Goal: Information Seeking & Learning: Learn about a topic

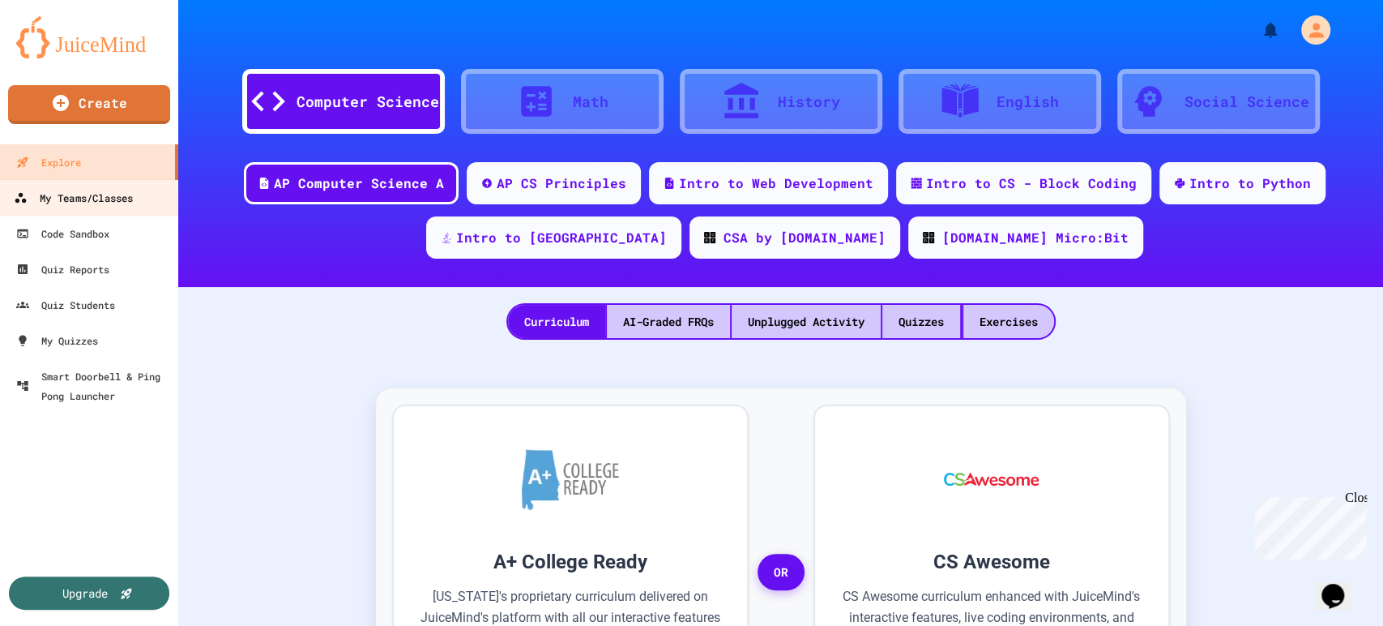
click at [88, 202] on div "My Teams/Classes" at bounding box center [73, 198] width 119 height 20
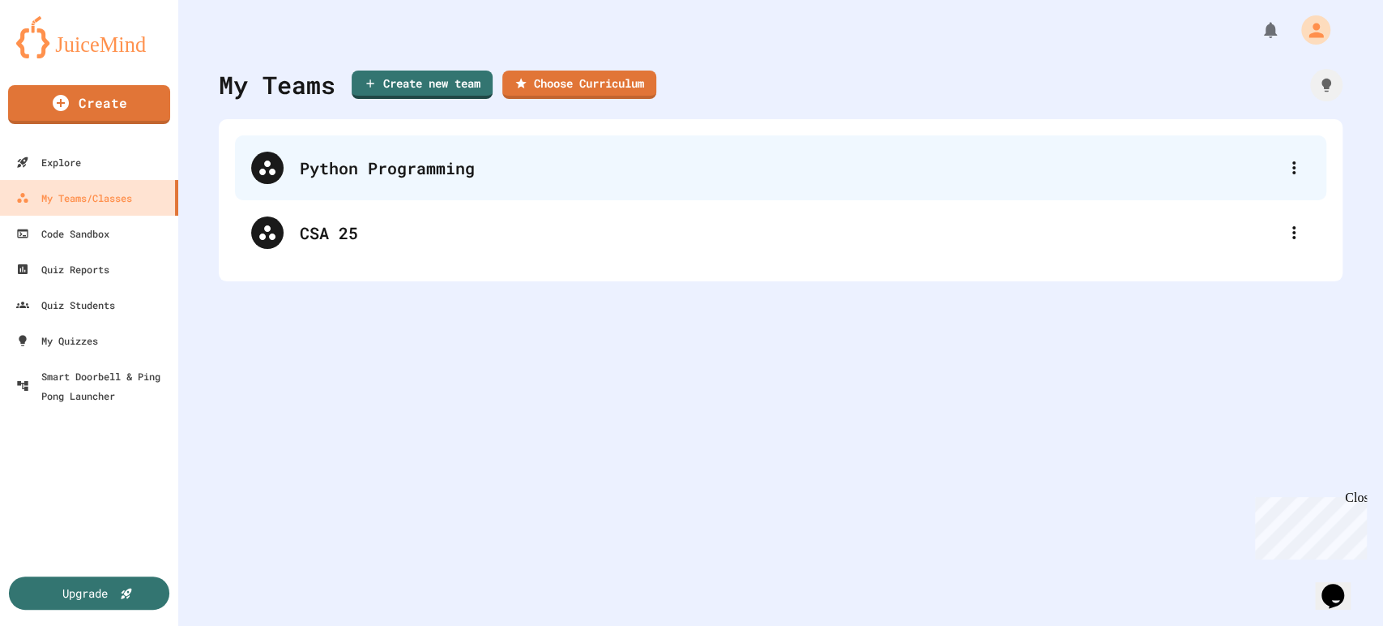
click at [398, 167] on div "Python Programming" at bounding box center [789, 168] width 978 height 24
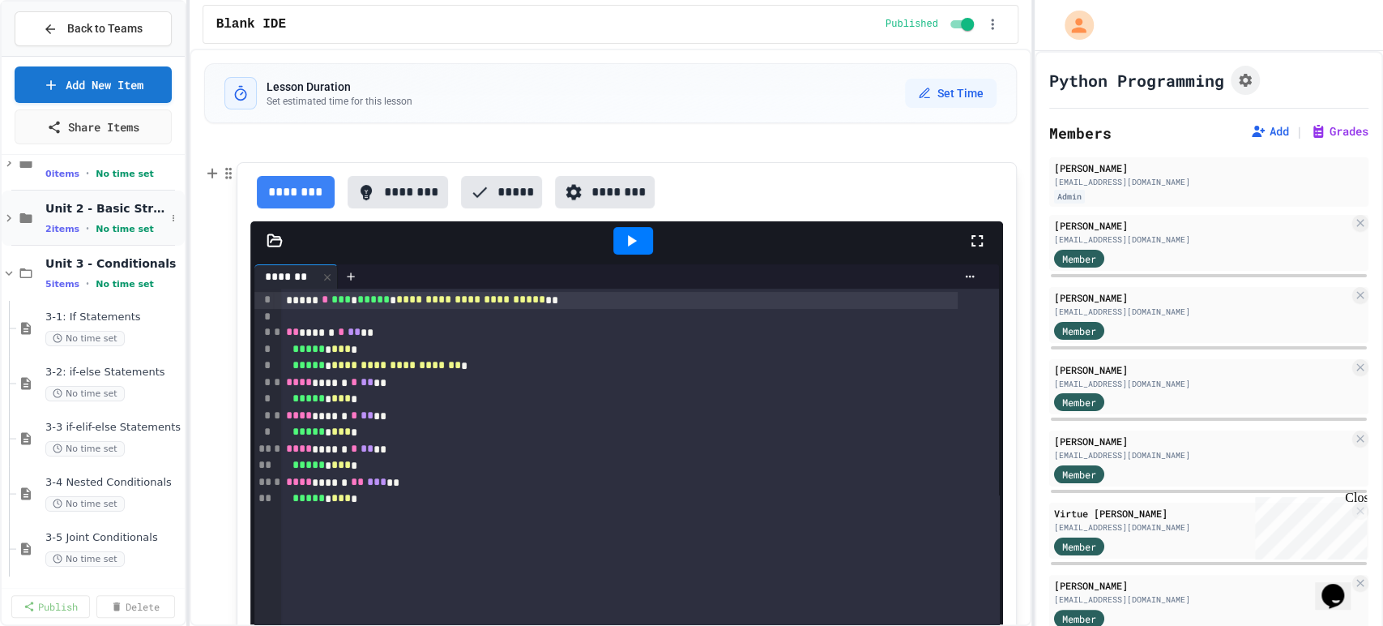
scroll to position [270, 0]
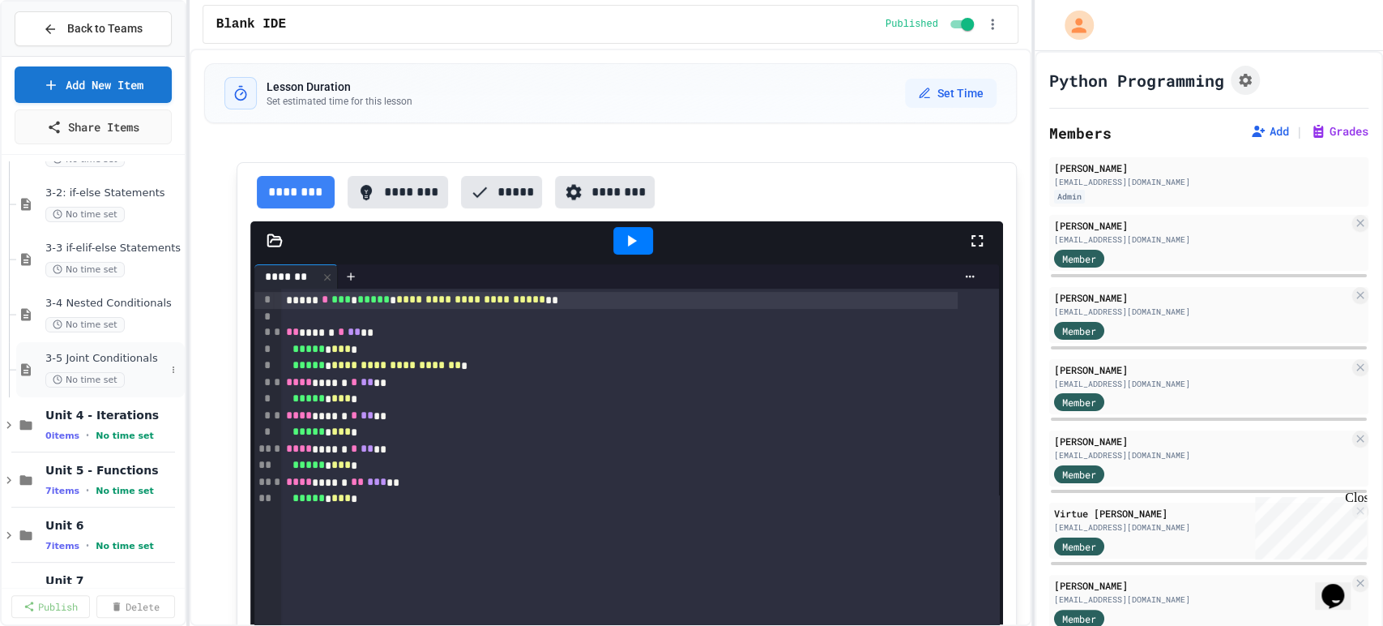
click at [97, 364] on span "3-5 Joint Conditionals" at bounding box center [105, 359] width 120 height 14
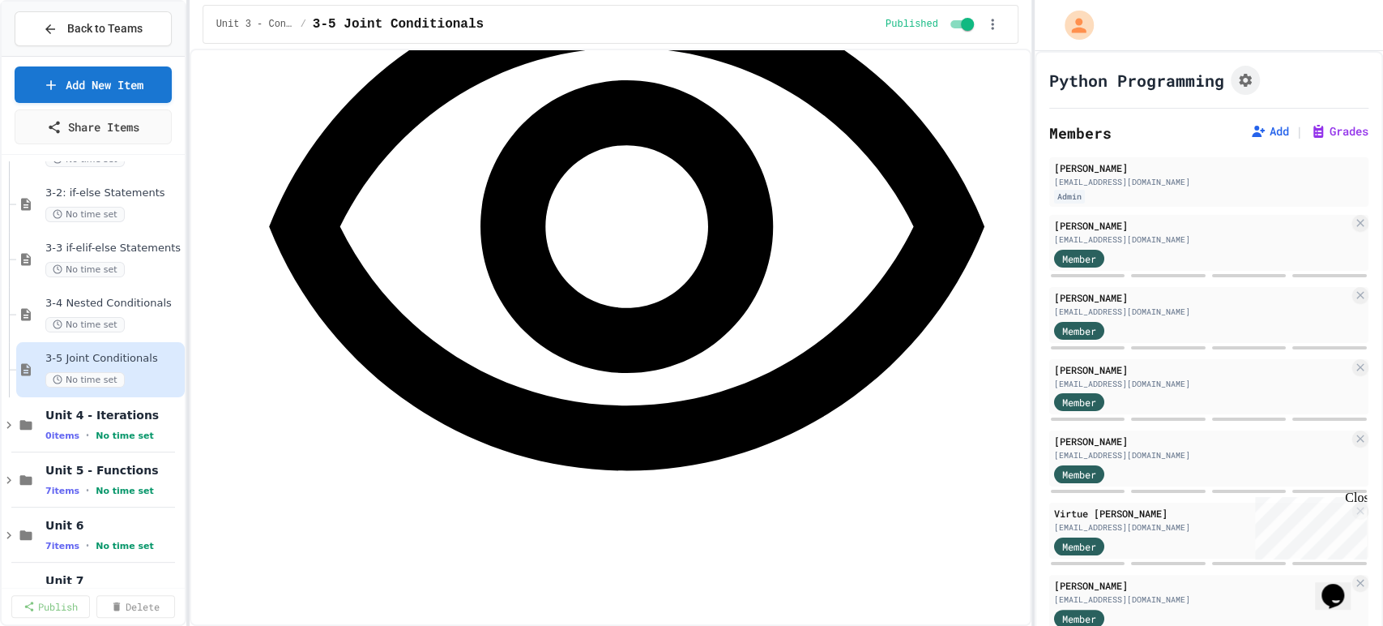
scroll to position [1308, 0]
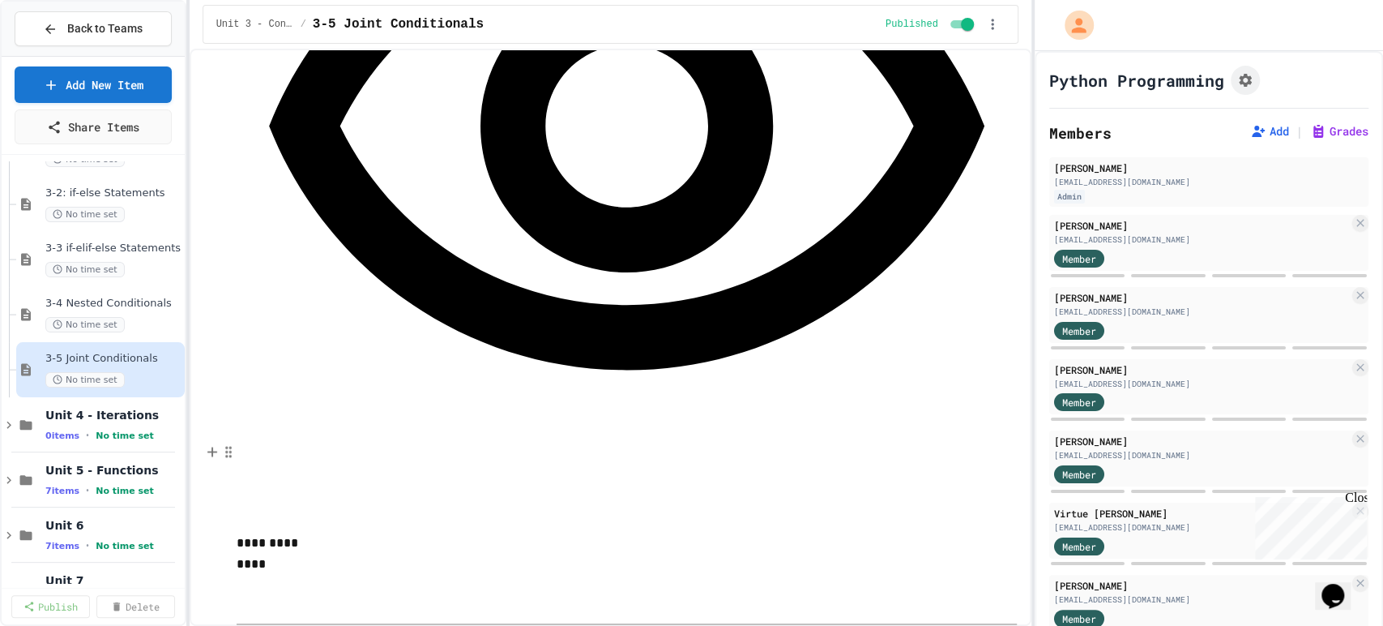
click at [343, 595] on button "Fill in the blank" at bounding box center [380, 588] width 193 height 26
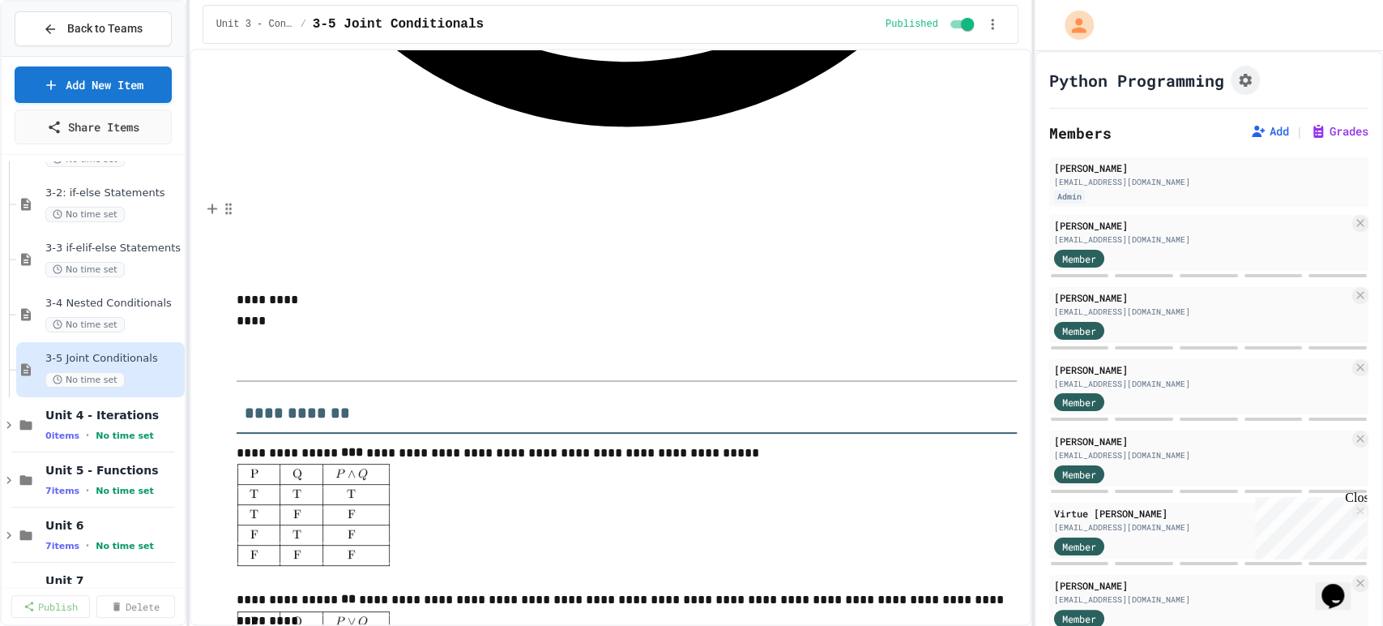
scroll to position [1668, 0]
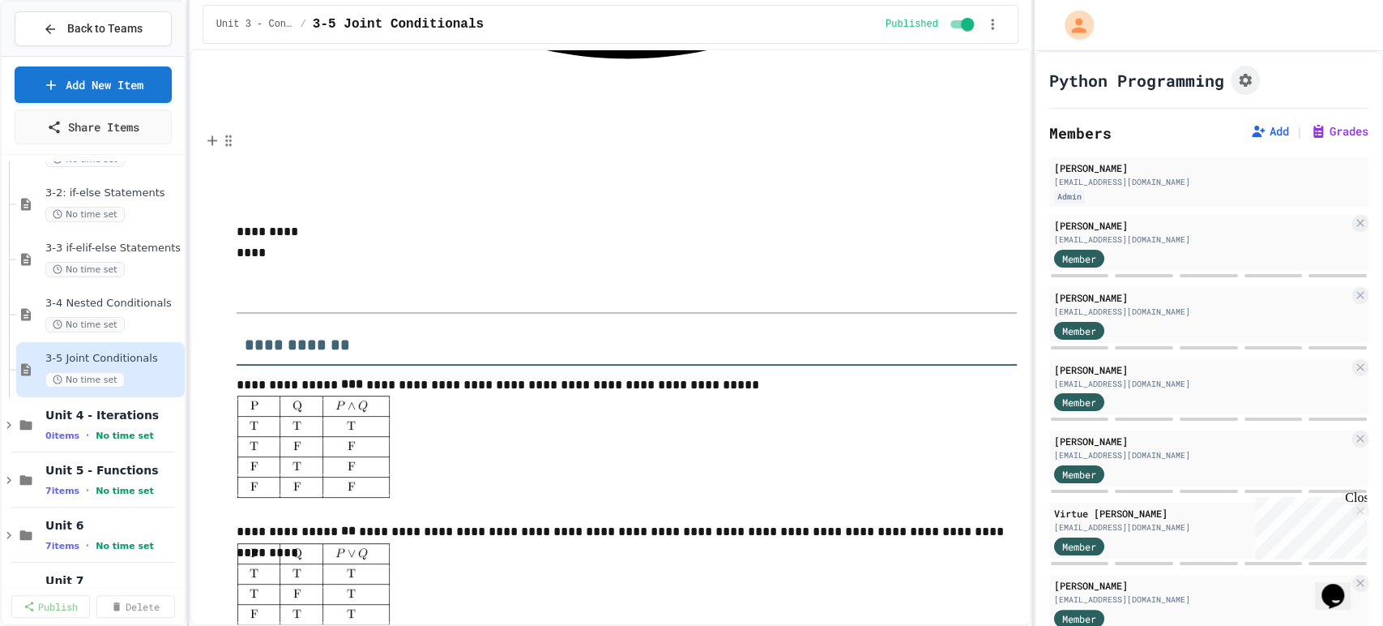
scroll to position [1578, 0]
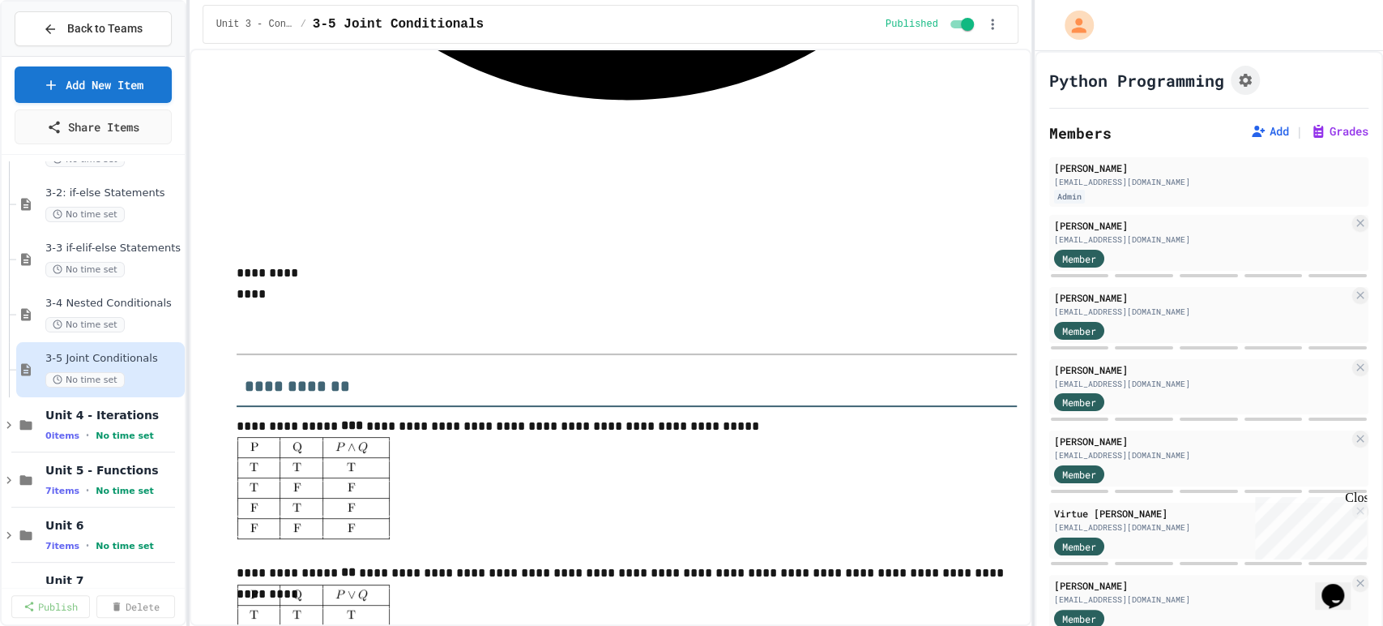
drag, startPoint x: 336, startPoint y: 441, endPoint x: 284, endPoint y: 443, distance: 52.7
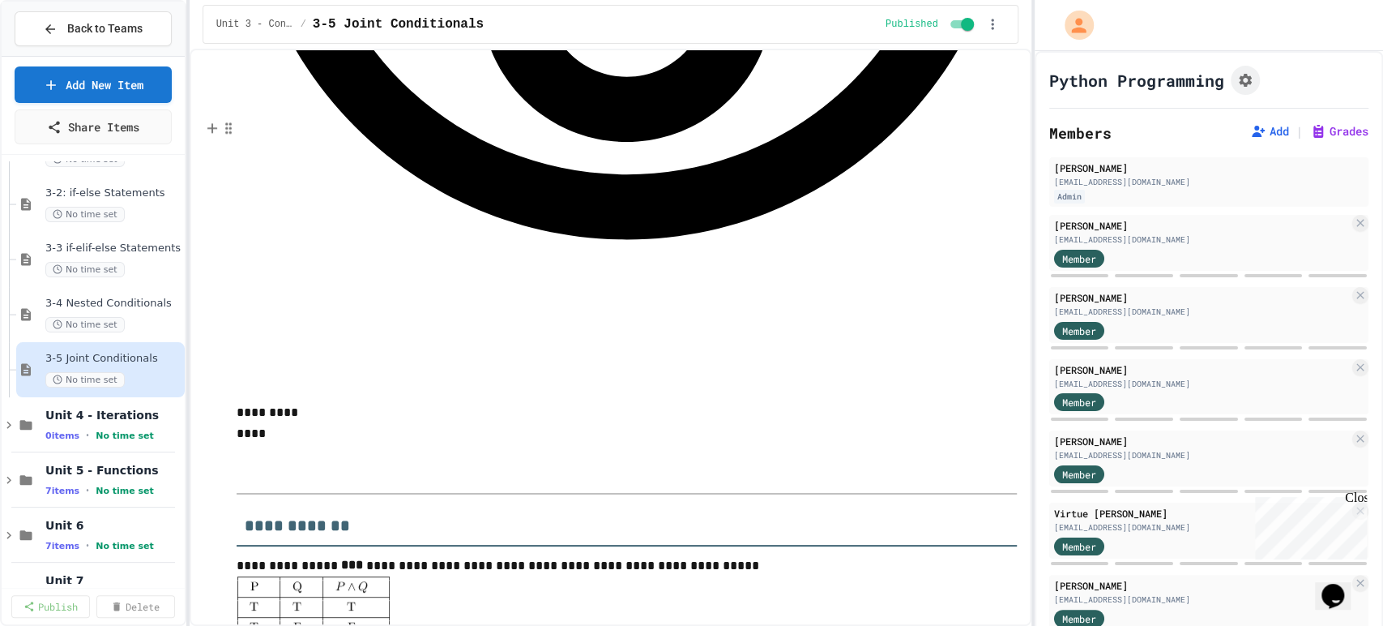
scroll to position [1528, 0]
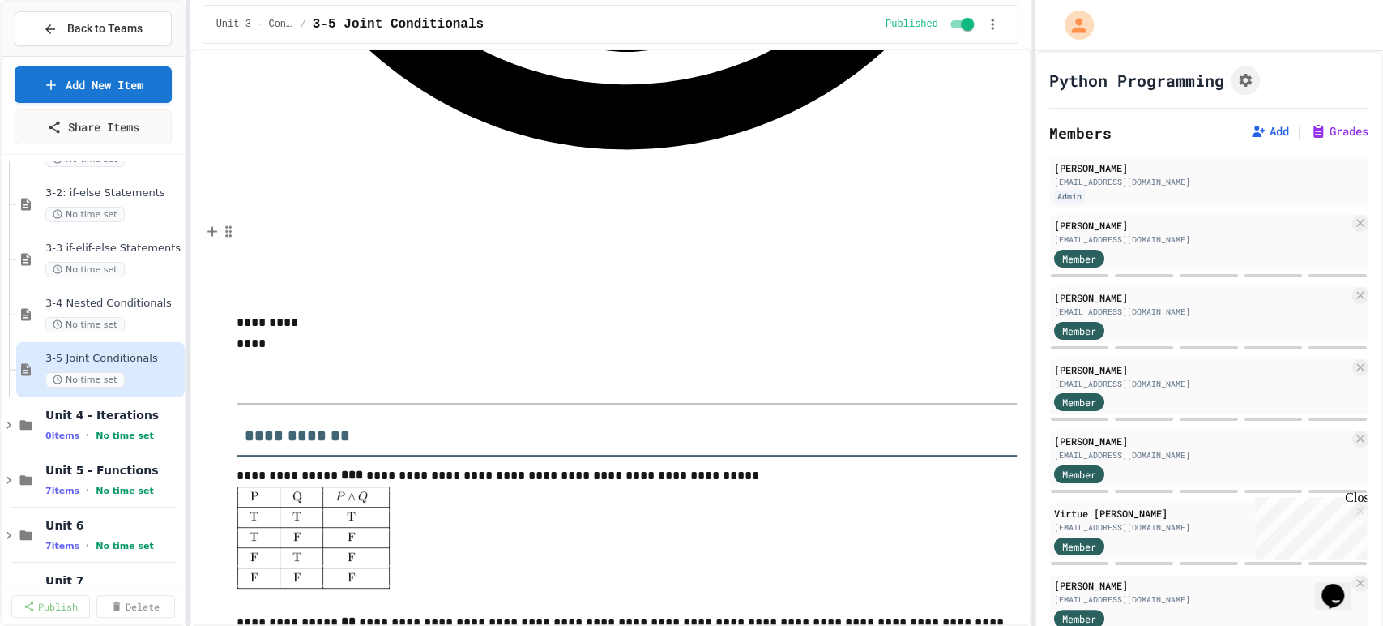
type textarea "**********"
drag, startPoint x: 554, startPoint y: 410, endPoint x: 289, endPoint y: 410, distance: 265.0
drag, startPoint x: 394, startPoint y: 119, endPoint x: 305, endPoint y: 122, distance: 89.2
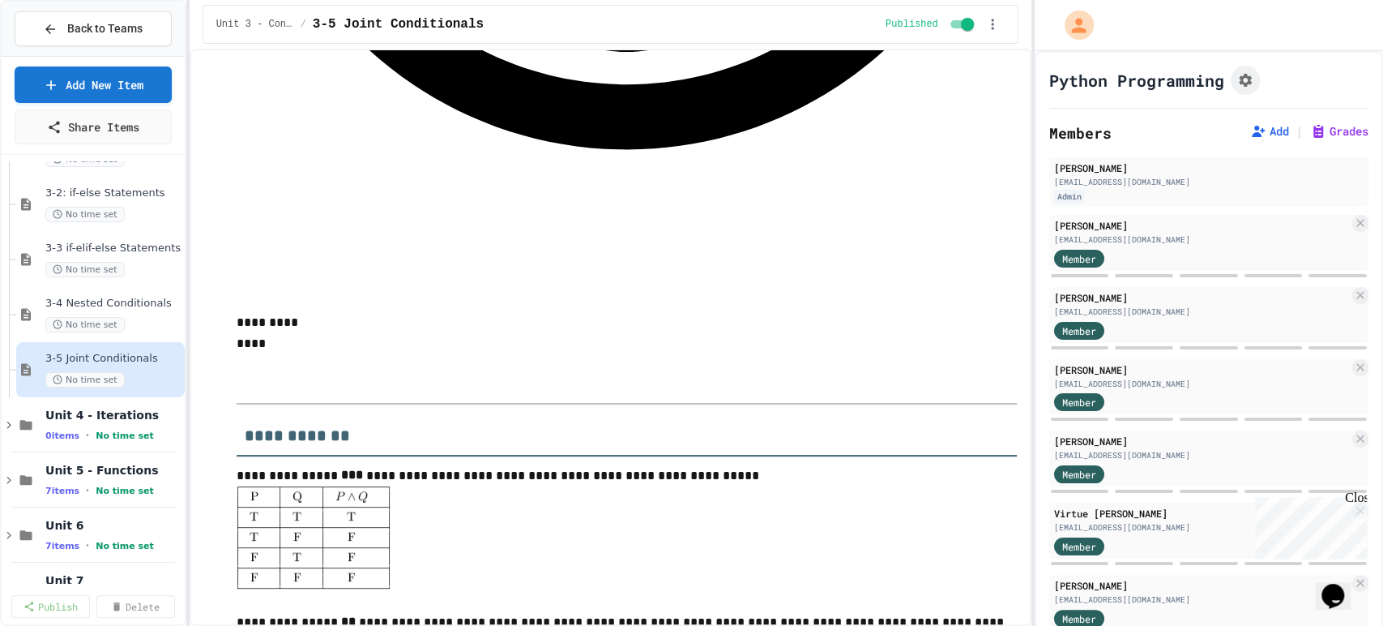
drag, startPoint x: 399, startPoint y: 153, endPoint x: 309, endPoint y: 148, distance: 90.1
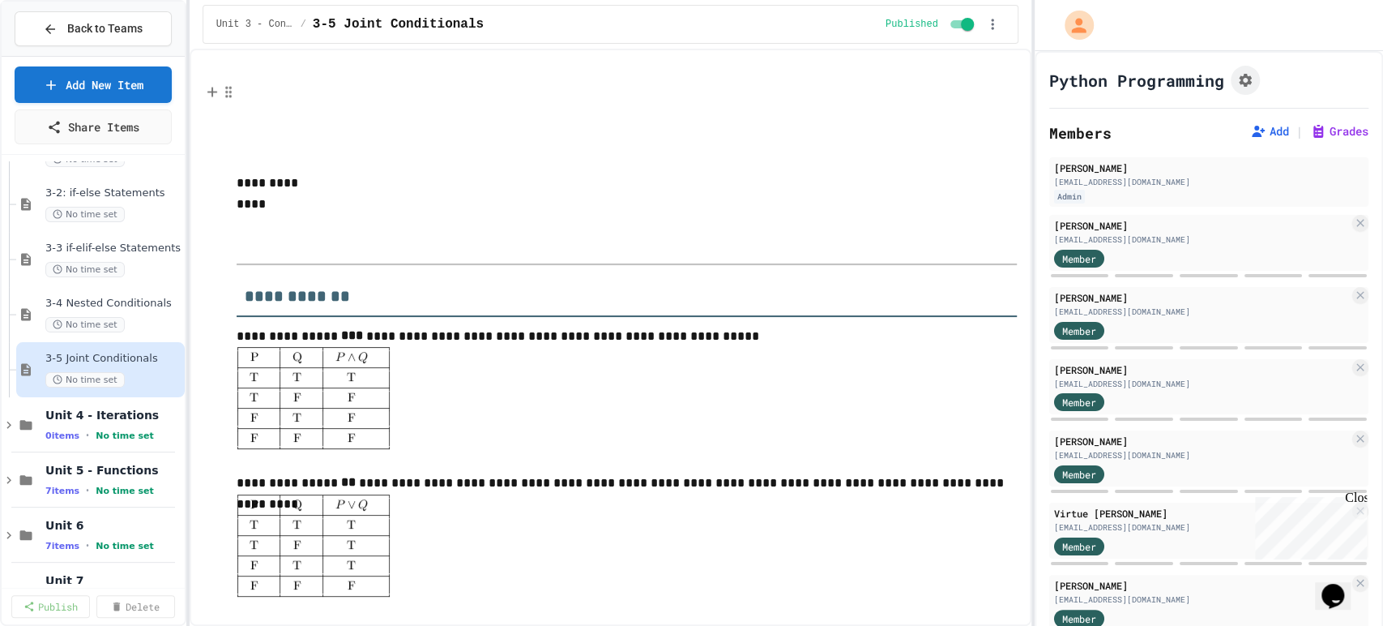
scroll to position [1708, 0]
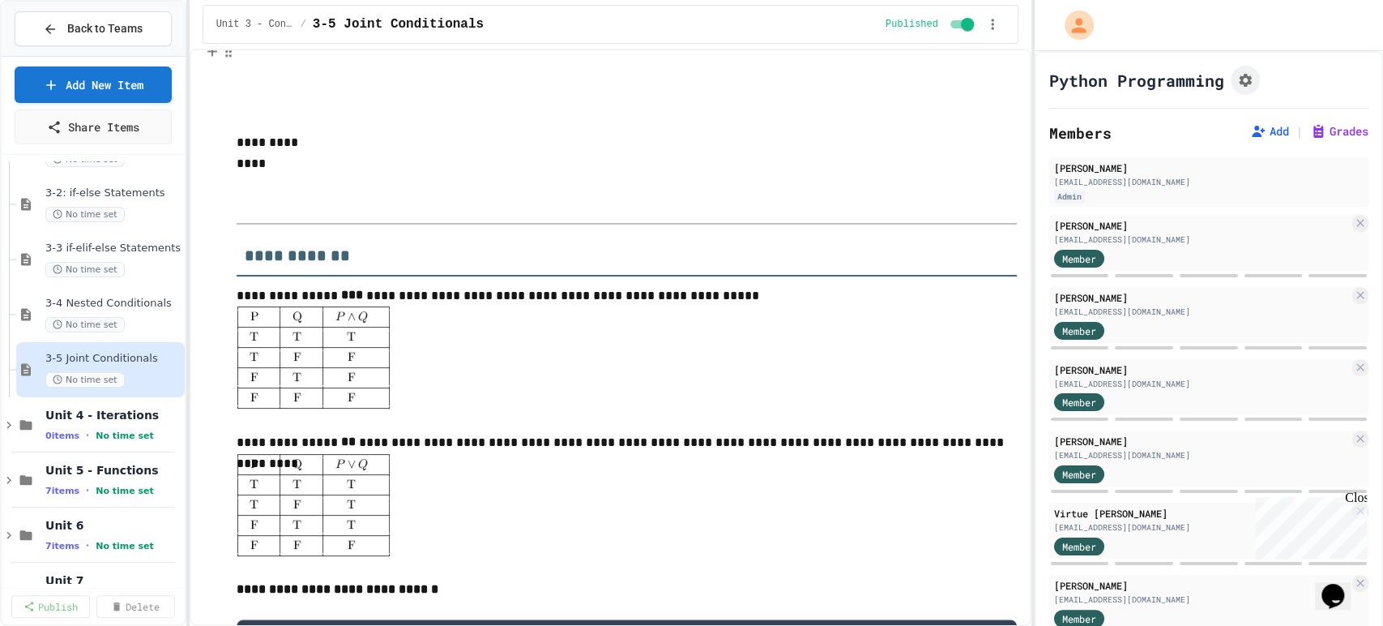
type textarea "***"
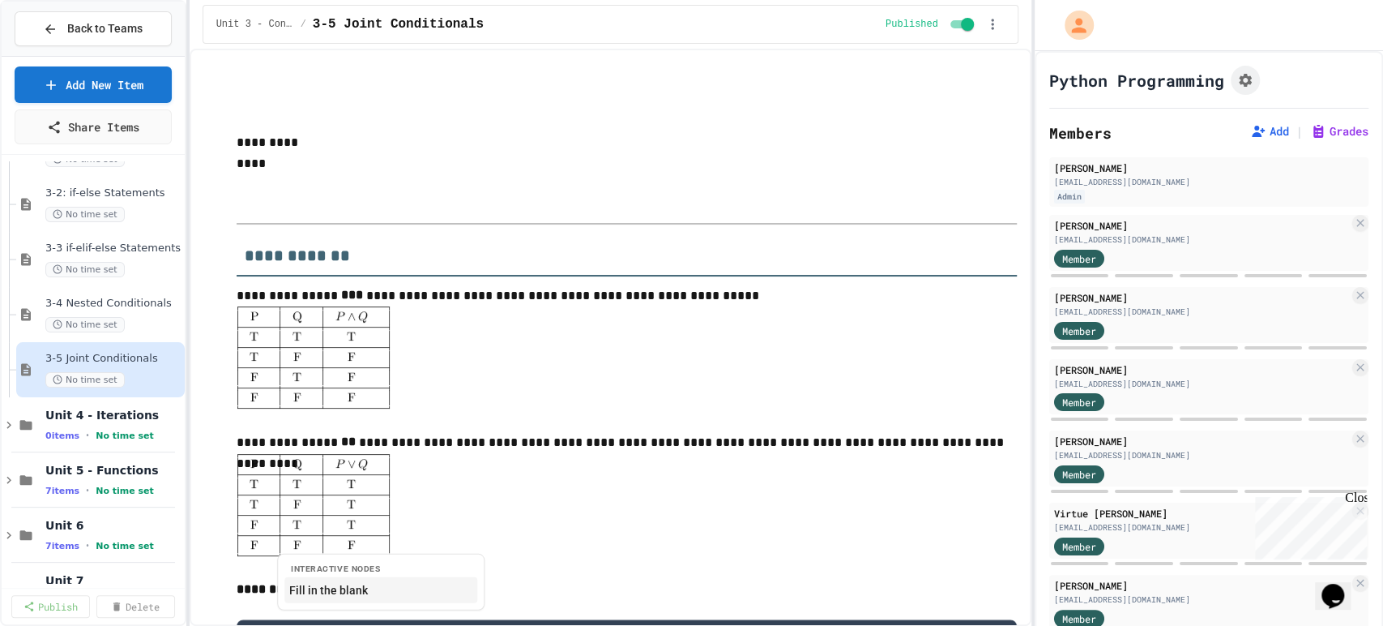
click at [355, 589] on button "Fill in the blank" at bounding box center [380, 589] width 193 height 26
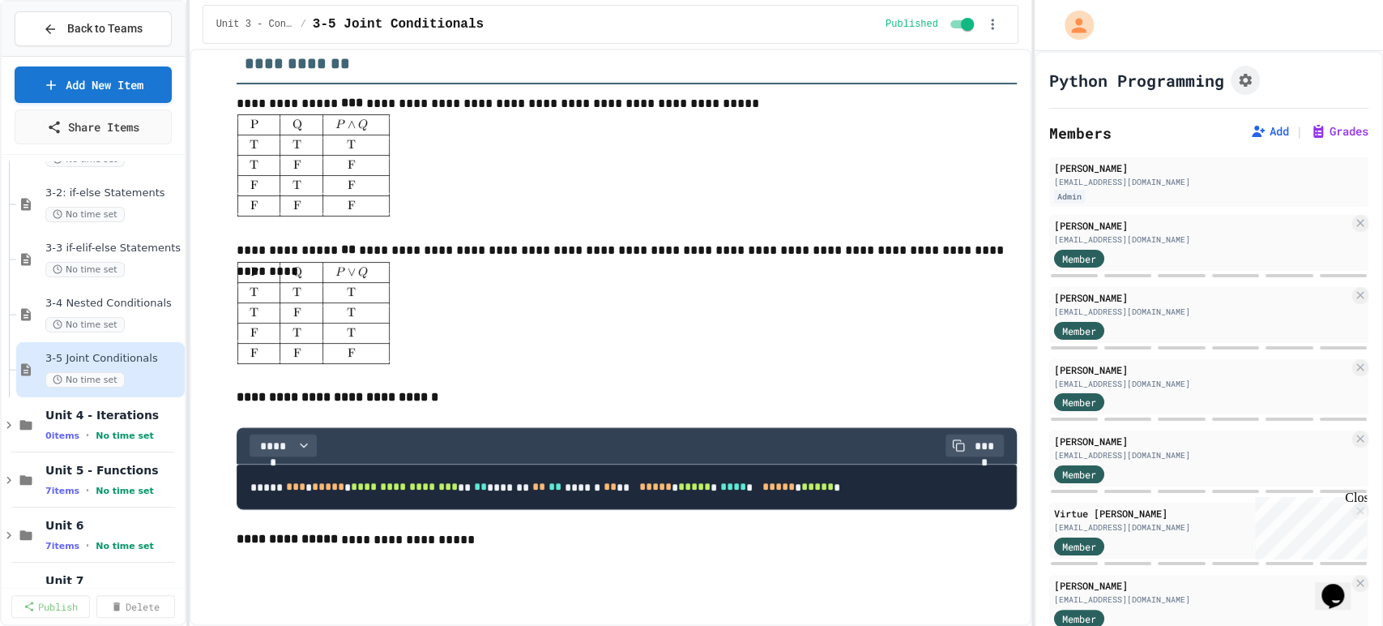
scroll to position [1978, 0]
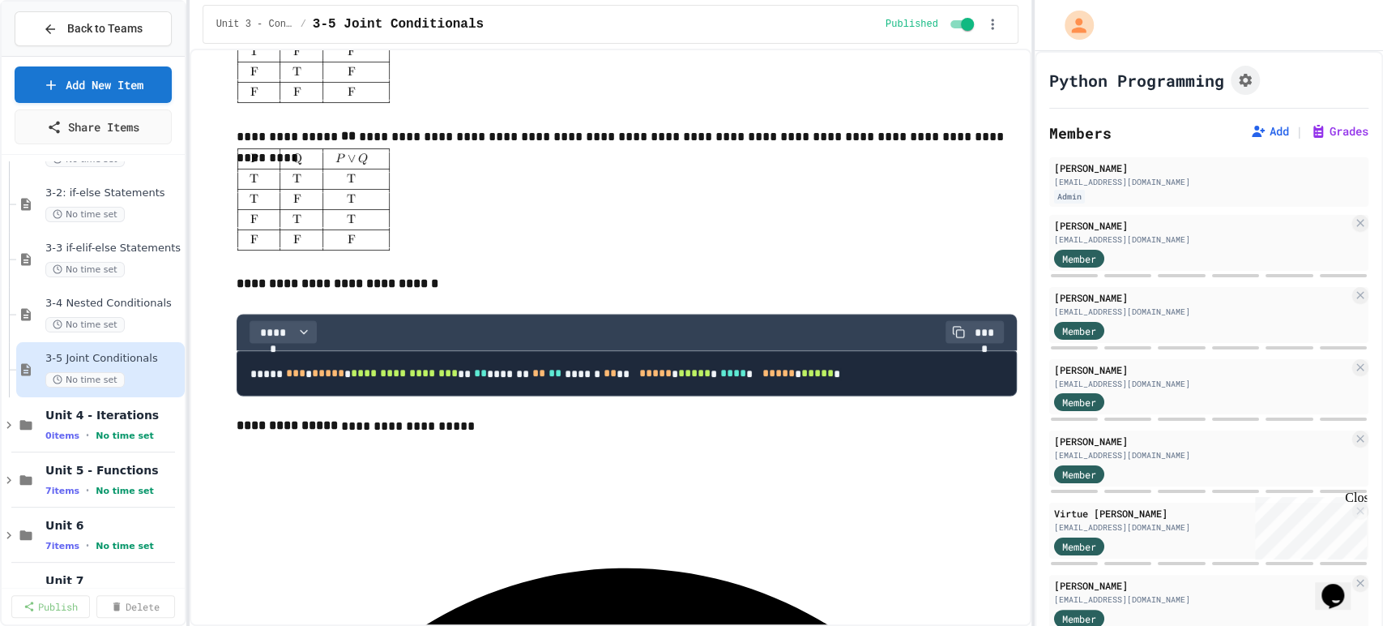
scroll to position [2085, 0]
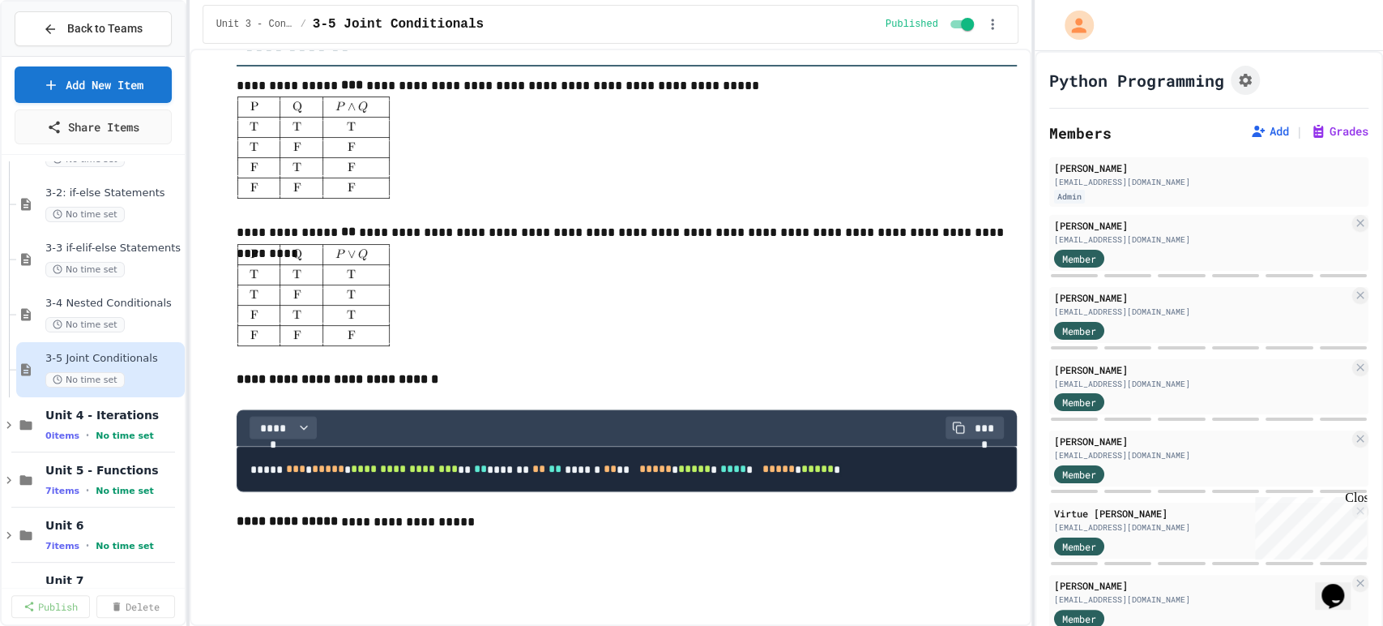
scroll to position [1995, 0]
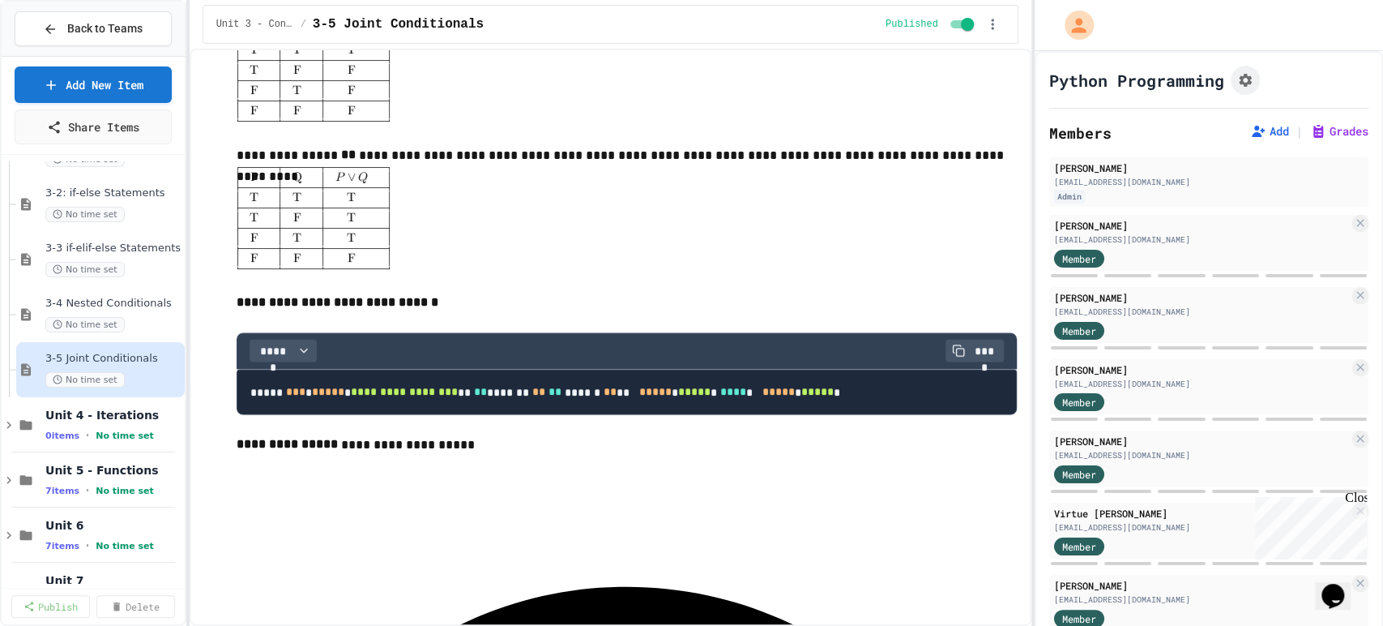
type textarea "***"
drag, startPoint x: 335, startPoint y: 421, endPoint x: 280, endPoint y: 414, distance: 54.7
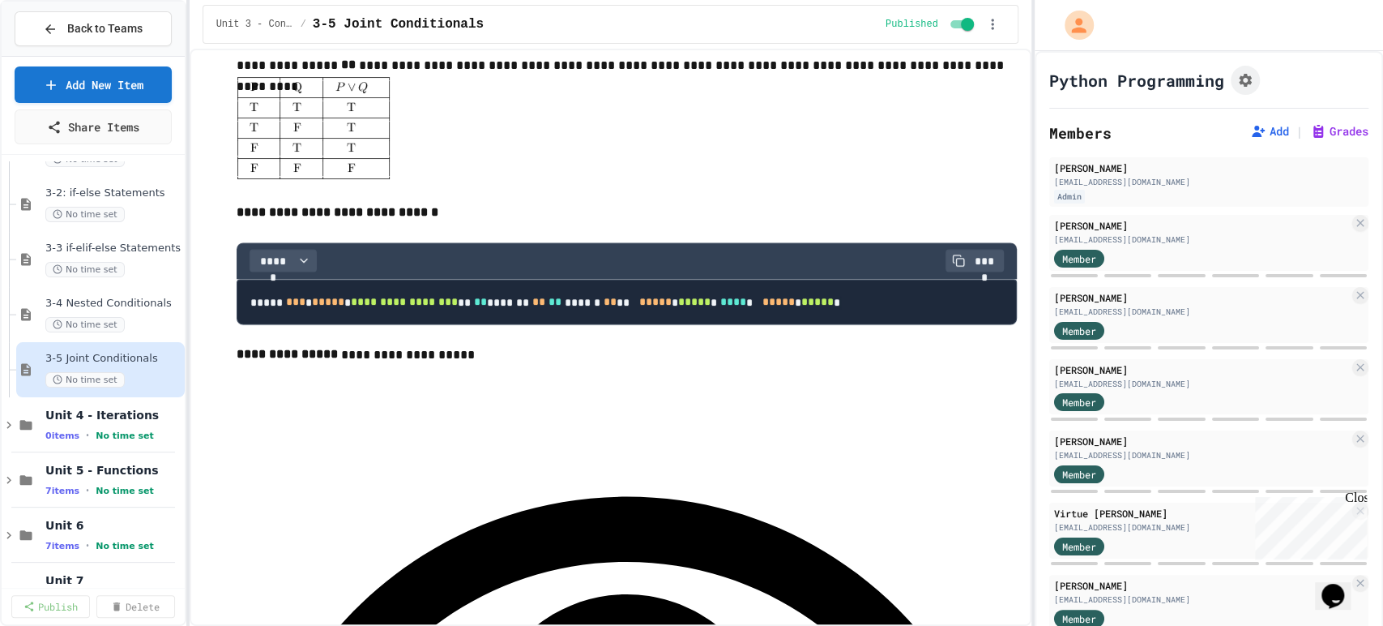
scroll to position [2104, 0]
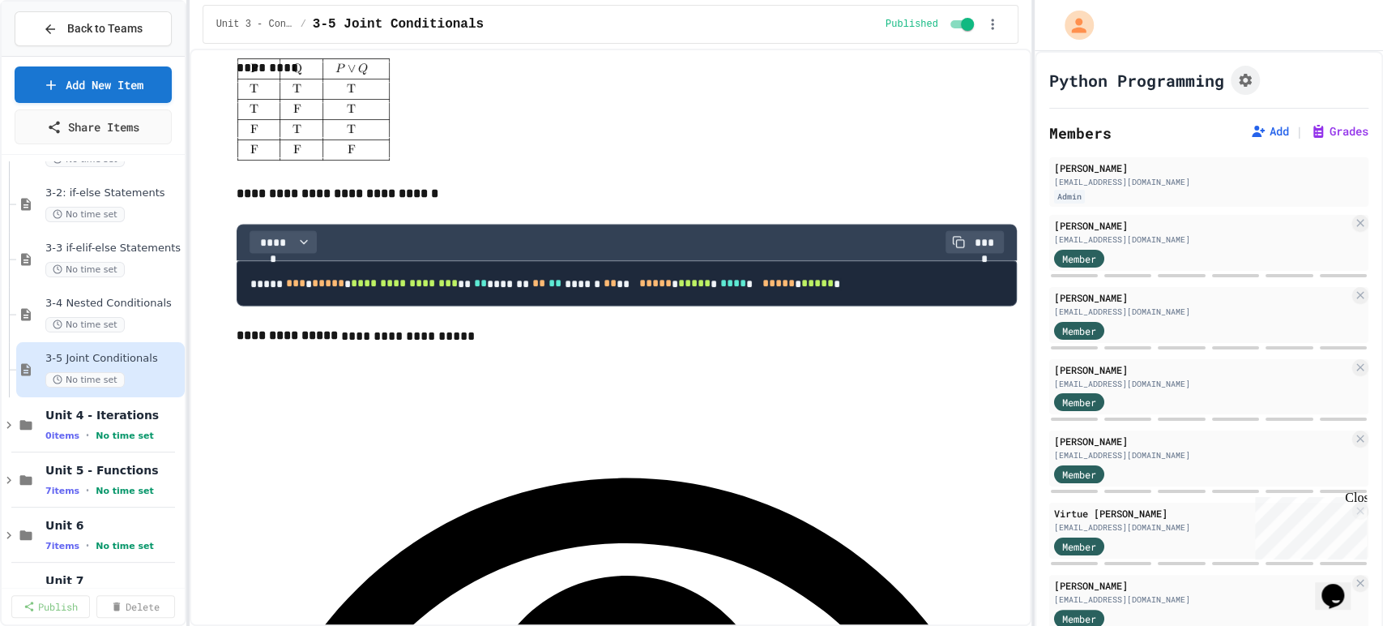
type textarea "**********"
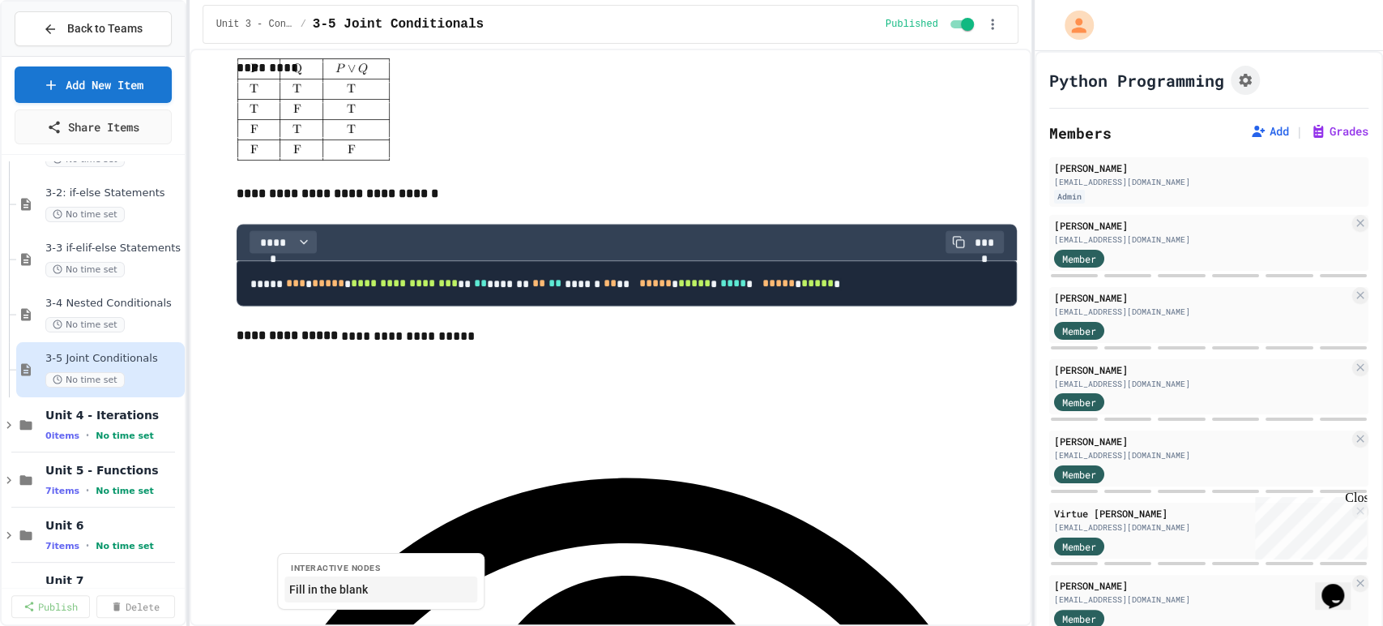
click at [363, 588] on button "Fill in the blank" at bounding box center [380, 588] width 193 height 26
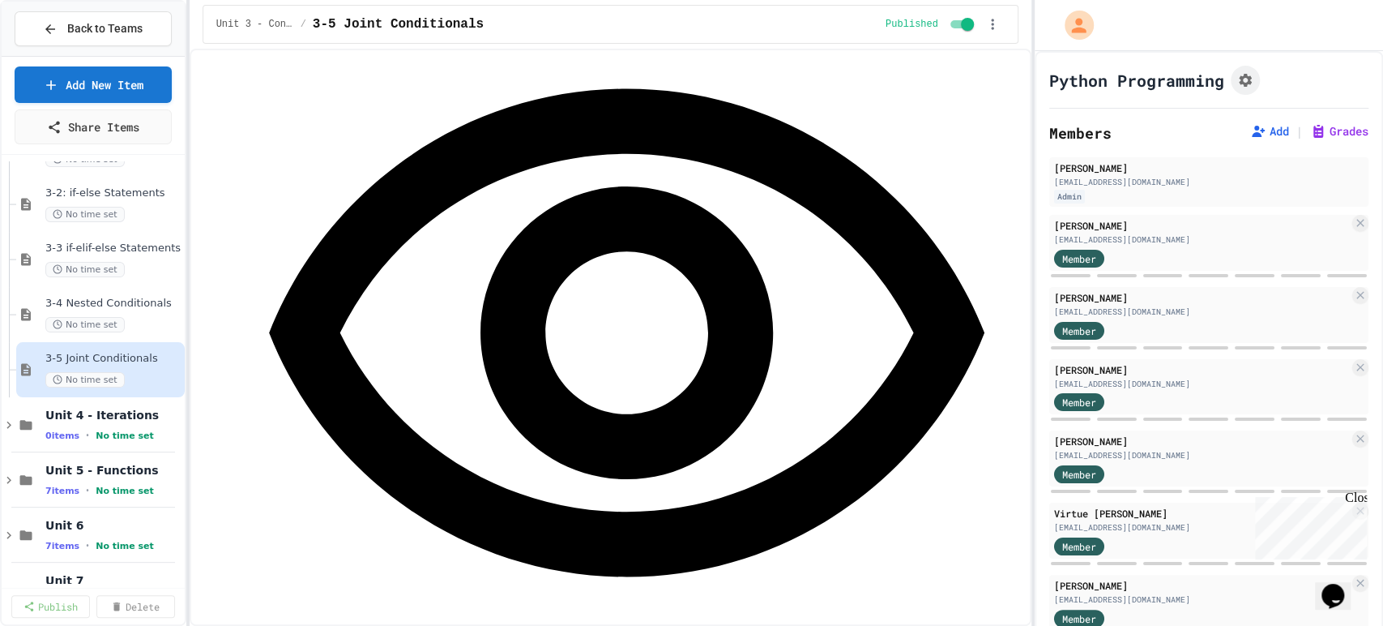
scroll to position [2497, 0]
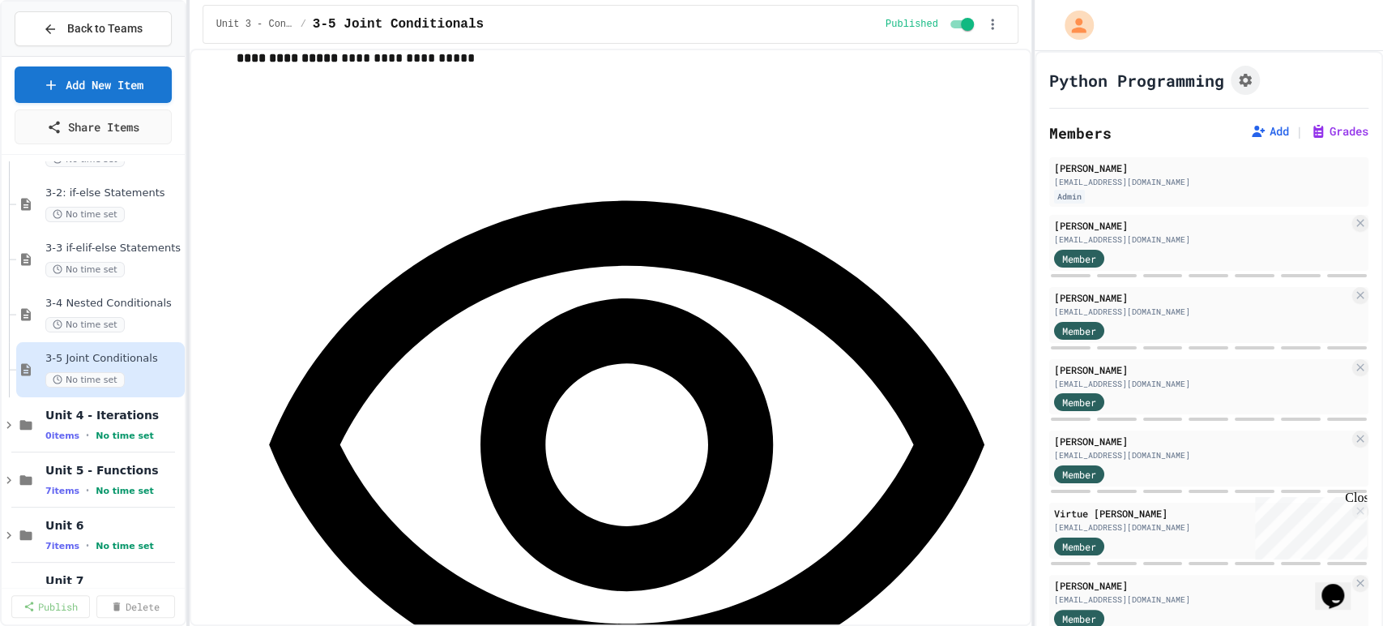
scroll to position [2498, 0]
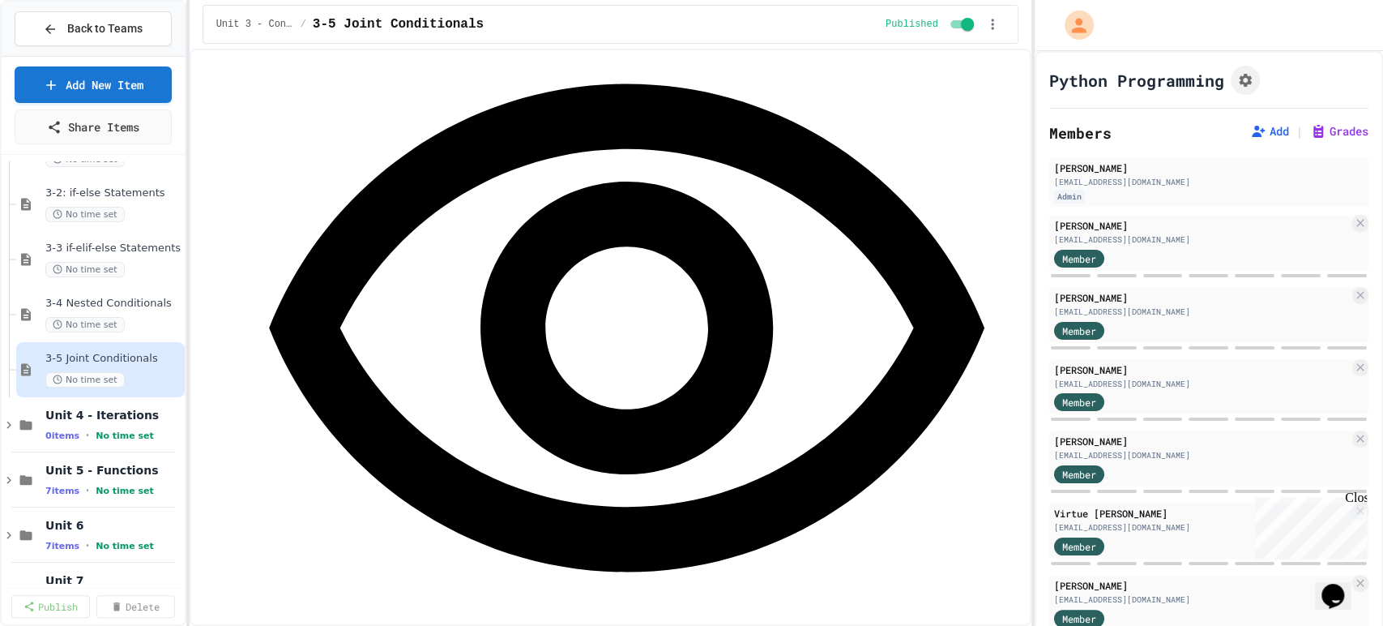
drag, startPoint x: 339, startPoint y: 310, endPoint x: 274, endPoint y: 310, distance: 64.8
type textarea "**********"
type textarea "***"
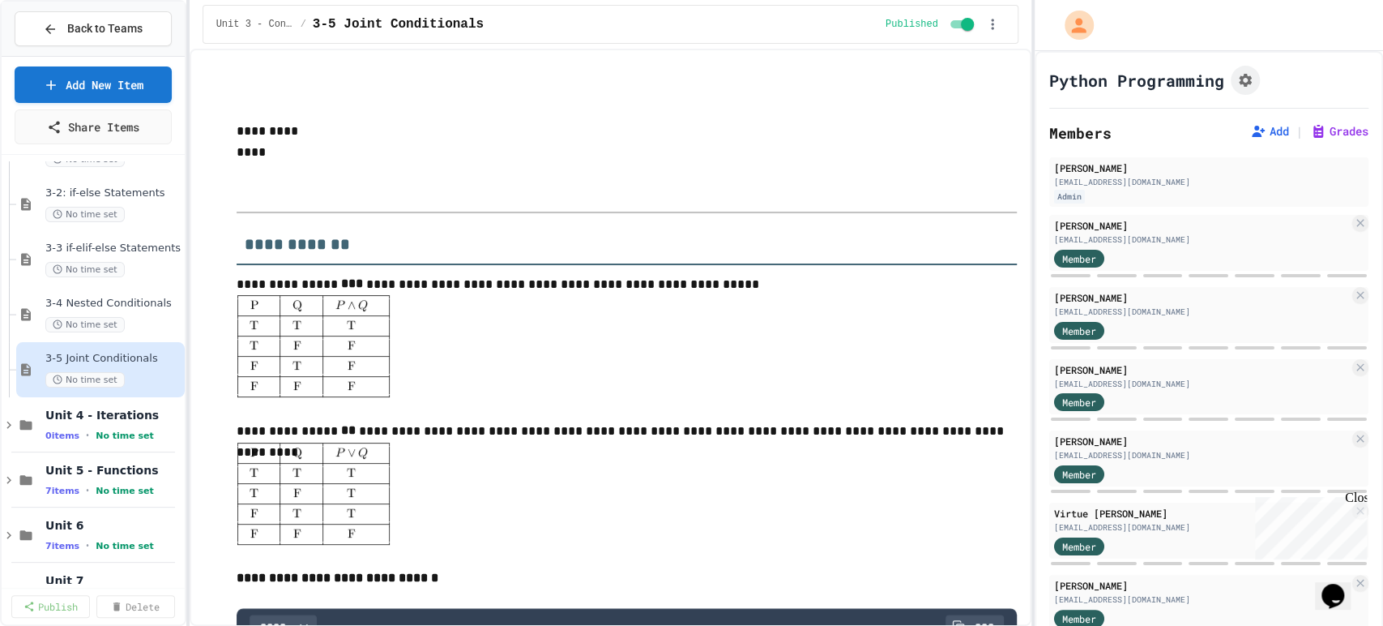
scroll to position [1507, 0]
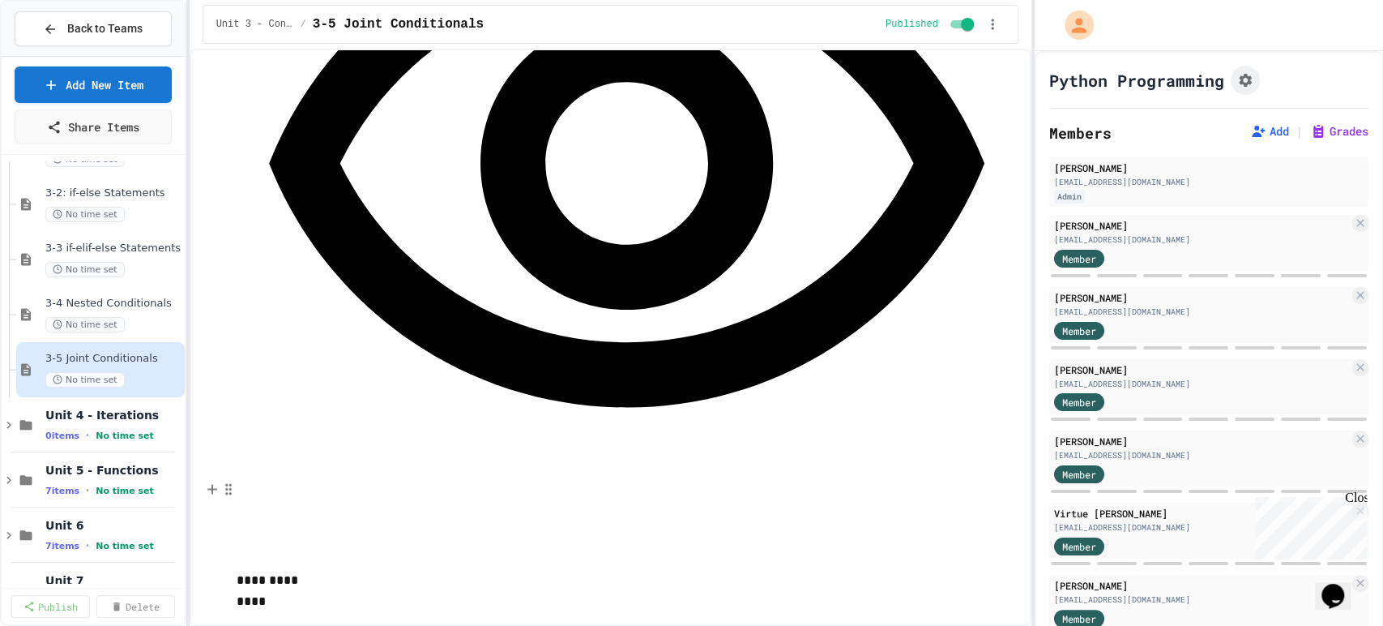
scroll to position [1250, 0]
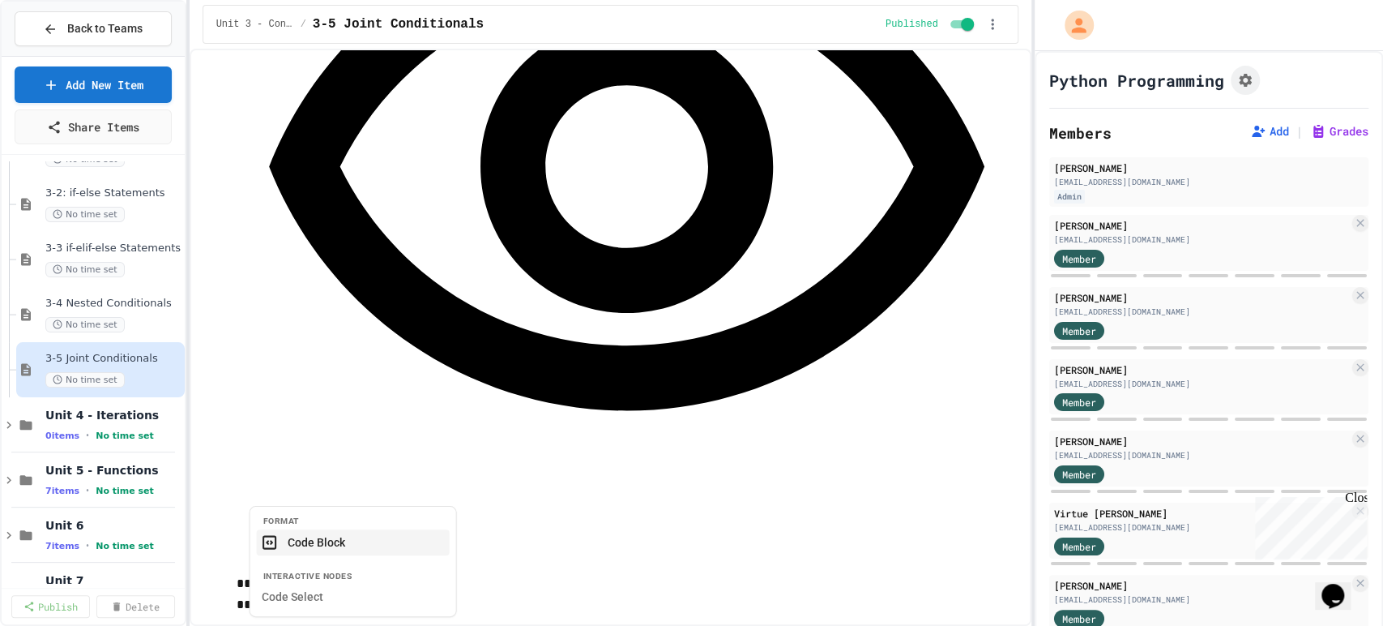
click at [342, 543] on button "Code Block" at bounding box center [353, 542] width 193 height 26
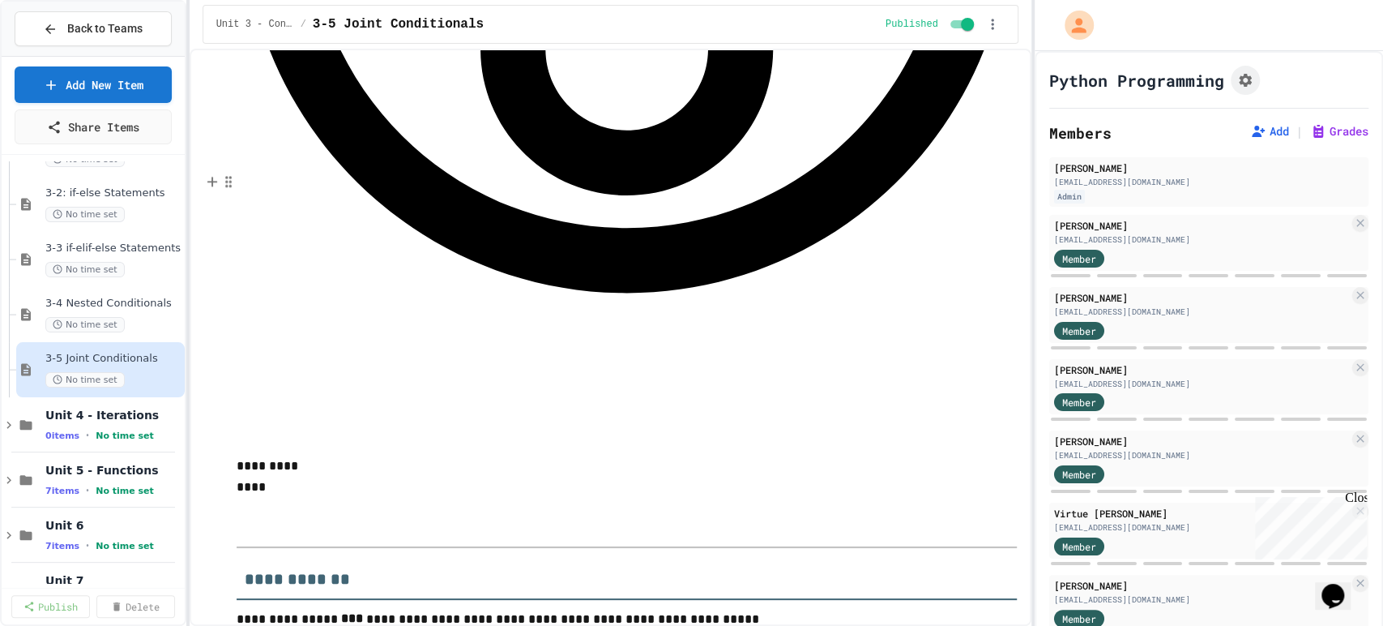
scroll to position [1413, 0]
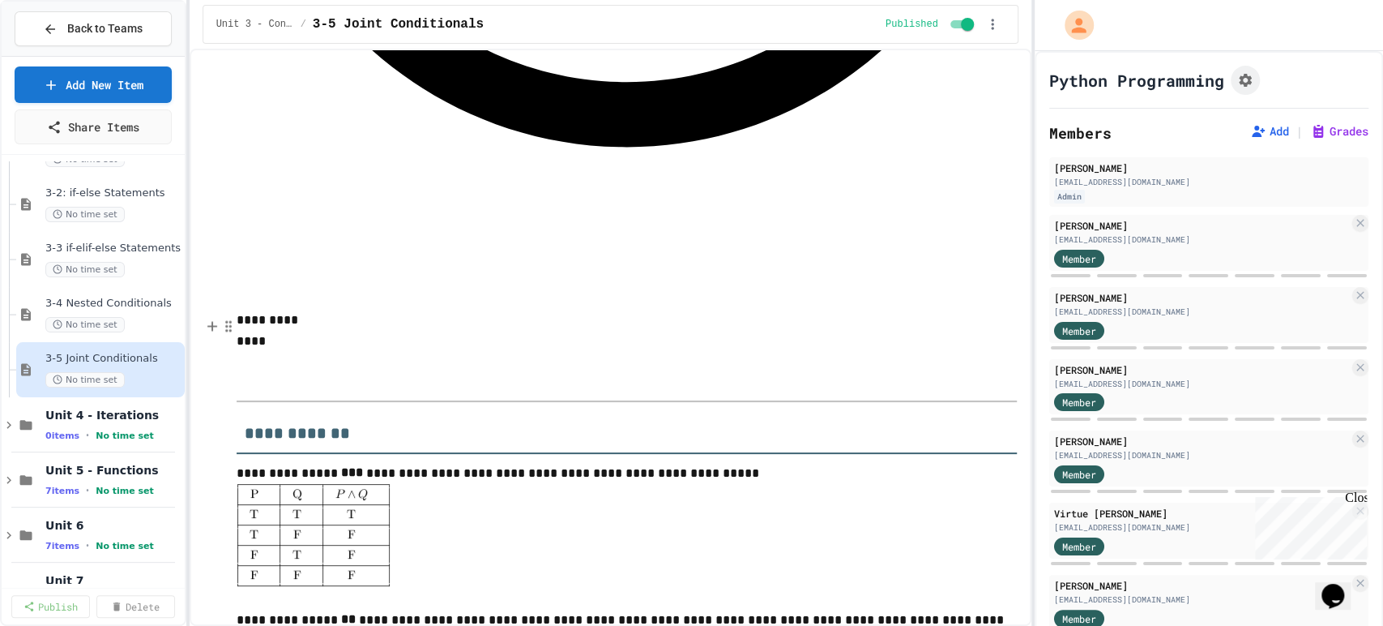
scroll to position [1535, 0]
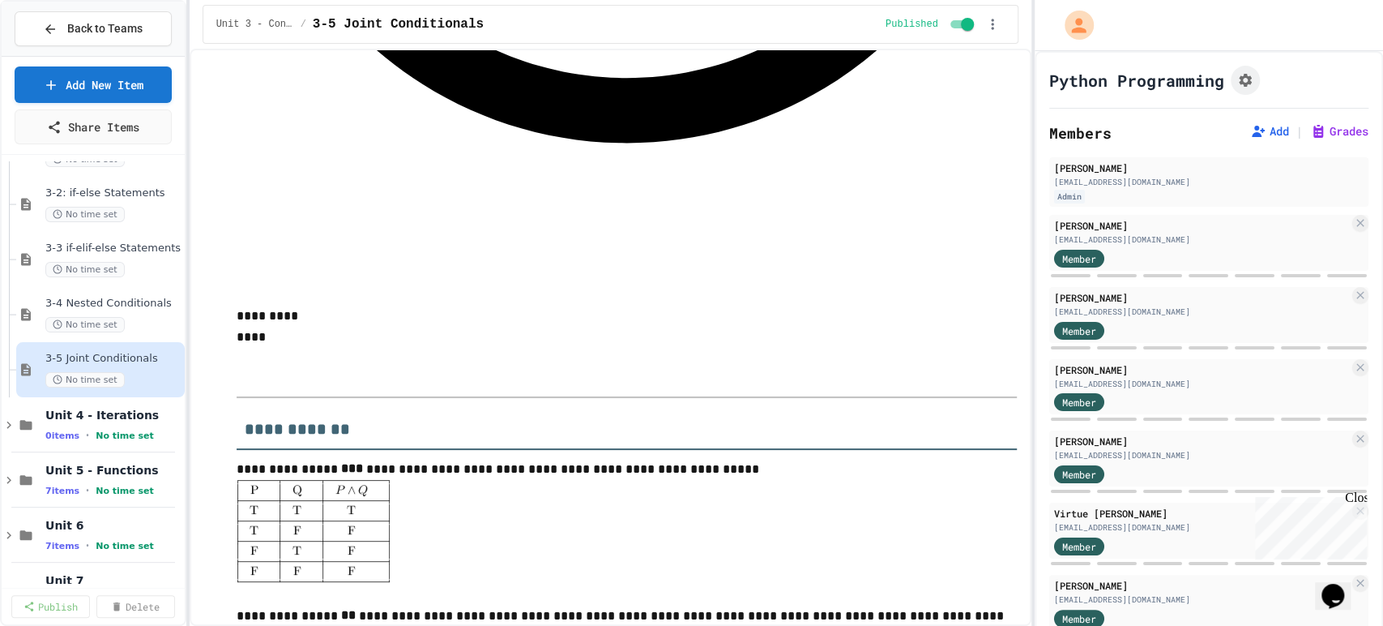
click at [367, 602] on button "Hide/Reveal Button" at bounding box center [353, 597] width 193 height 26
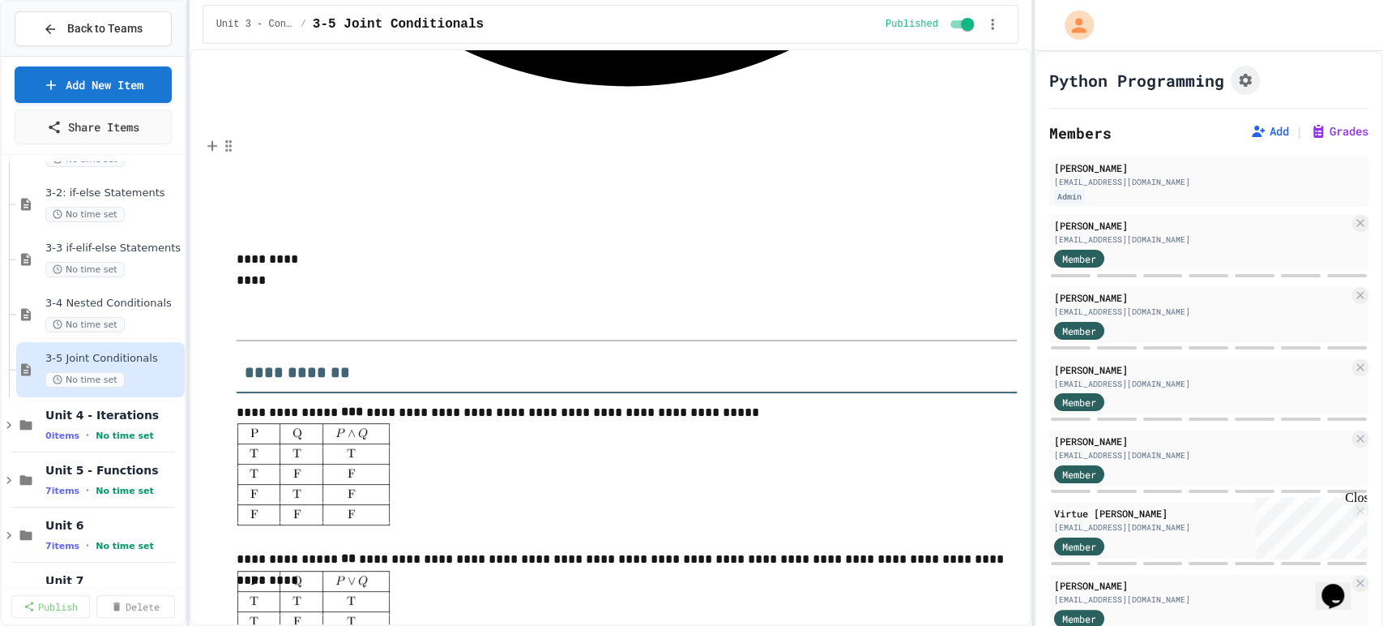
scroll to position [1669, 0]
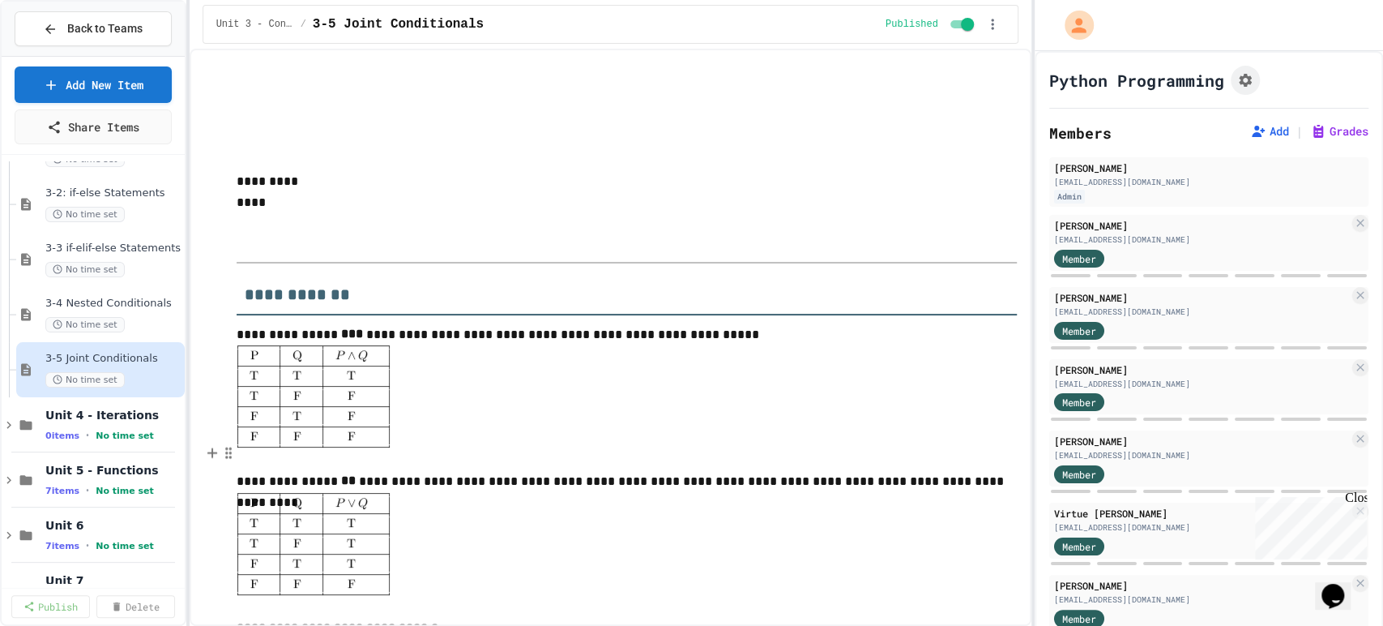
click at [331, 584] on button "Fill in the blank" at bounding box center [380, 588] width 193 height 26
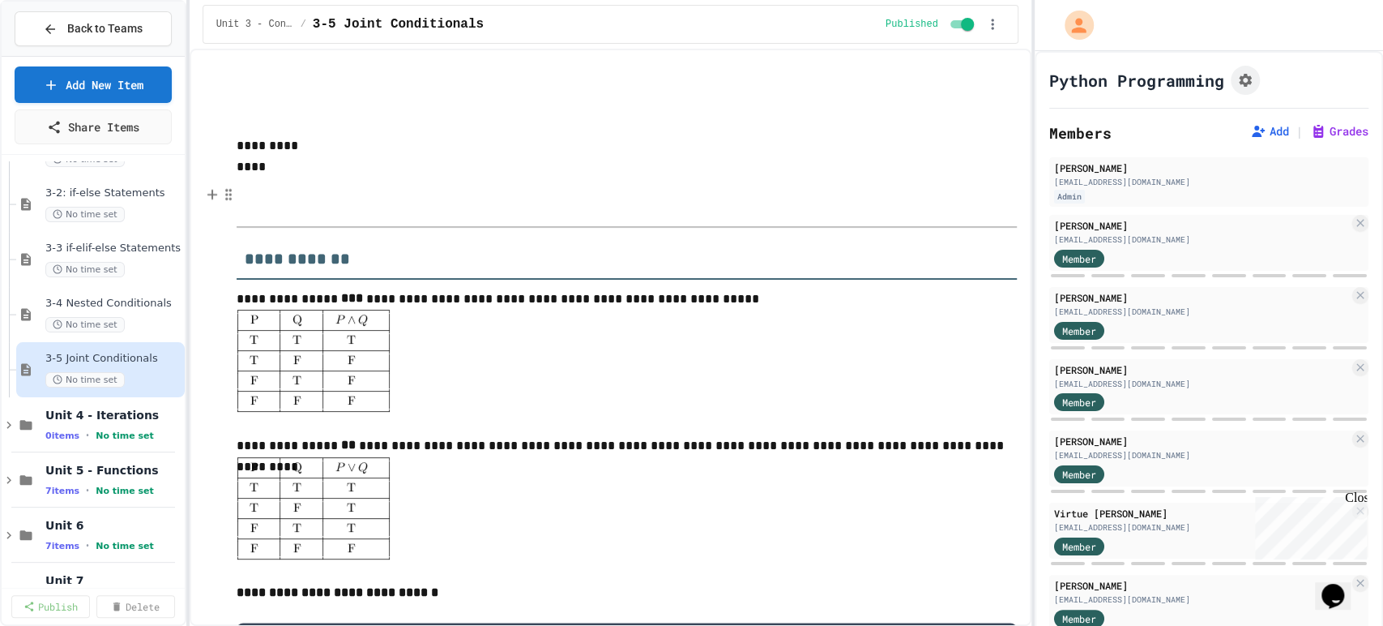
scroll to position [1759, 0]
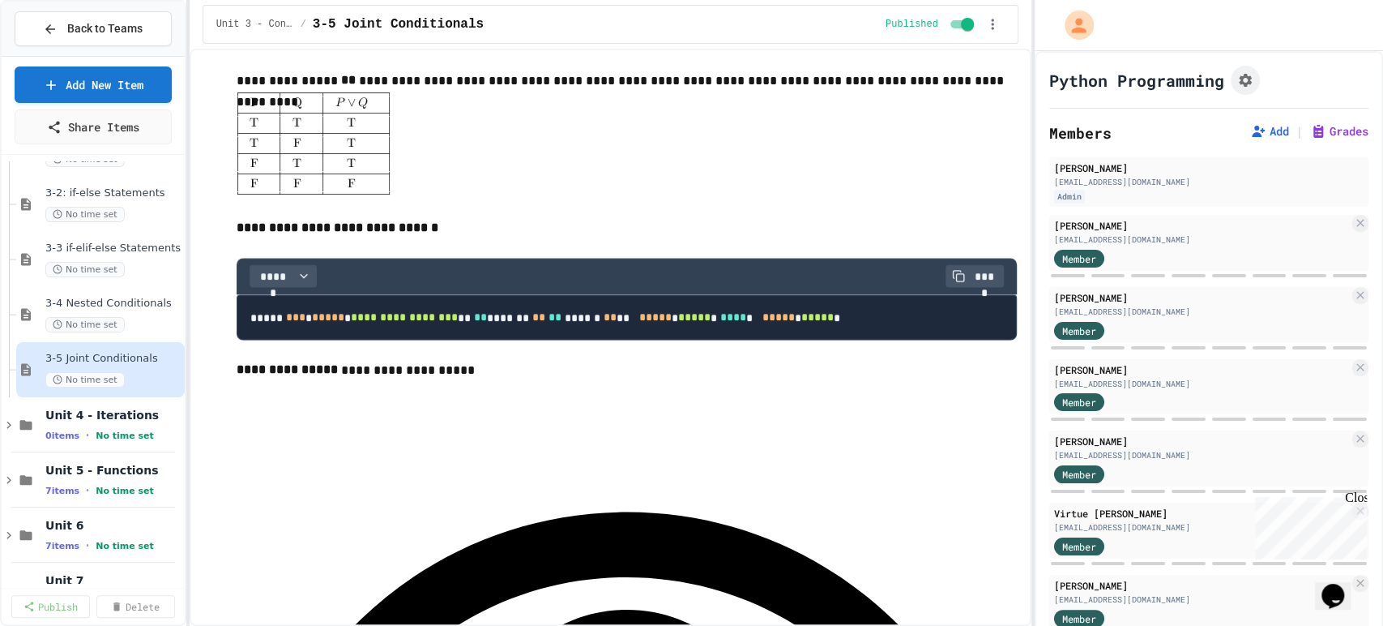
scroll to position [2071, 0]
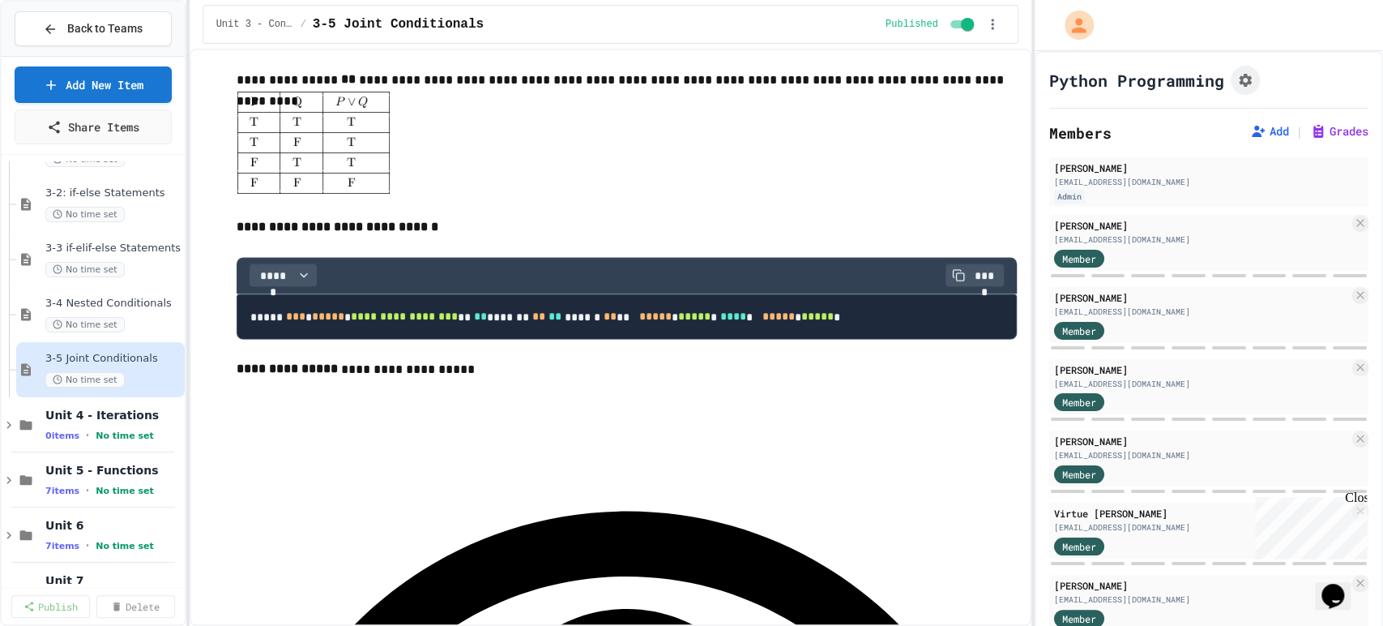
drag, startPoint x: 338, startPoint y: 312, endPoint x: 239, endPoint y: 312, distance: 98.9
type textarea "**********"
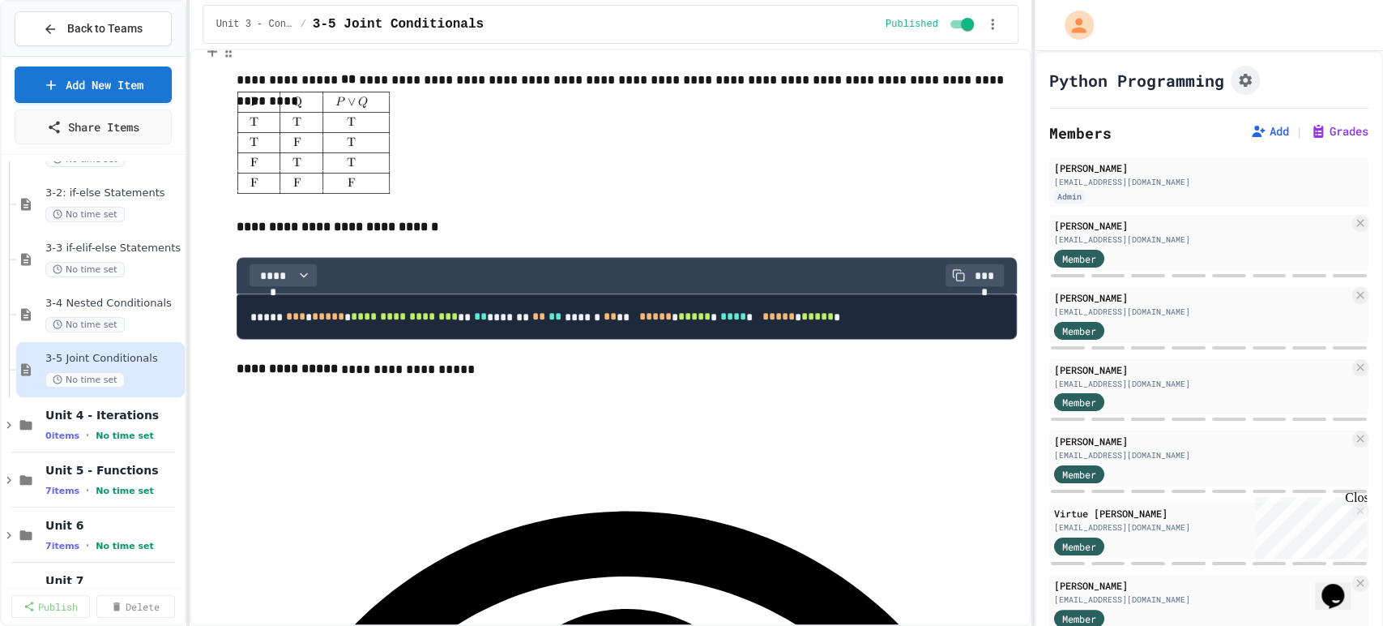
type textarea "**********"
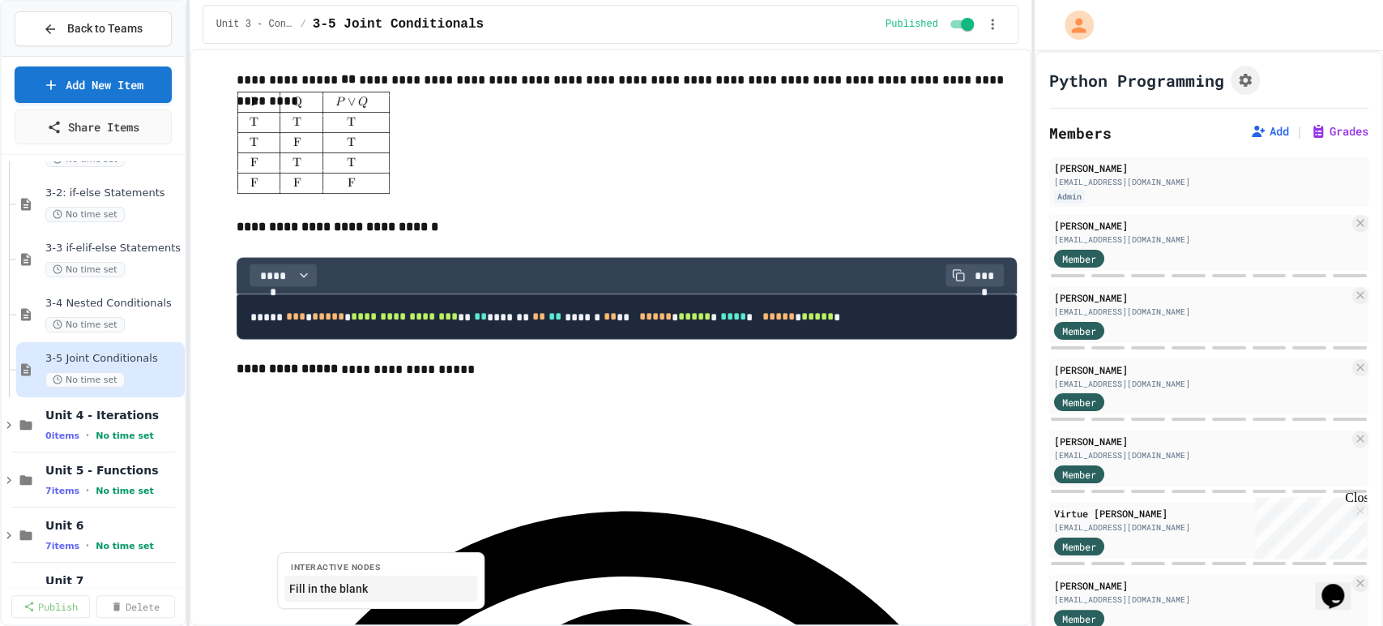
click at [353, 589] on button "Fill in the blank" at bounding box center [380, 588] width 193 height 26
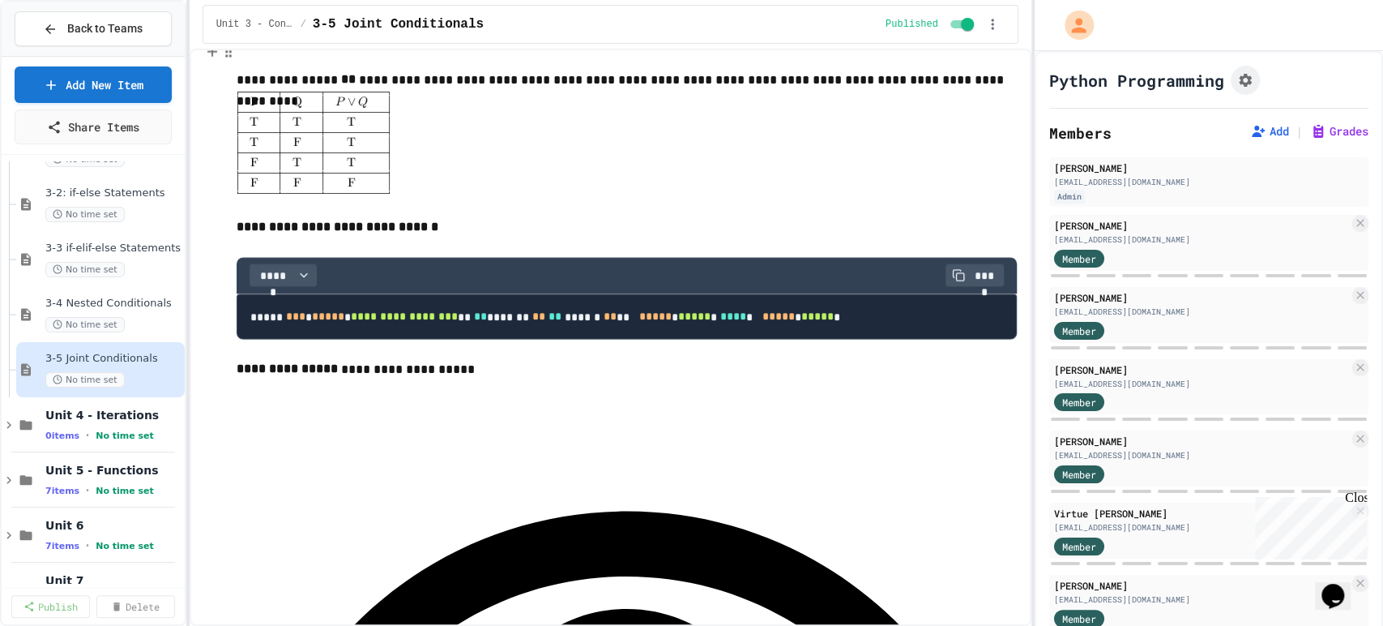
scroll to position [2340, 0]
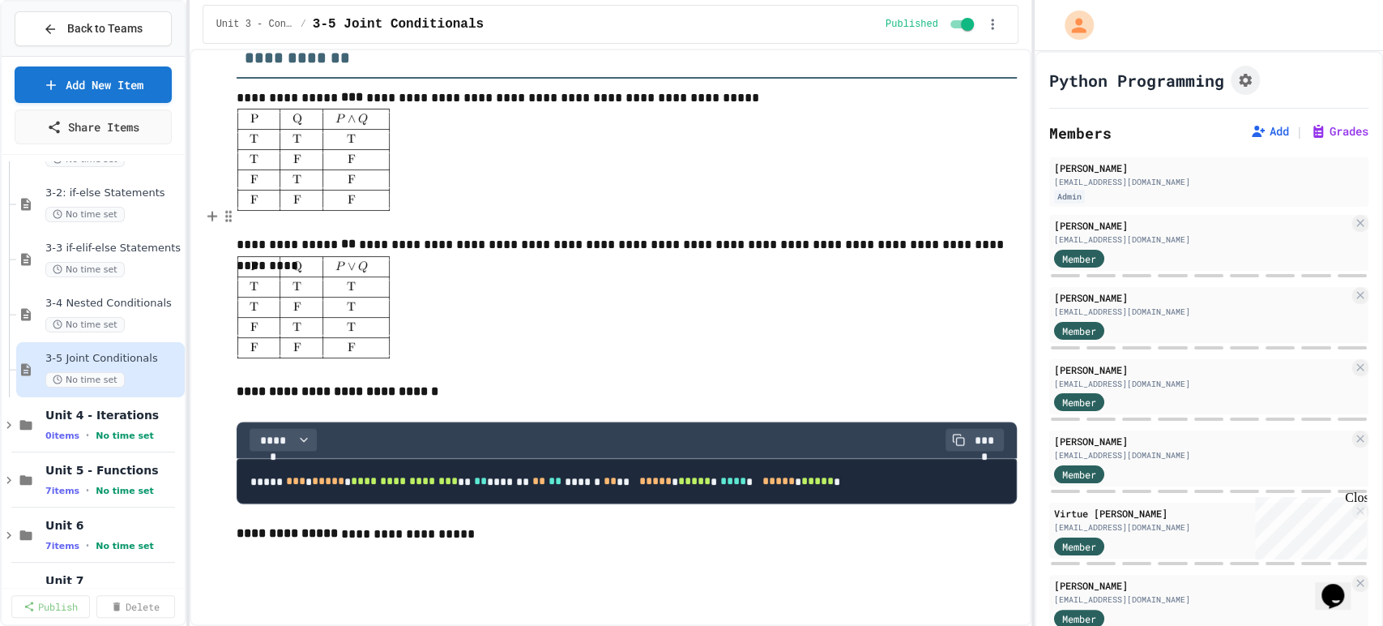
scroll to position [2266, 0]
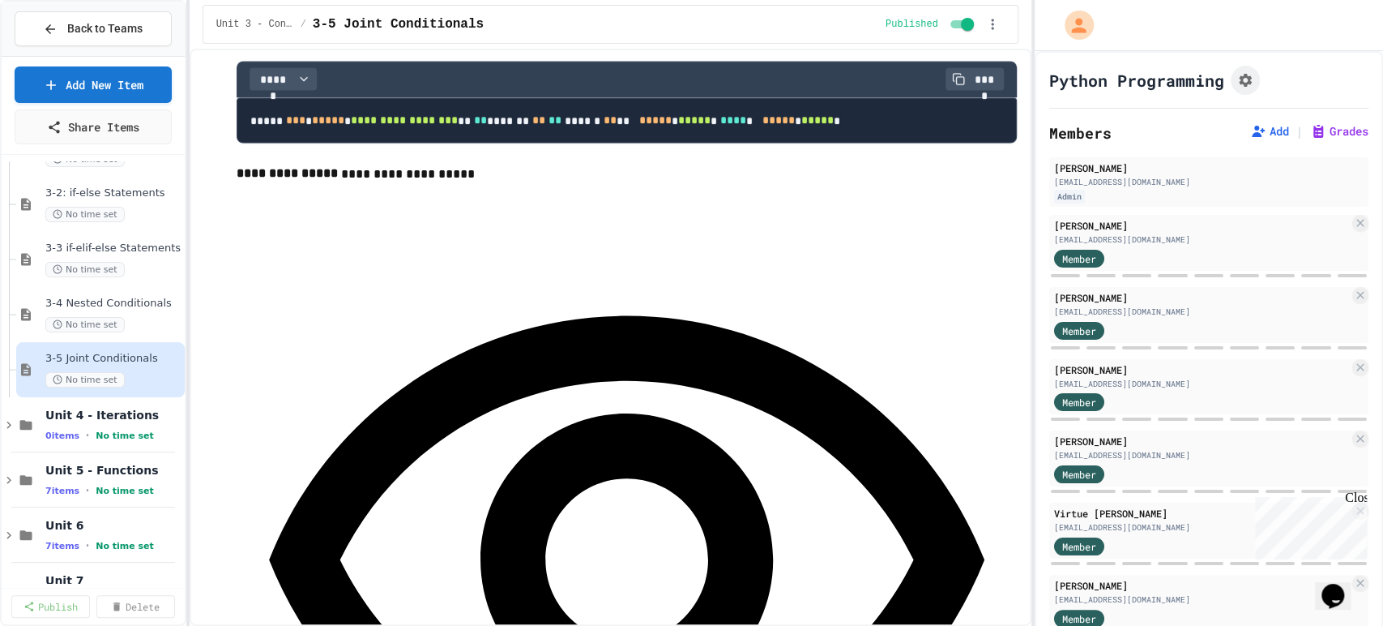
drag, startPoint x: 336, startPoint y: 511, endPoint x: 262, endPoint y: 506, distance: 74.7
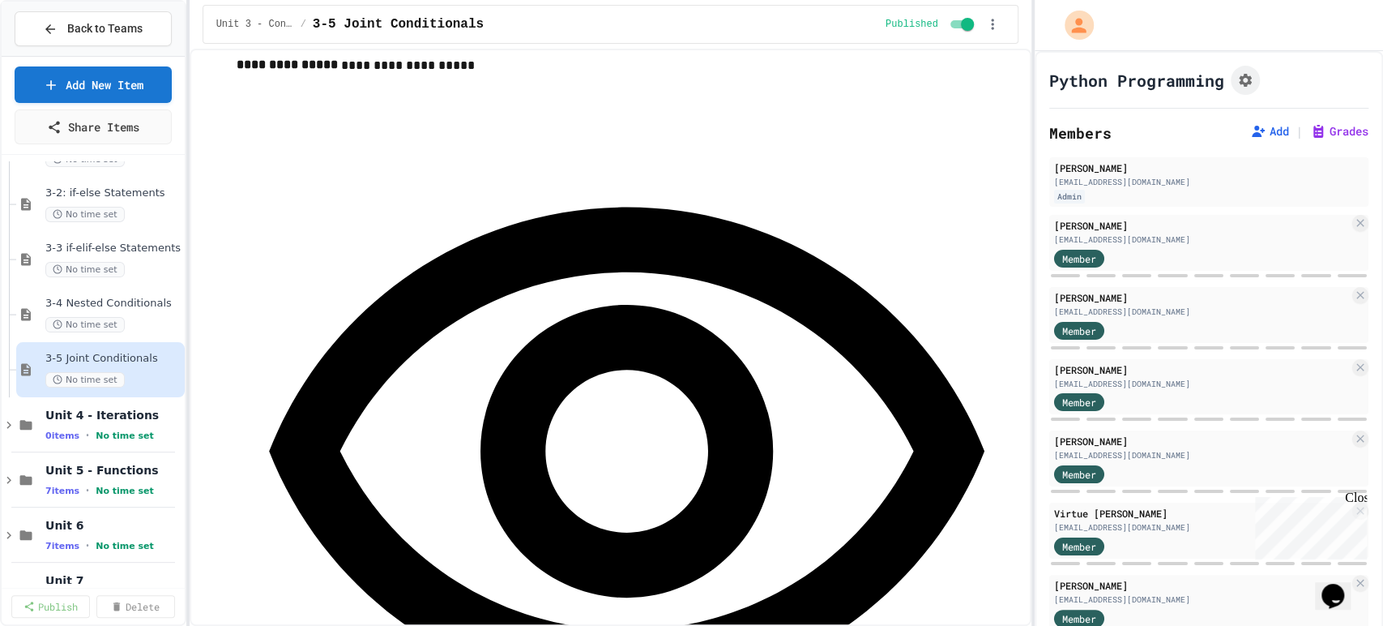
scroll to position [2464, 0]
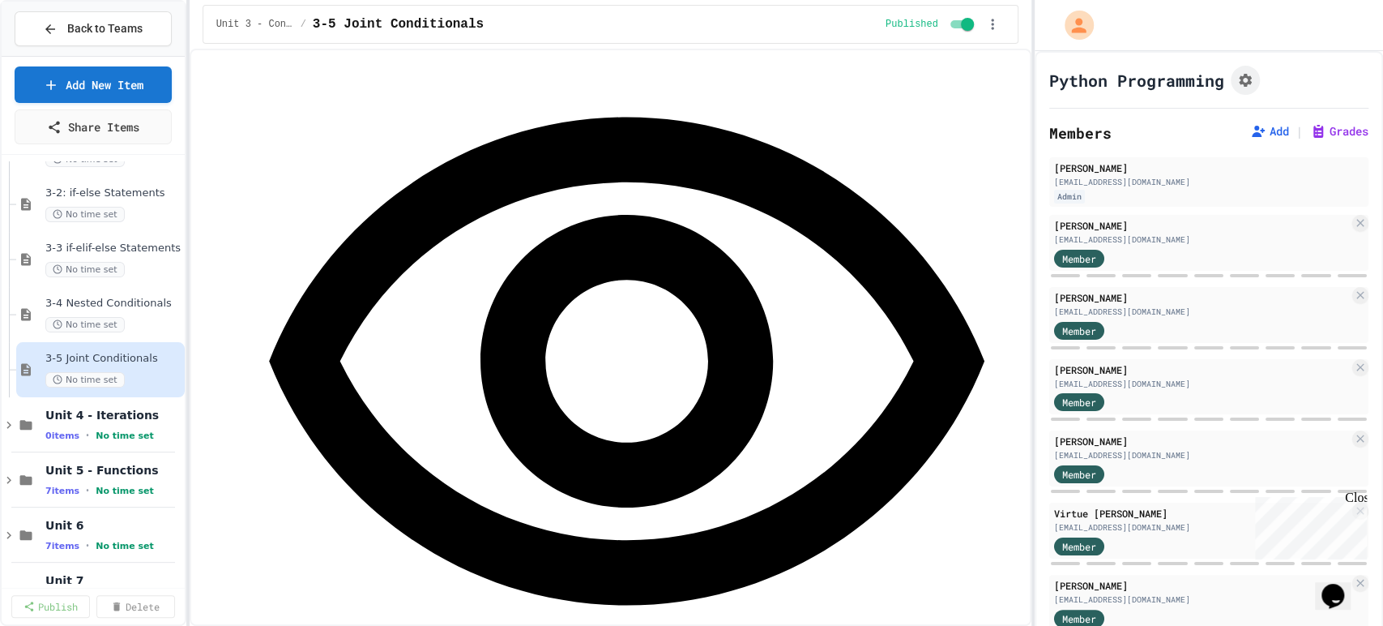
type textarea "**********"
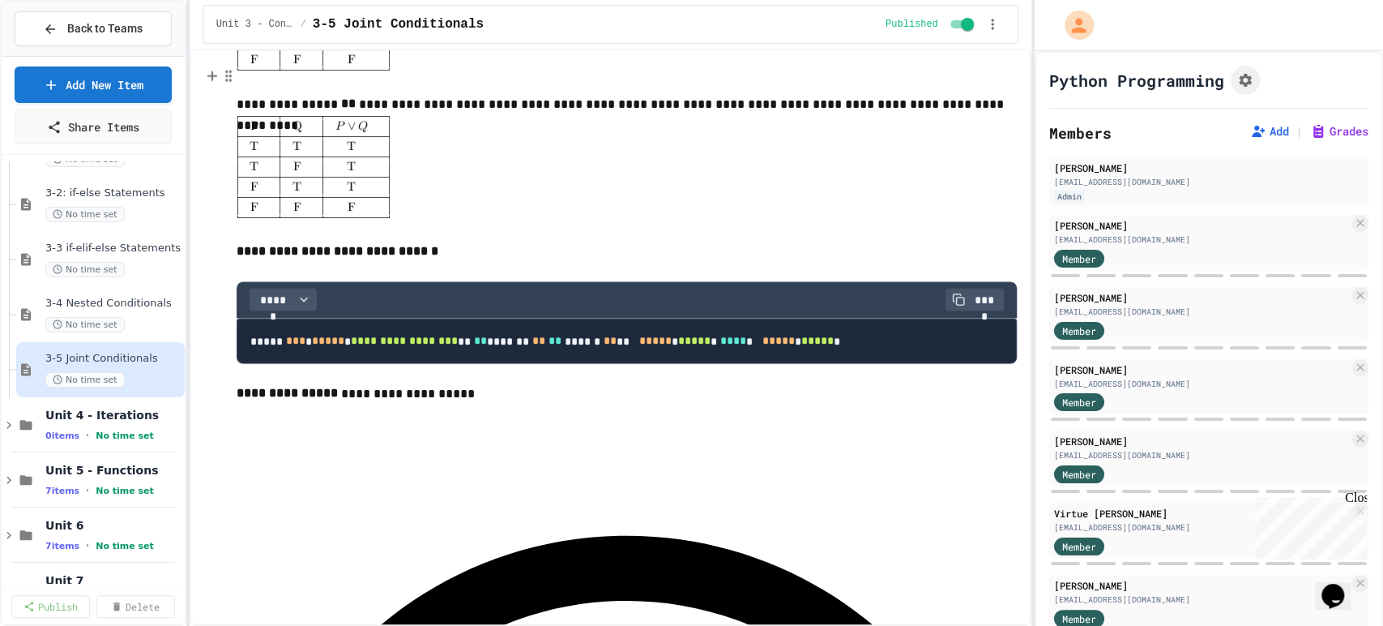
scroll to position [1925, 0]
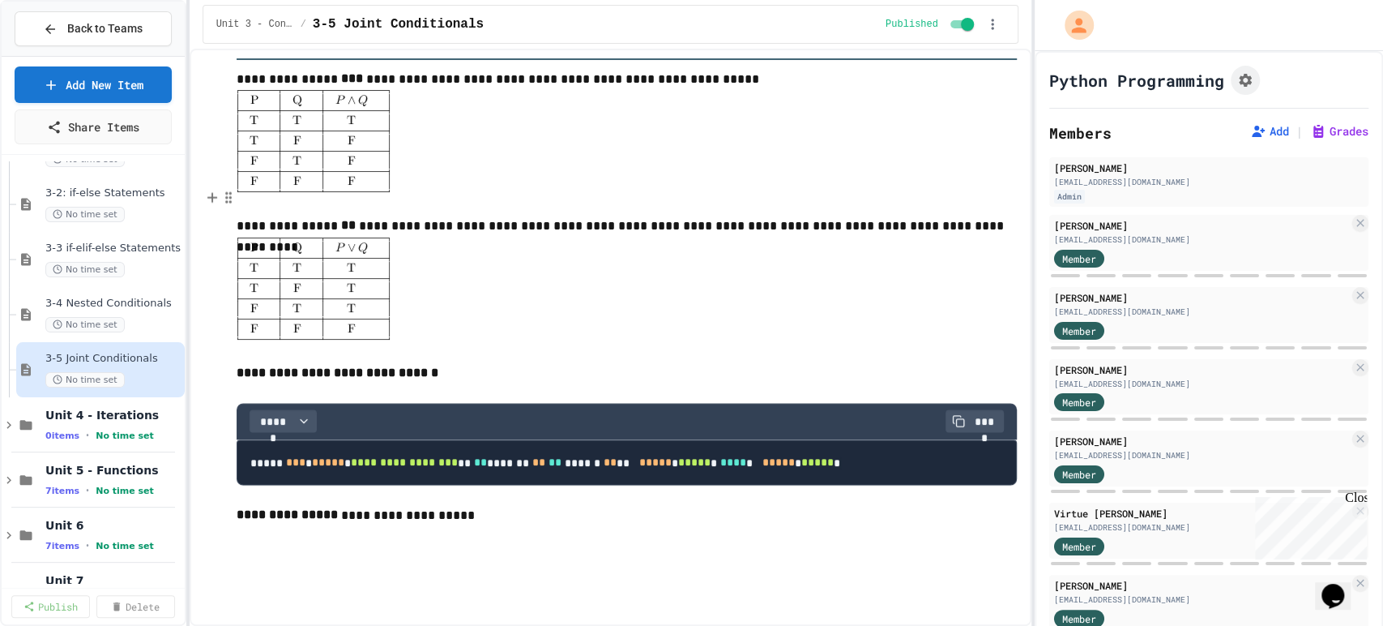
type textarea "********"
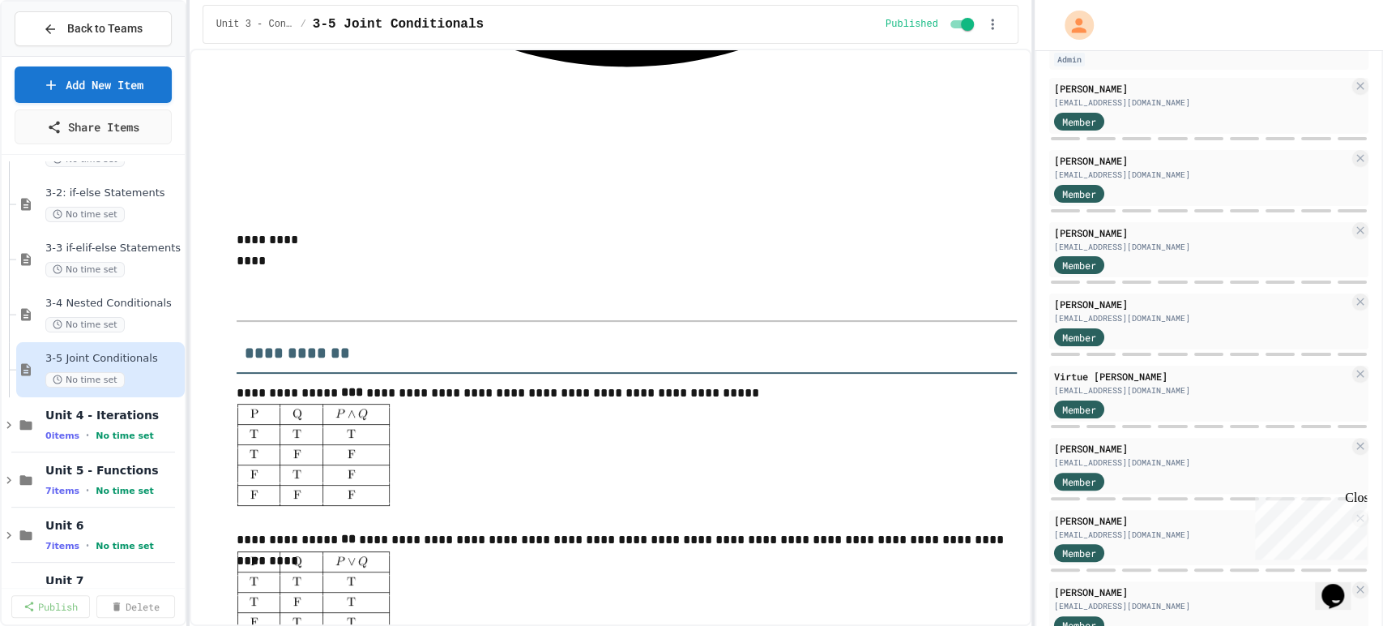
scroll to position [0, 0]
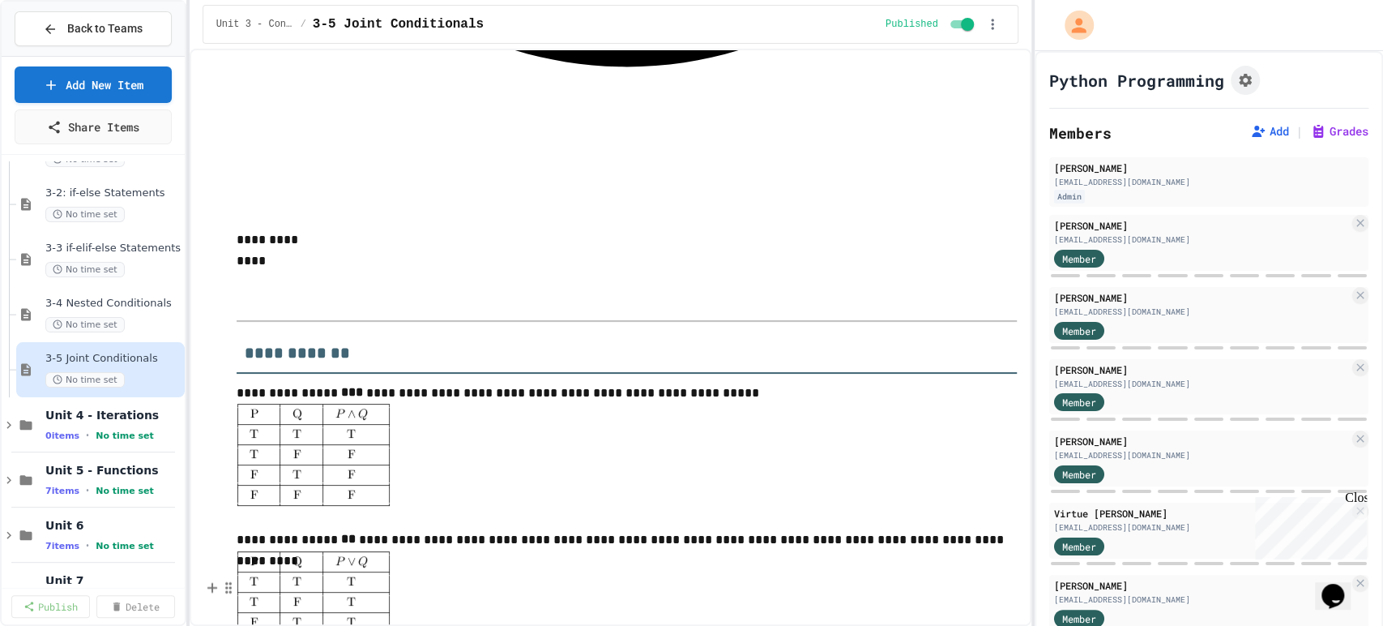
click at [77, 284] on div "3-3 if-elif-else Statements No time set" at bounding box center [100, 259] width 169 height 55
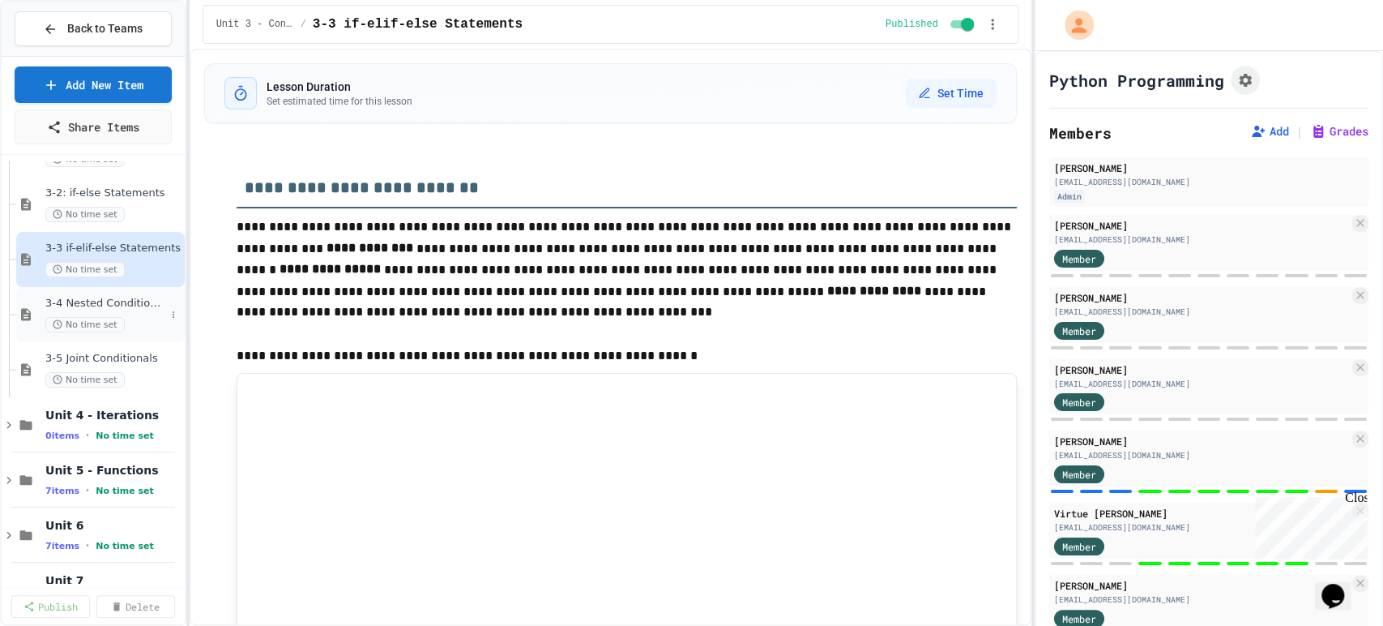
click at [78, 306] on span "3-4 Nested Conditionals" at bounding box center [105, 304] width 120 height 14
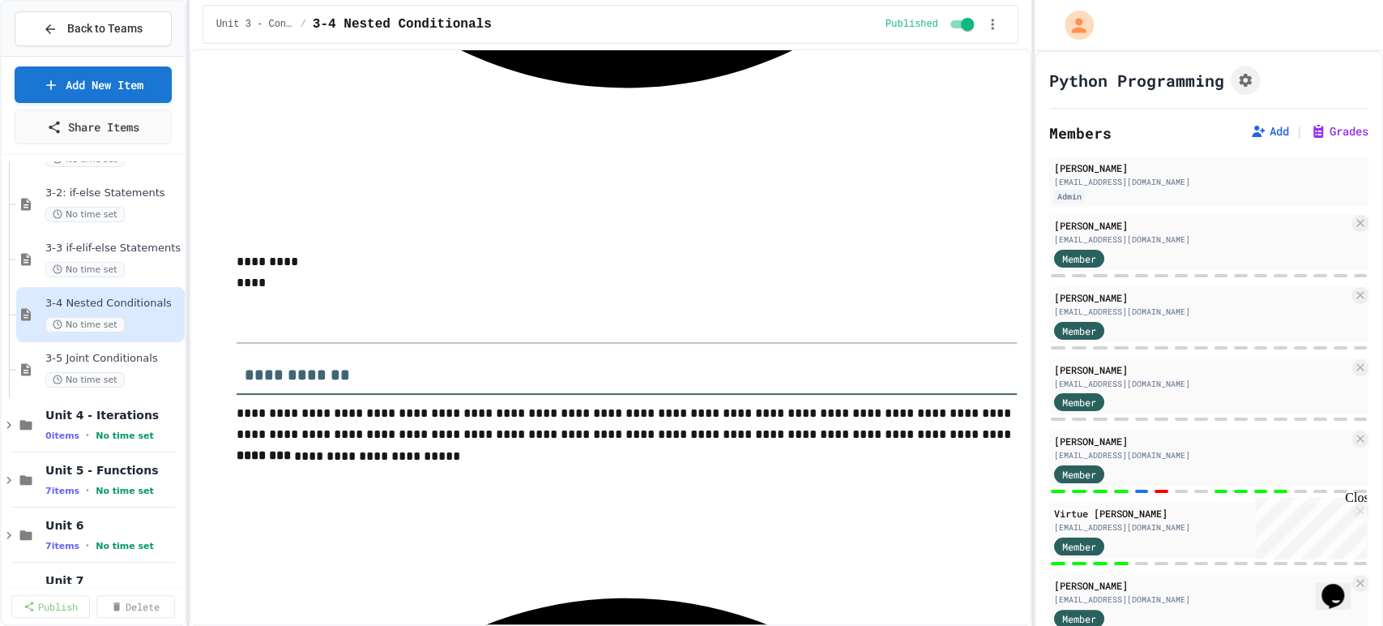
scroll to position [1571, 0]
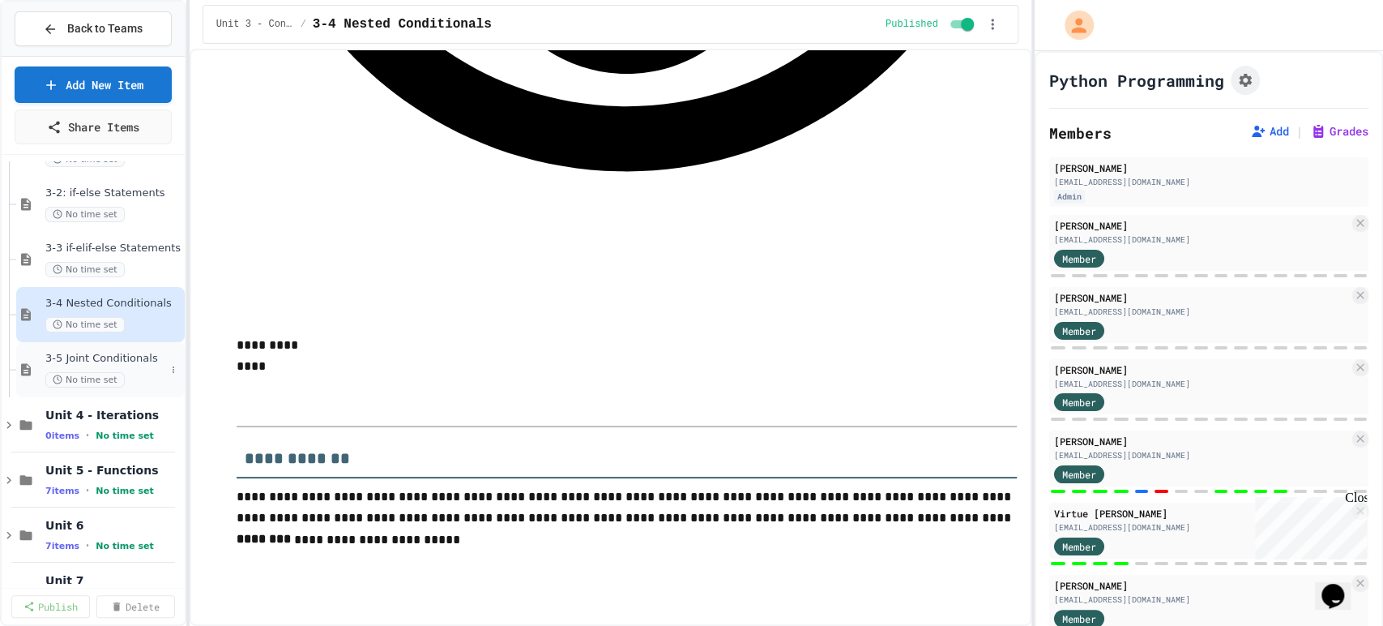
click at [99, 356] on span "3-5 Joint Conditionals" at bounding box center [105, 359] width 120 height 14
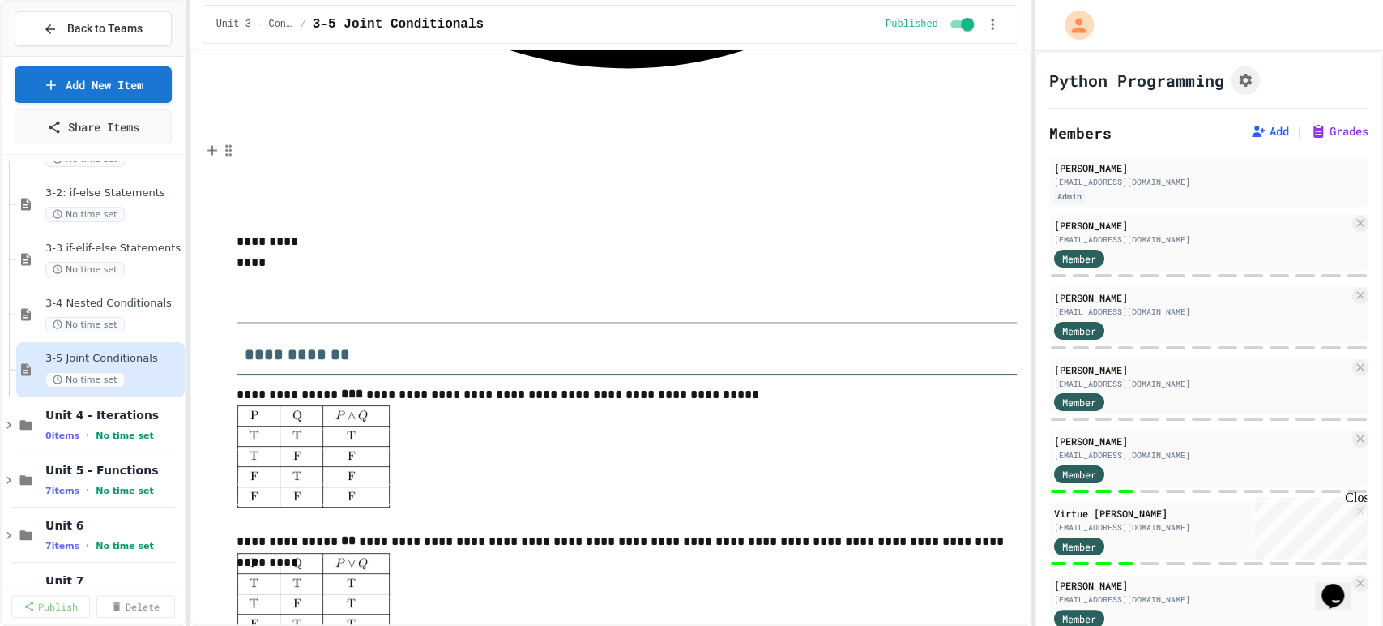
scroll to position [1611, 0]
click at [289, 597] on button "Divider" at bounding box center [353, 597] width 193 height 26
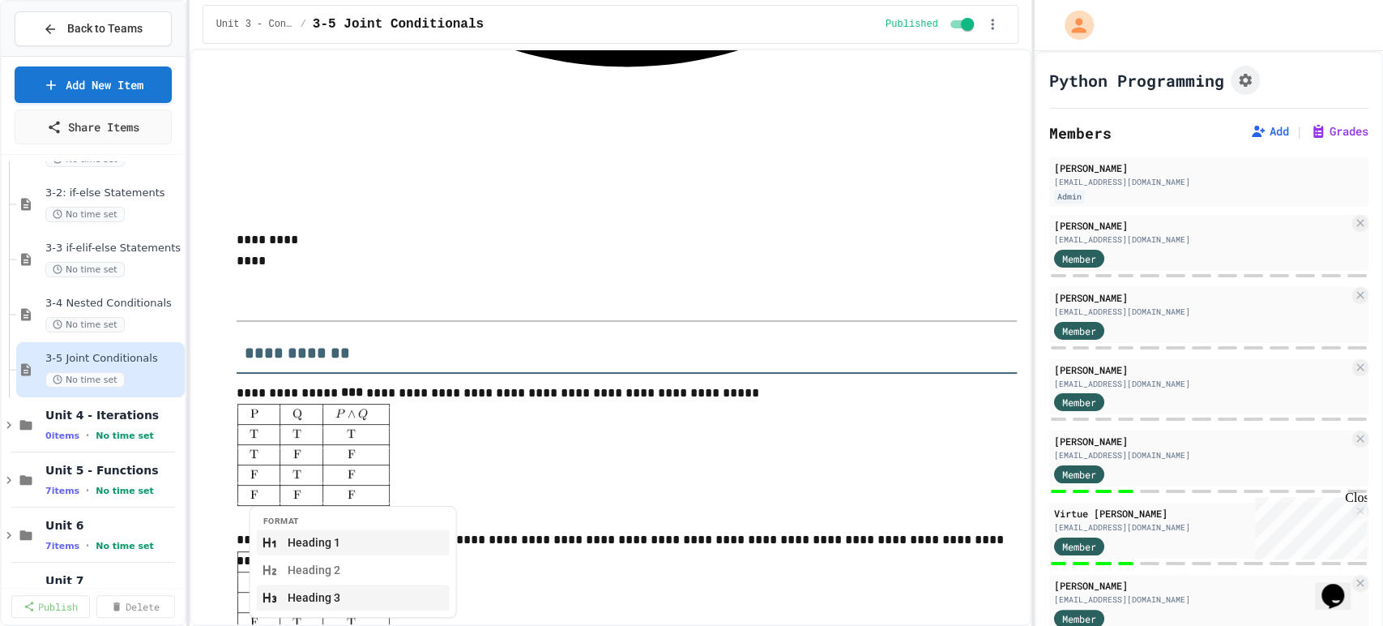
click at [344, 588] on button "Heading 3" at bounding box center [353, 597] width 193 height 26
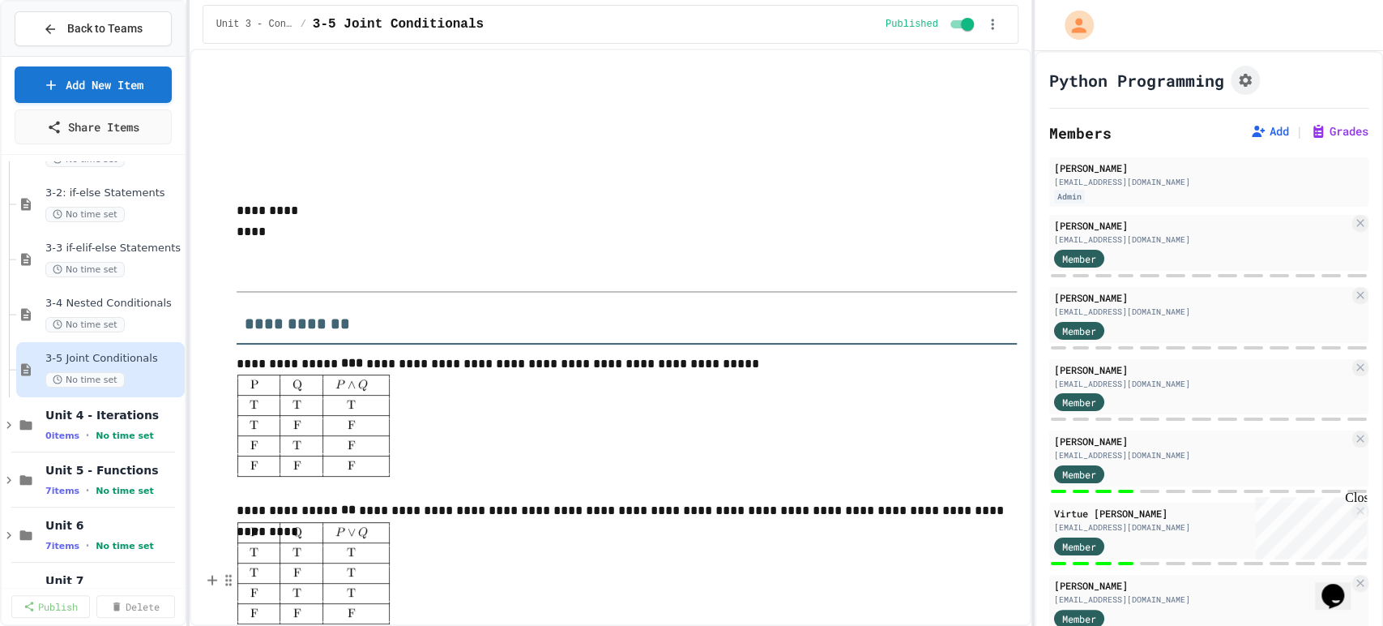
scroll to position [1694, 0]
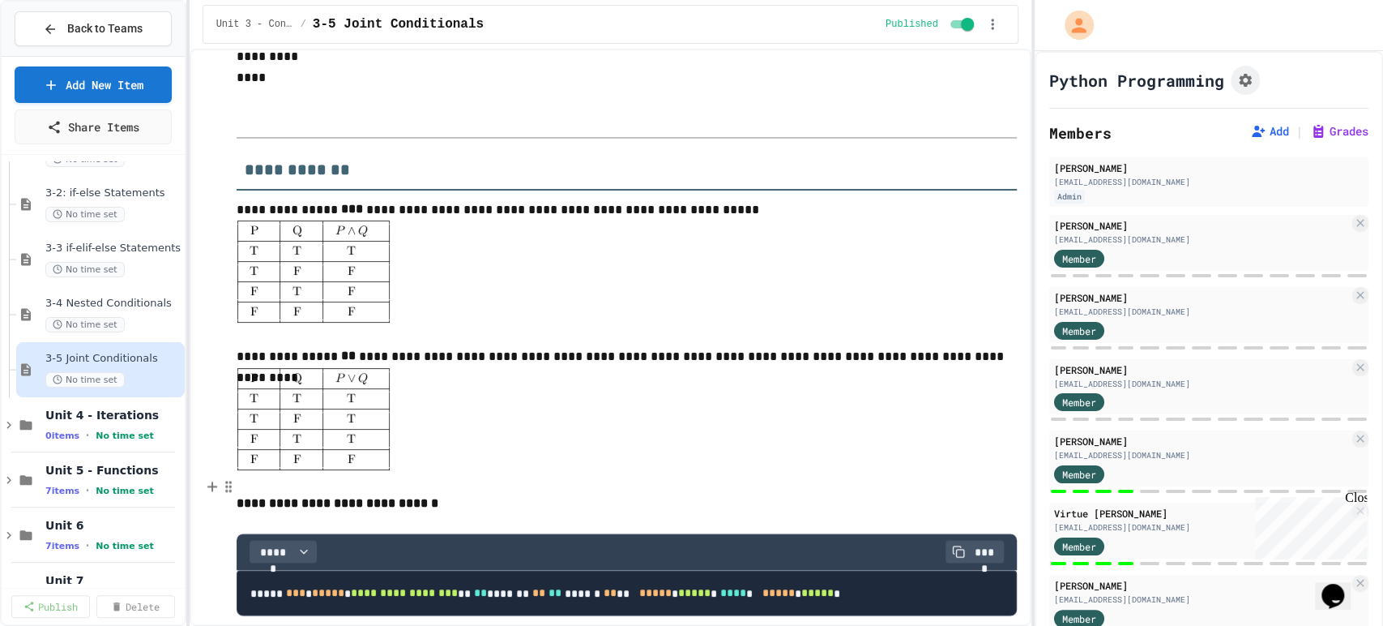
scroll to position [1796, 0]
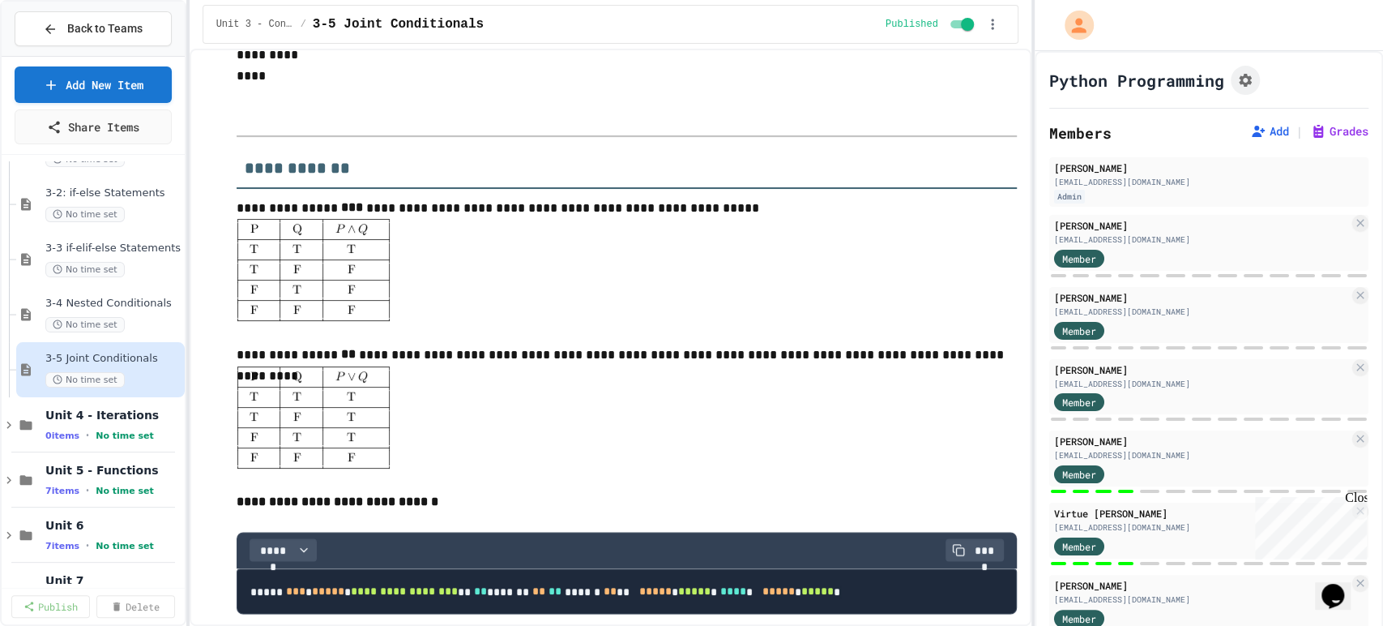
drag, startPoint x: 438, startPoint y: 562, endPoint x: 227, endPoint y: 511, distance: 217.6
click at [227, 511] on div "**********" at bounding box center [610, 559] width 813 height 4430
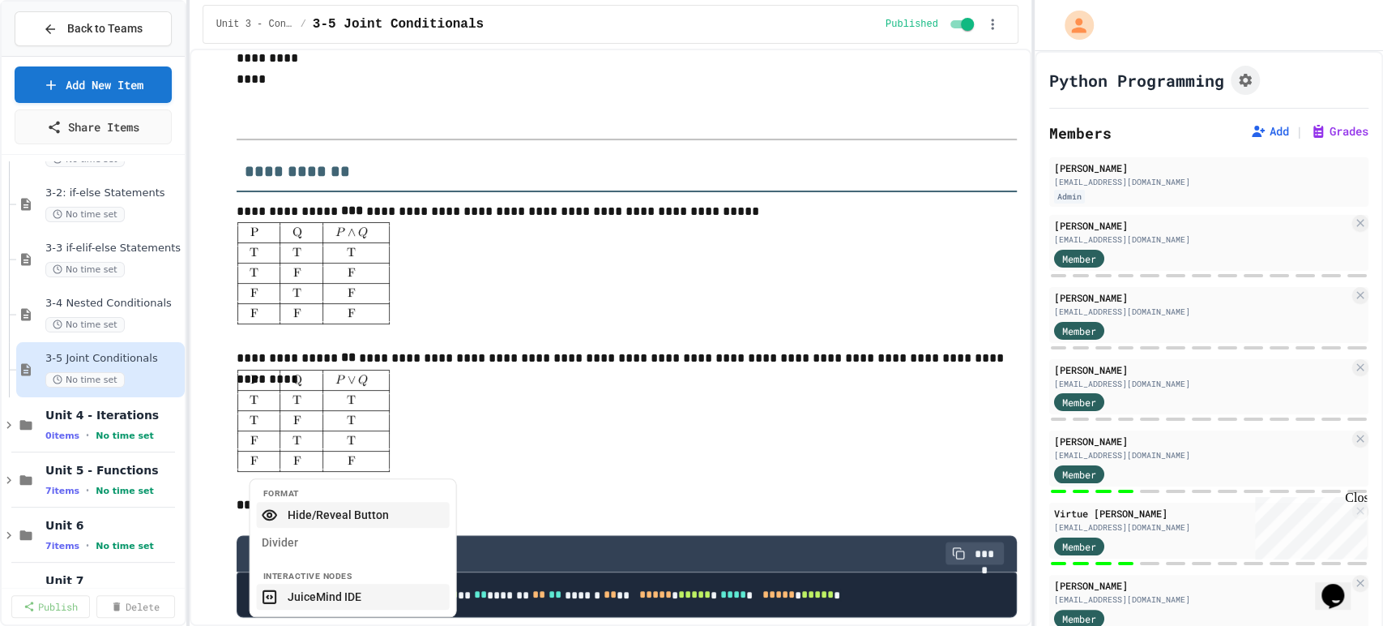
click at [344, 592] on button "JuiceMind IDE" at bounding box center [353, 596] width 193 height 26
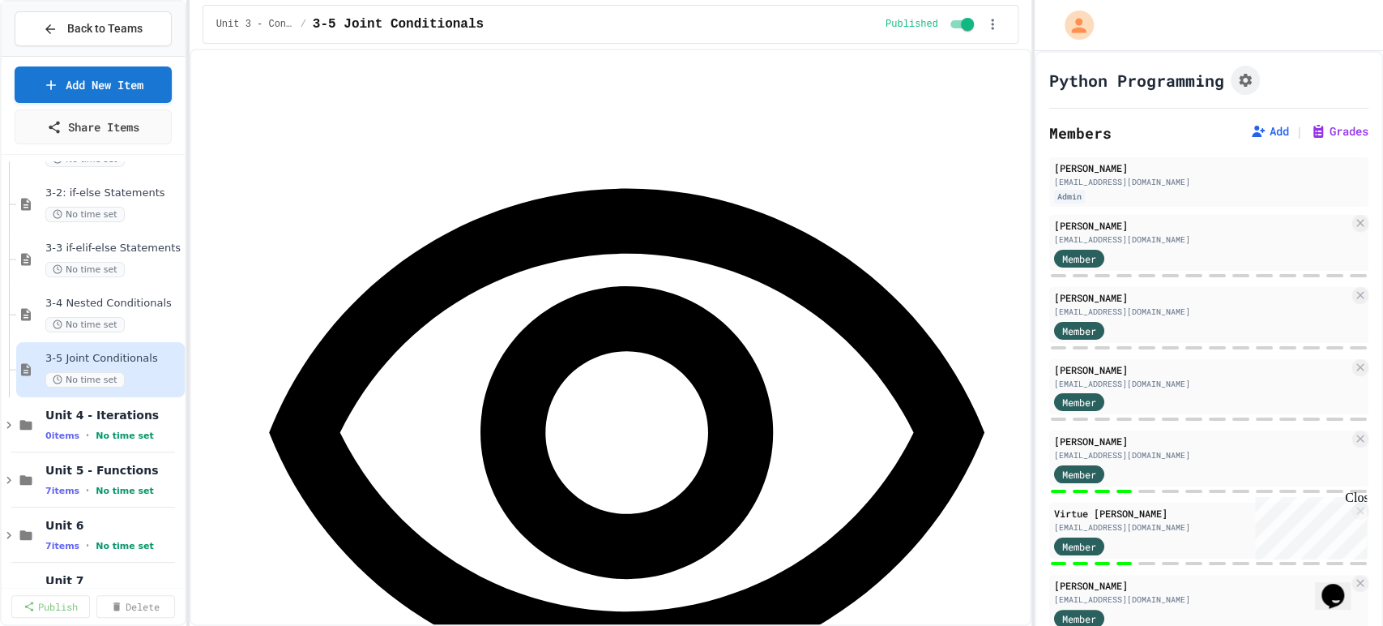
scroll to position [2549, 0]
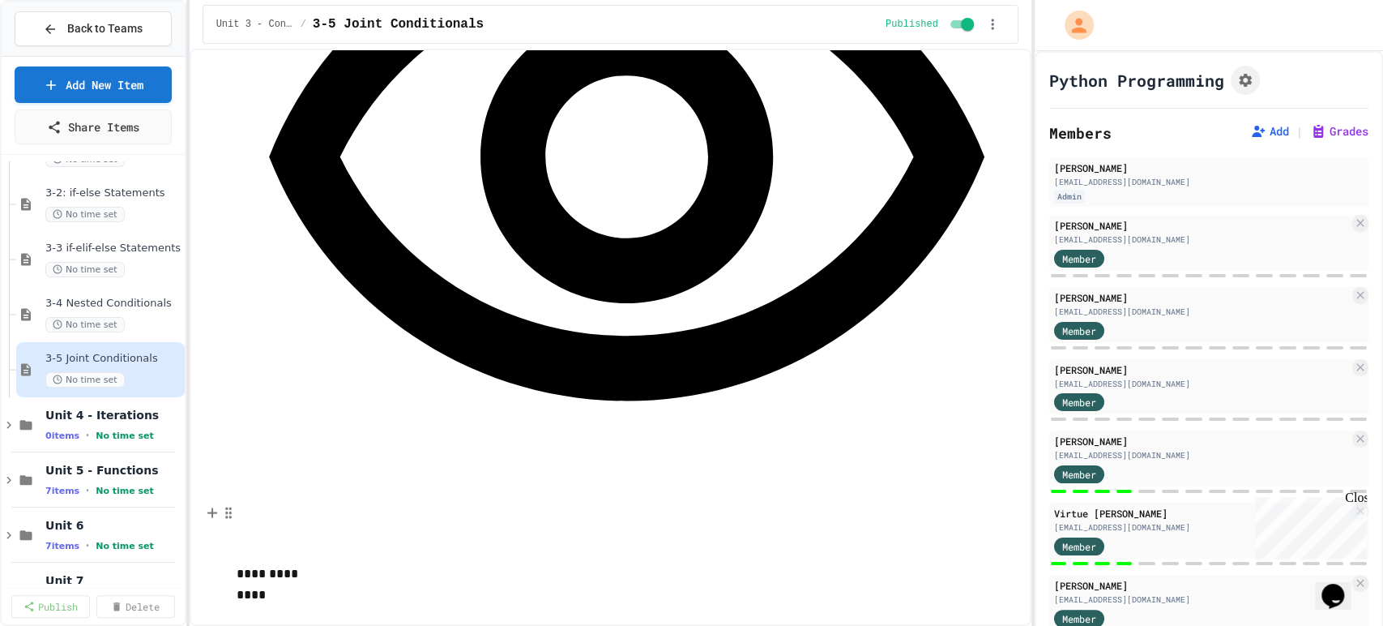
scroll to position [2694, 0]
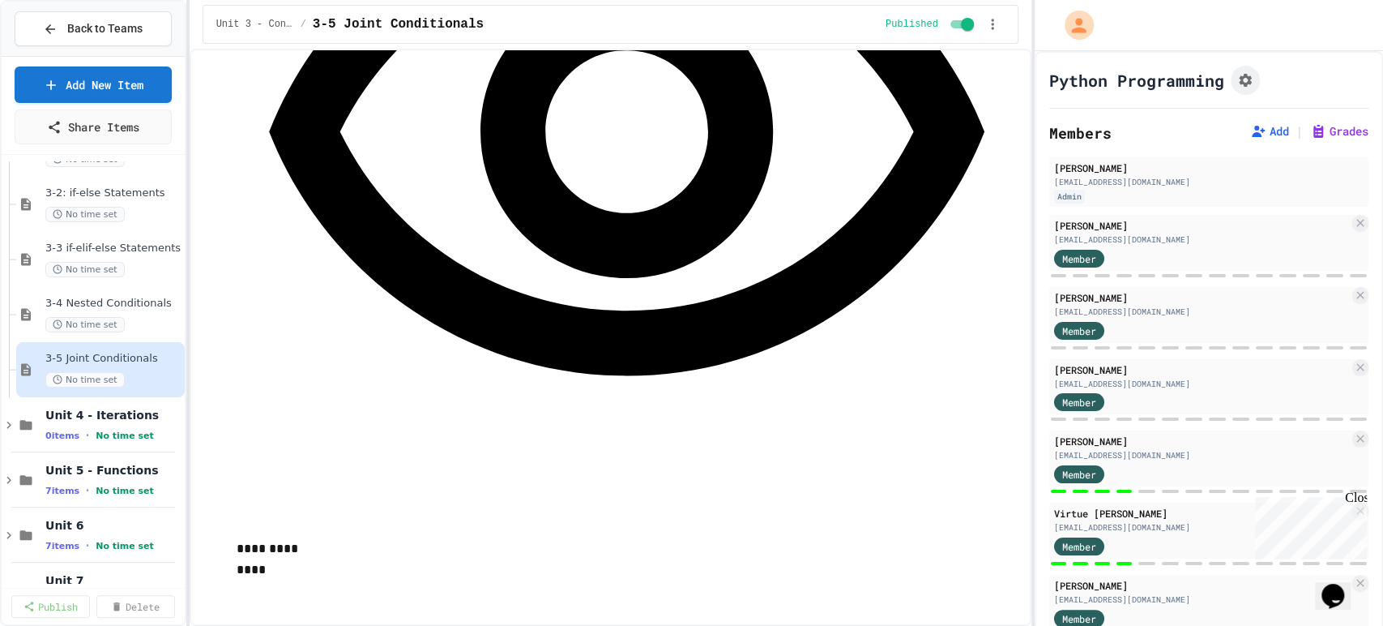
drag, startPoint x: 421, startPoint y: 544, endPoint x: 260, endPoint y: 489, distance: 170.4
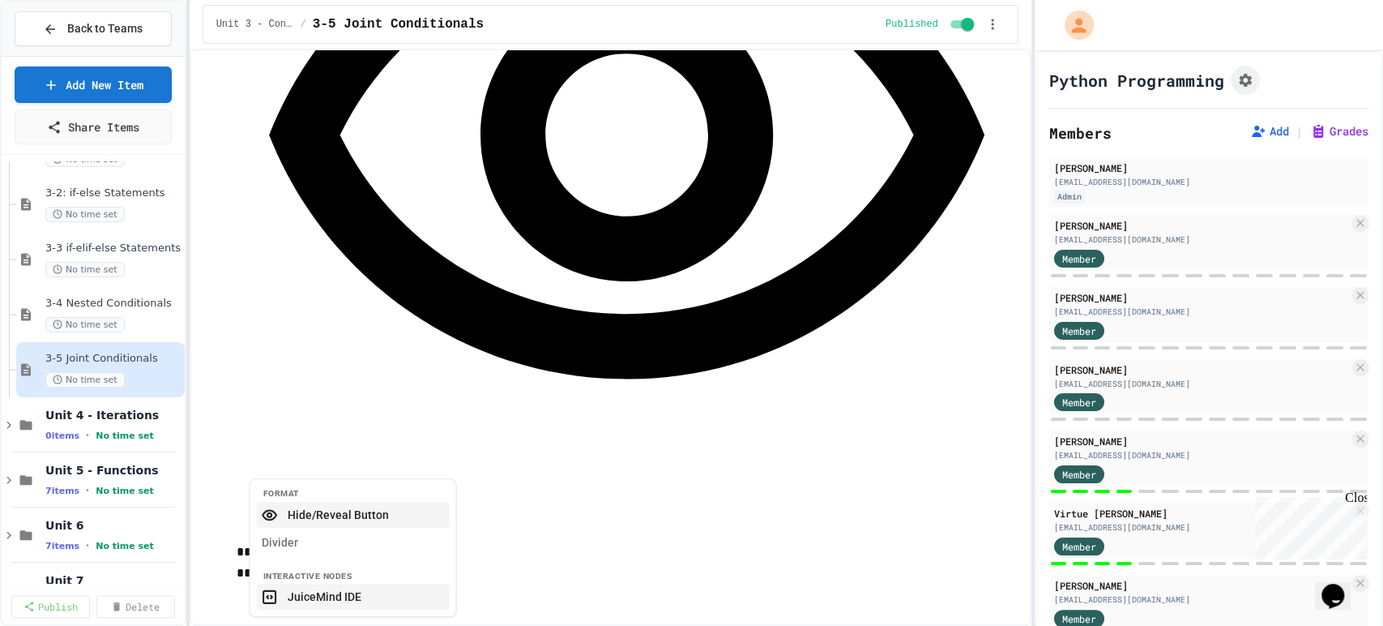
click at [326, 602] on button "JuiceMind IDE" at bounding box center [353, 596] width 193 height 26
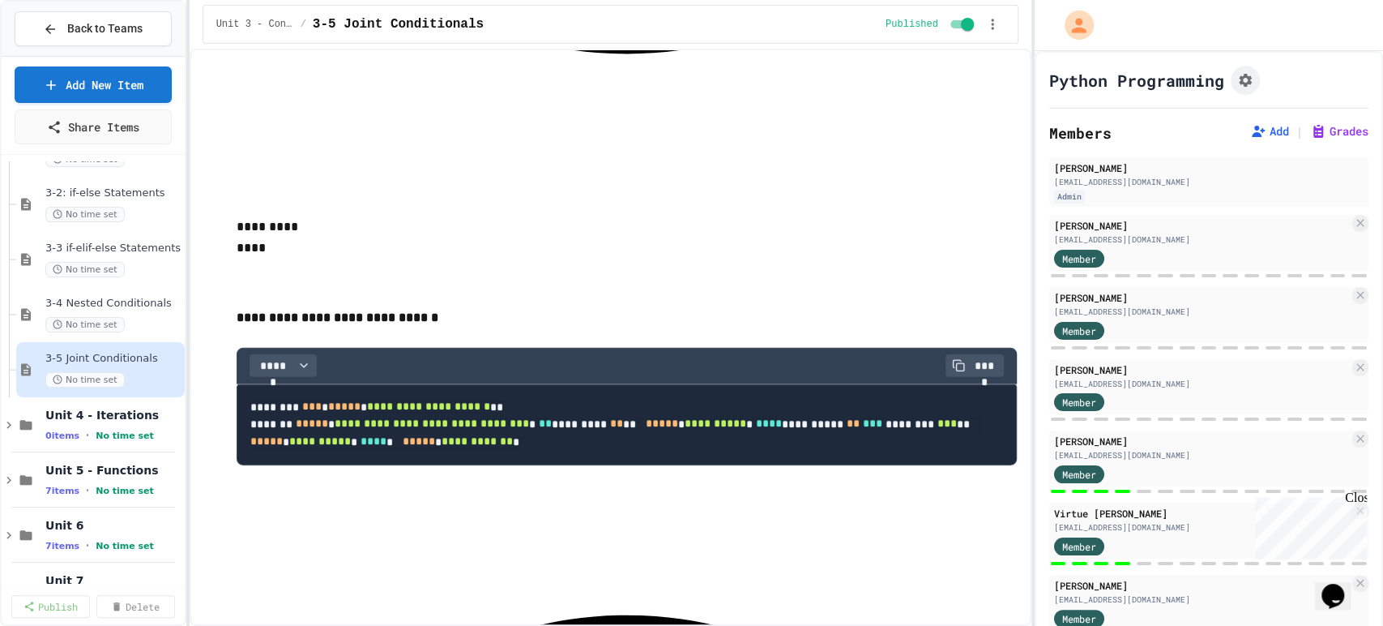
scroll to position [3231, 0]
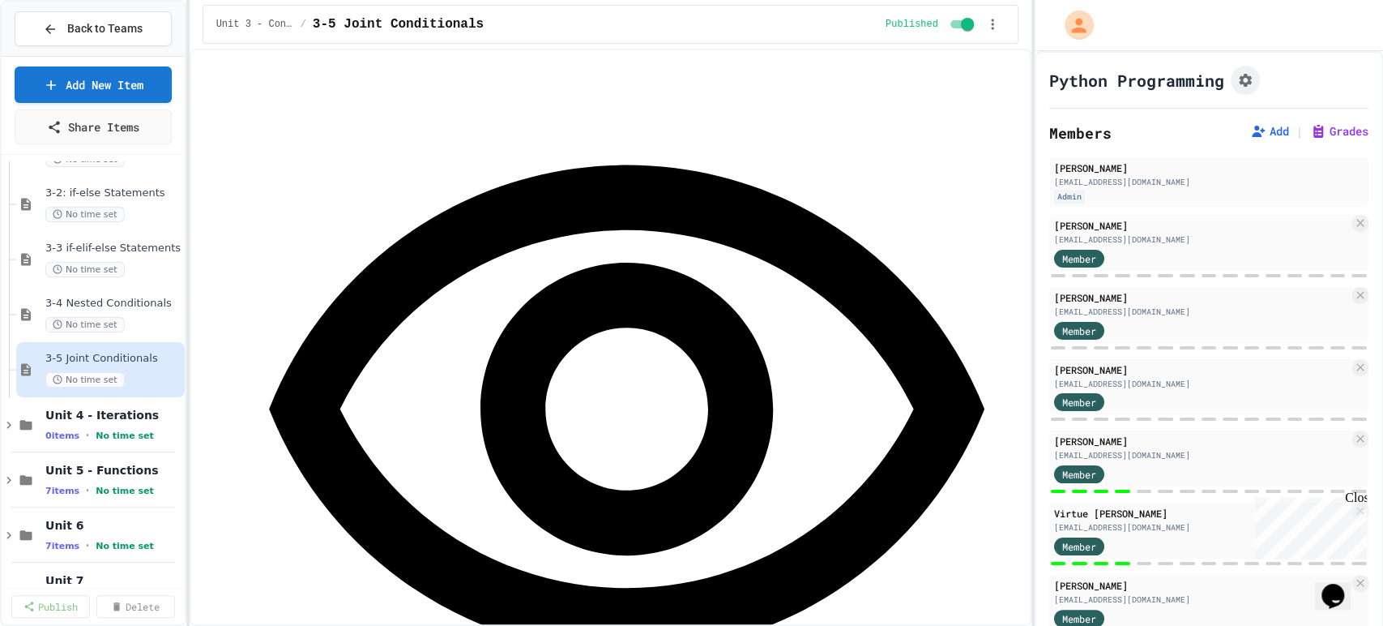
scroll to position [3470, 0]
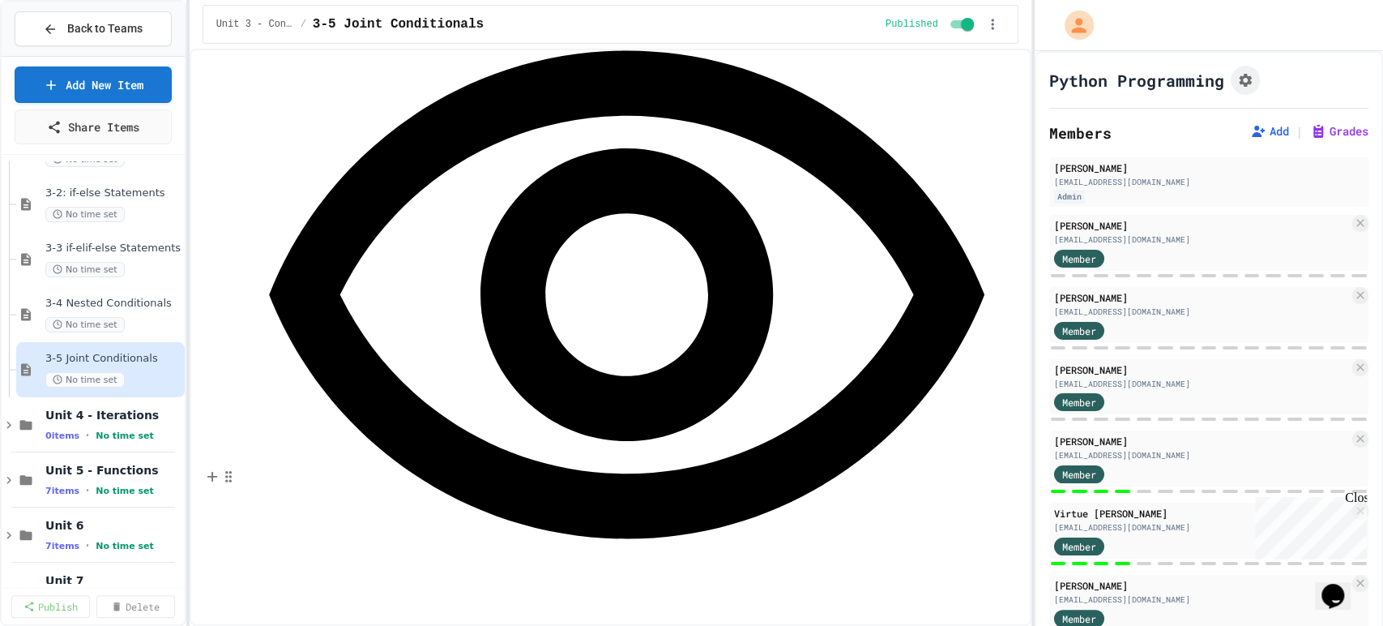
scroll to position [3592, 0]
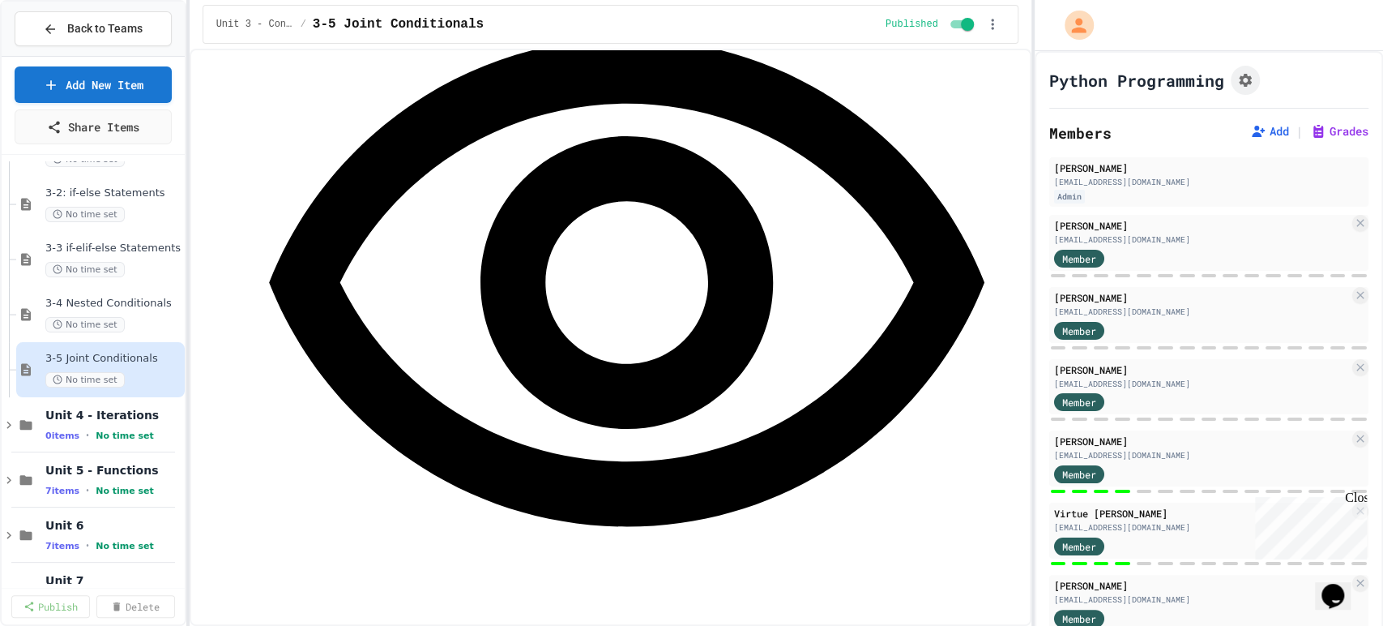
drag, startPoint x: 448, startPoint y: 549, endPoint x: 260, endPoint y: 494, distance: 196.1
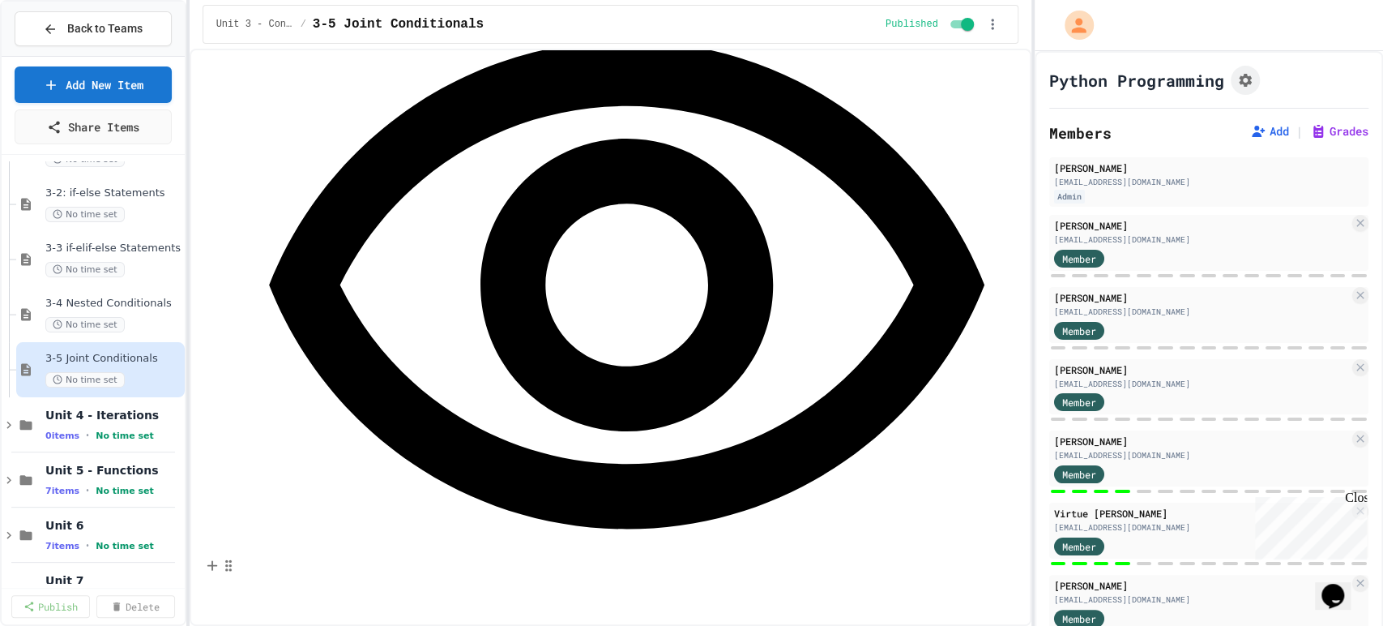
click at [337, 597] on button "JuiceMind IDE" at bounding box center [353, 596] width 193 height 26
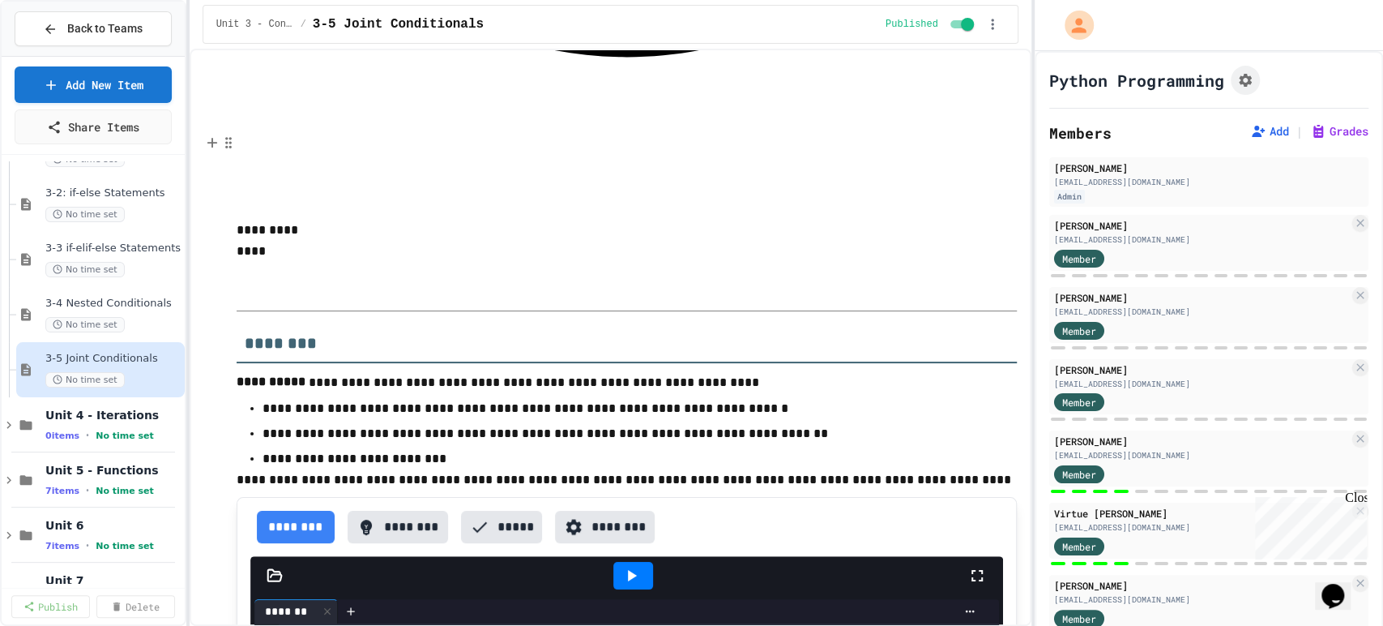
scroll to position [4130, 0]
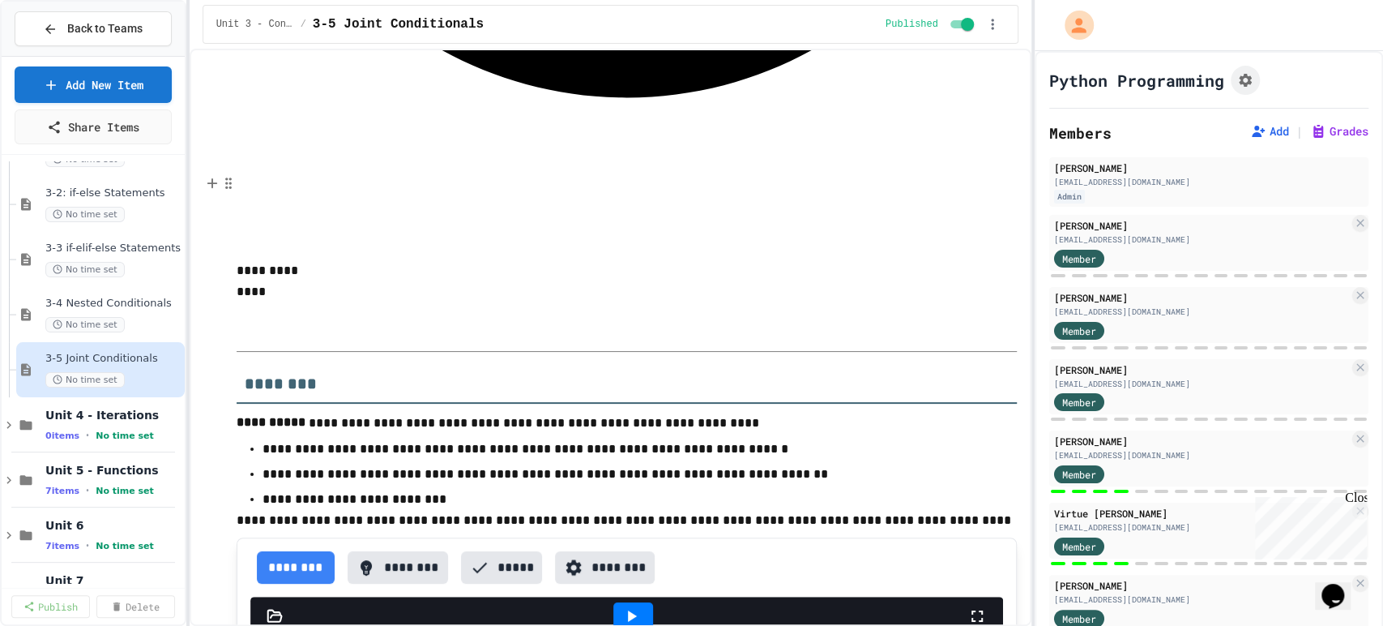
scroll to position [3859, 0]
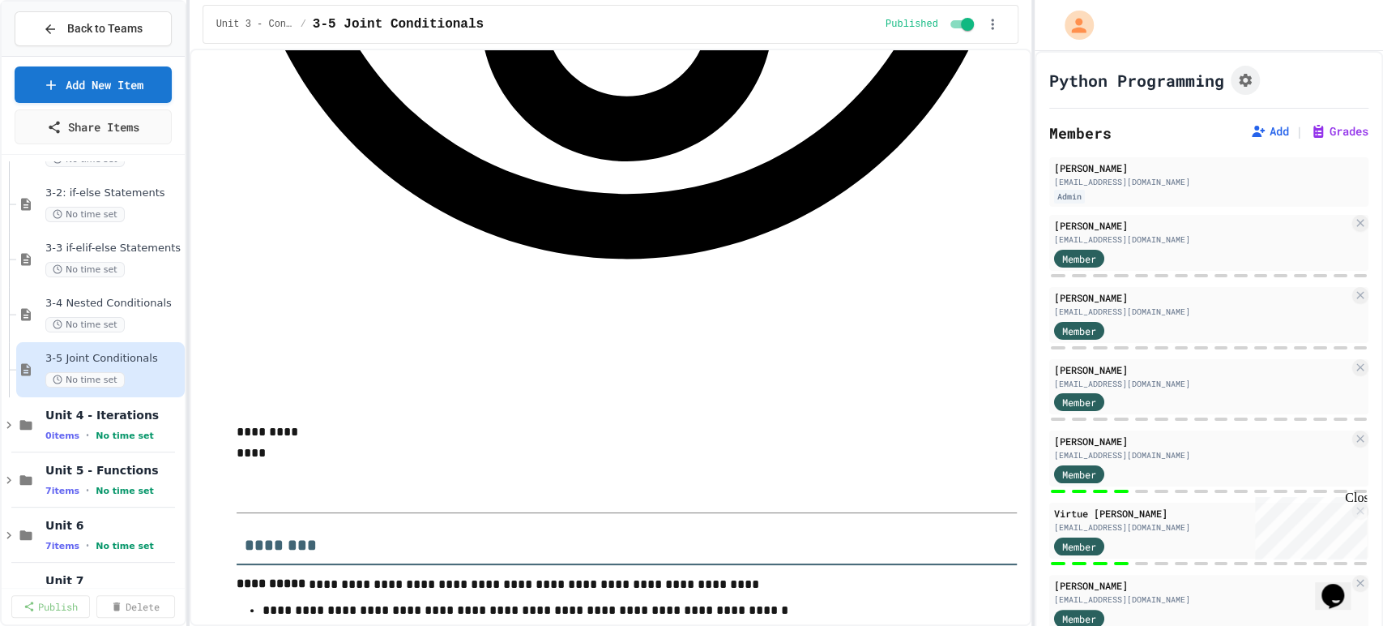
click at [1359, 498] on div "Close" at bounding box center [1355, 500] width 20 height 20
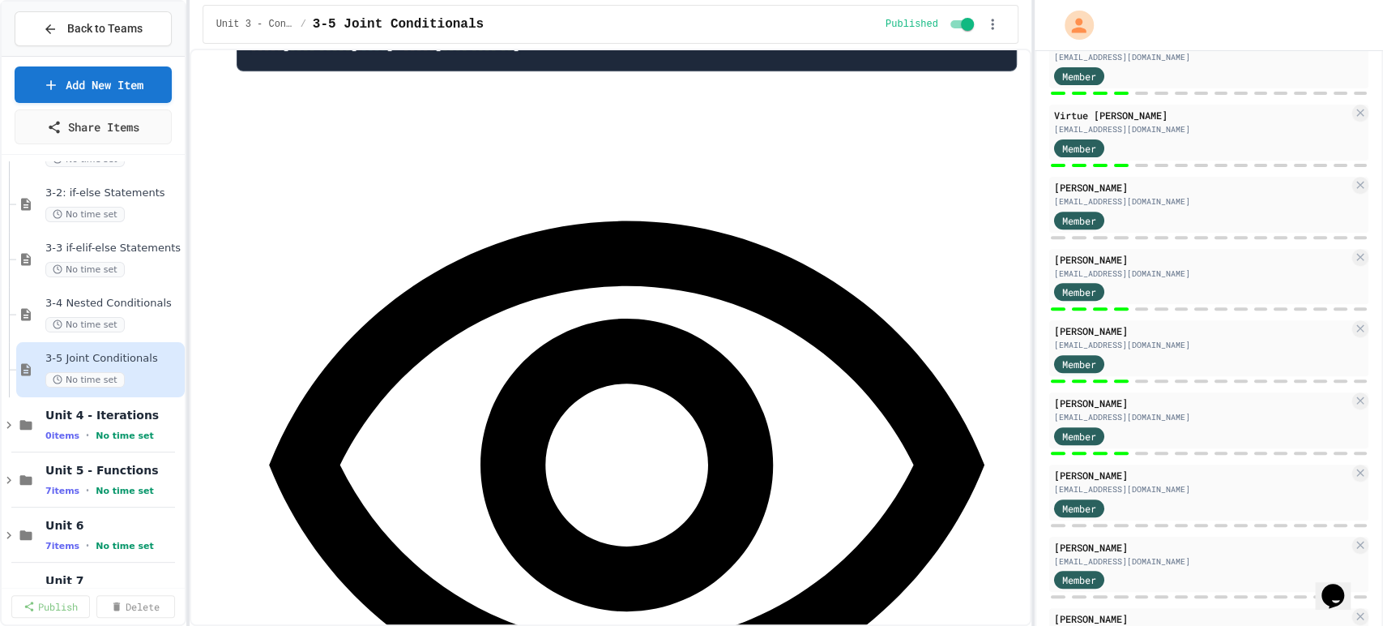
scroll to position [547, 0]
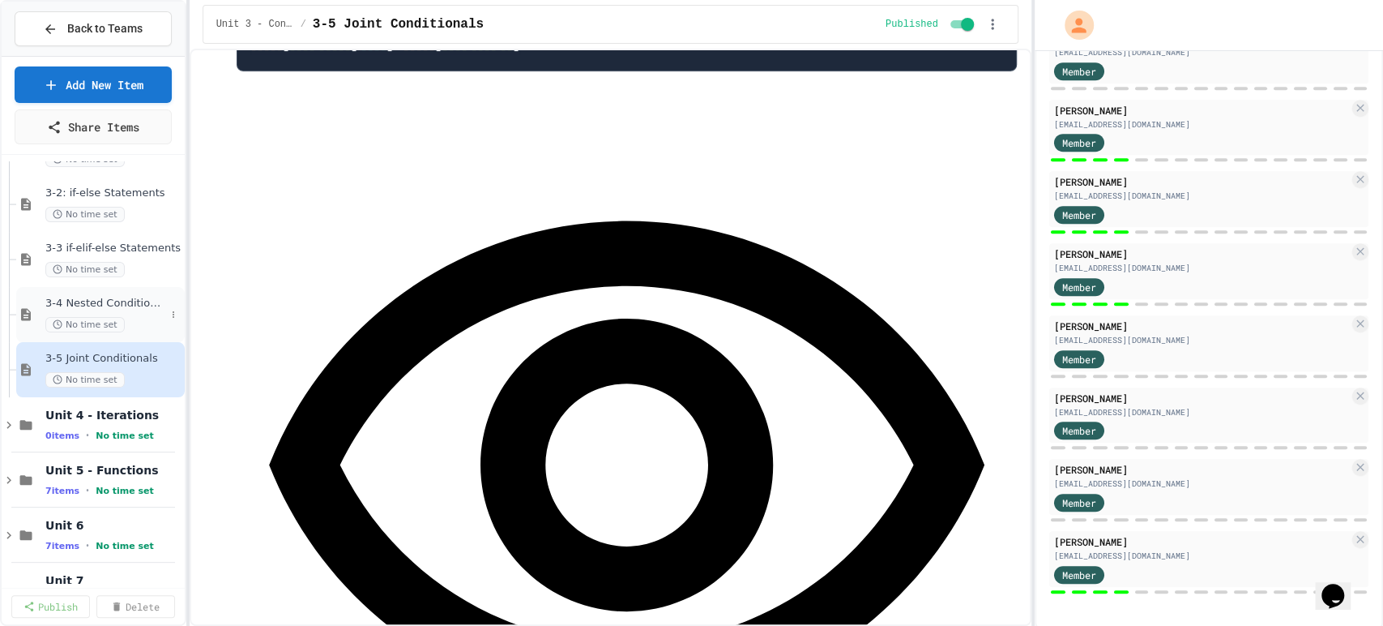
click at [83, 319] on span "No time set" at bounding box center [84, 324] width 79 height 15
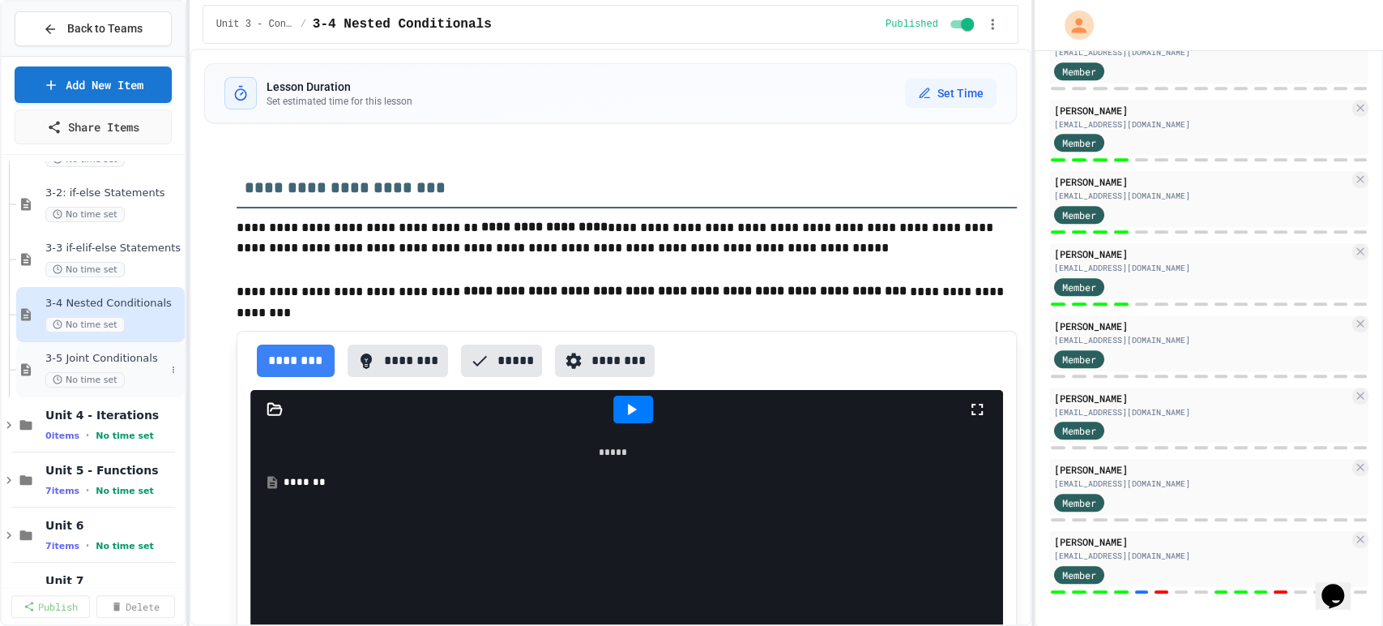
click at [84, 359] on span "3-5 Joint Conditionals" at bounding box center [105, 359] width 120 height 14
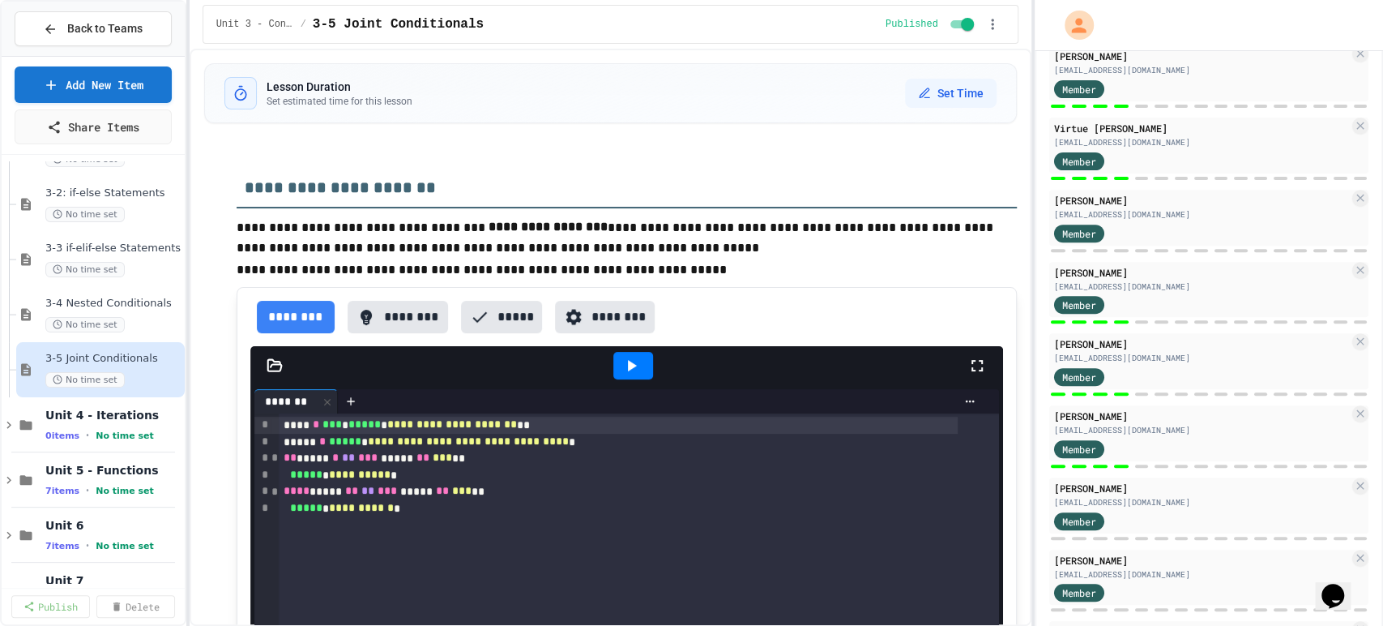
scroll to position [547, 0]
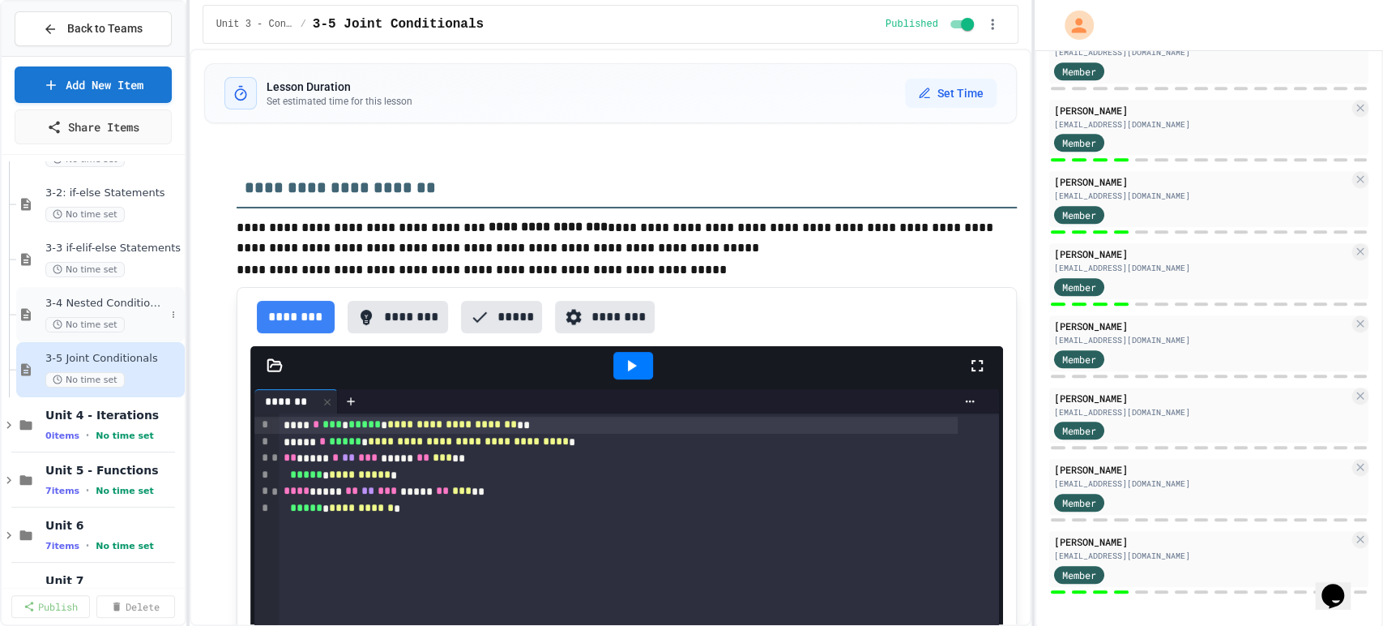
click at [100, 305] on span "3-4 Nested Conditionals" at bounding box center [105, 304] width 120 height 14
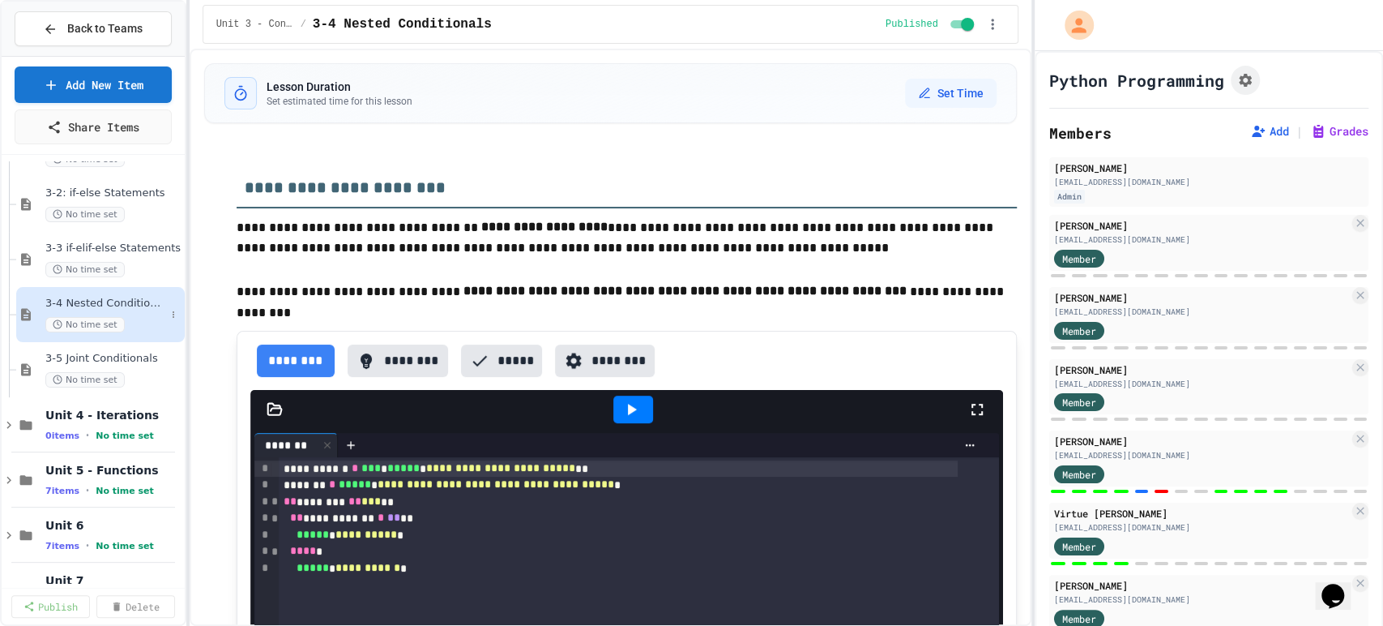
click at [109, 300] on span "3-4 Nested Conditionals" at bounding box center [105, 304] width 120 height 14
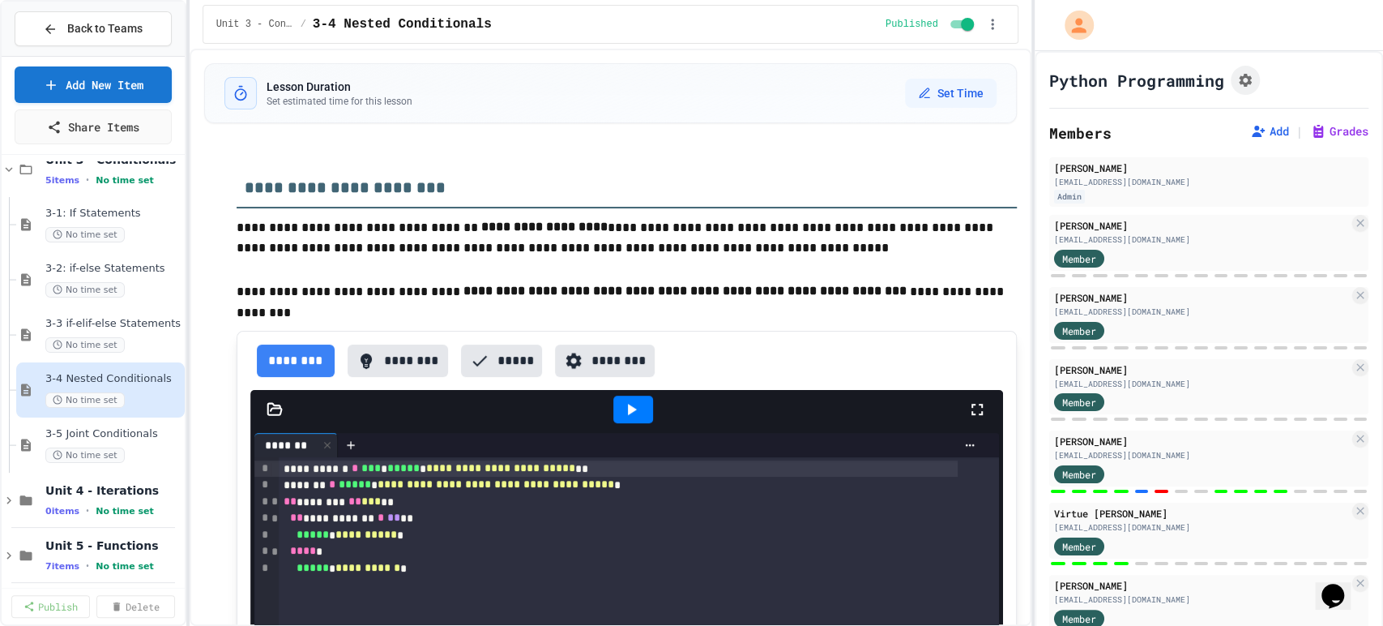
scroll to position [90, 0]
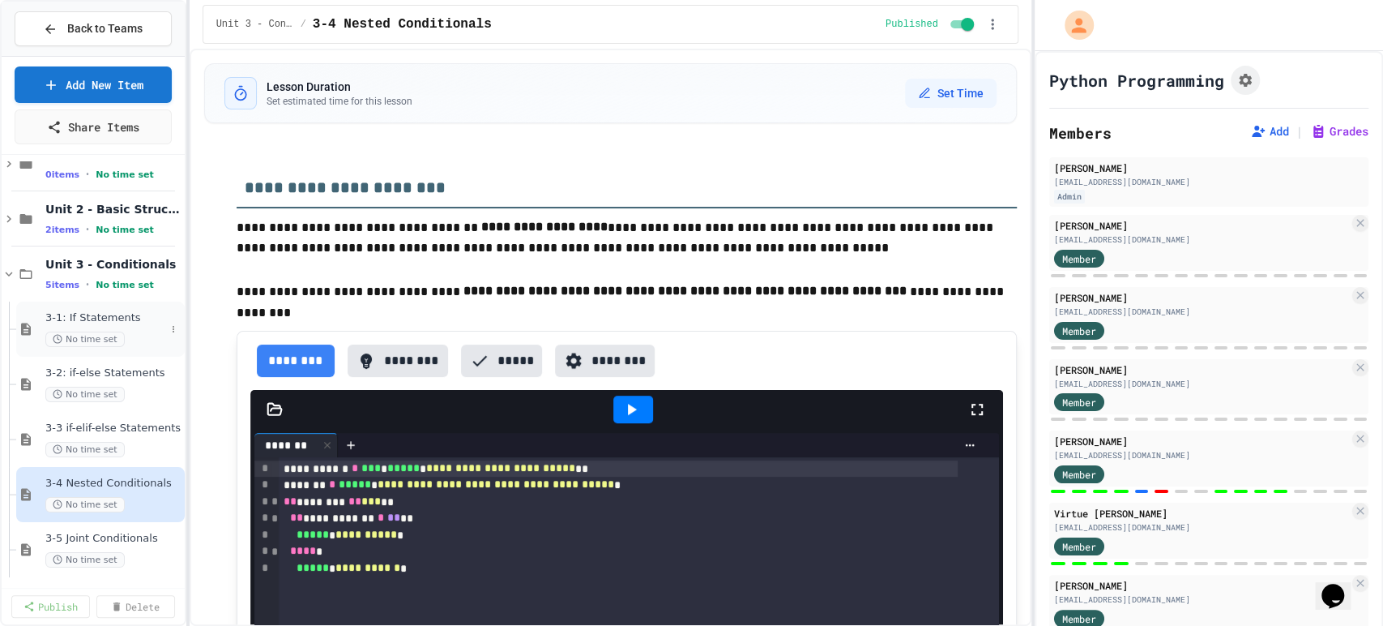
click at [88, 329] on div "3-1: If Statements No time set" at bounding box center [105, 329] width 120 height 36
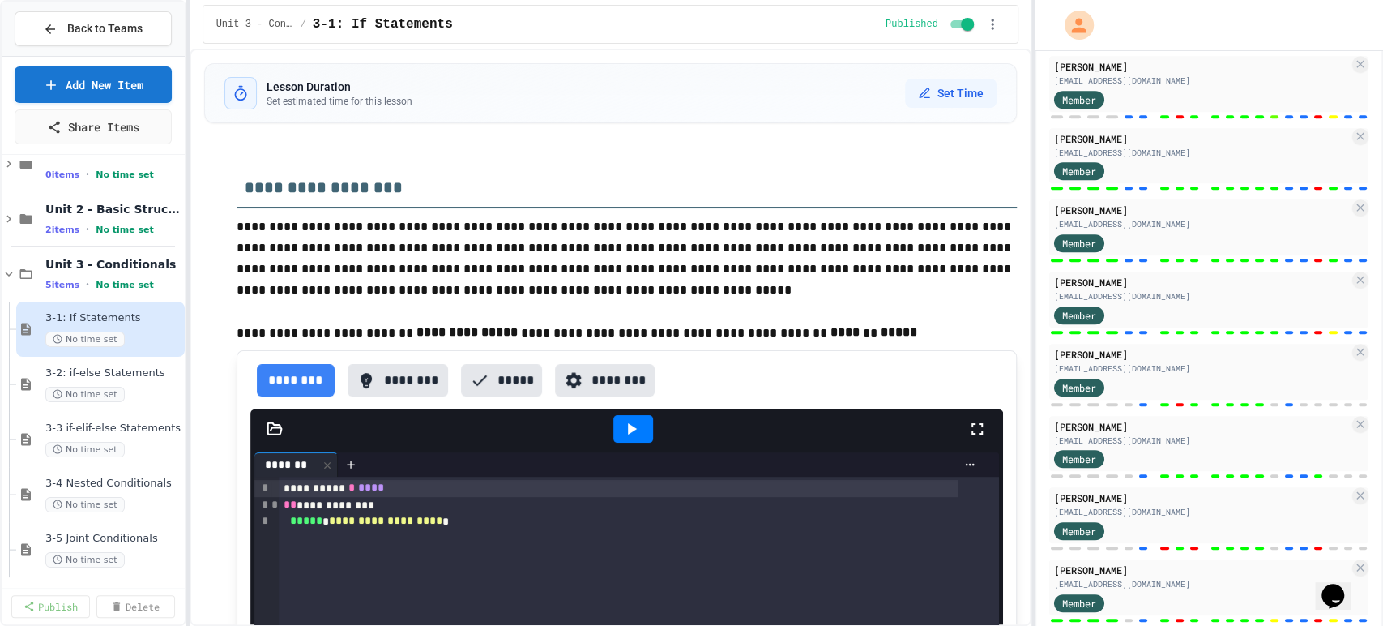
scroll to position [547, 0]
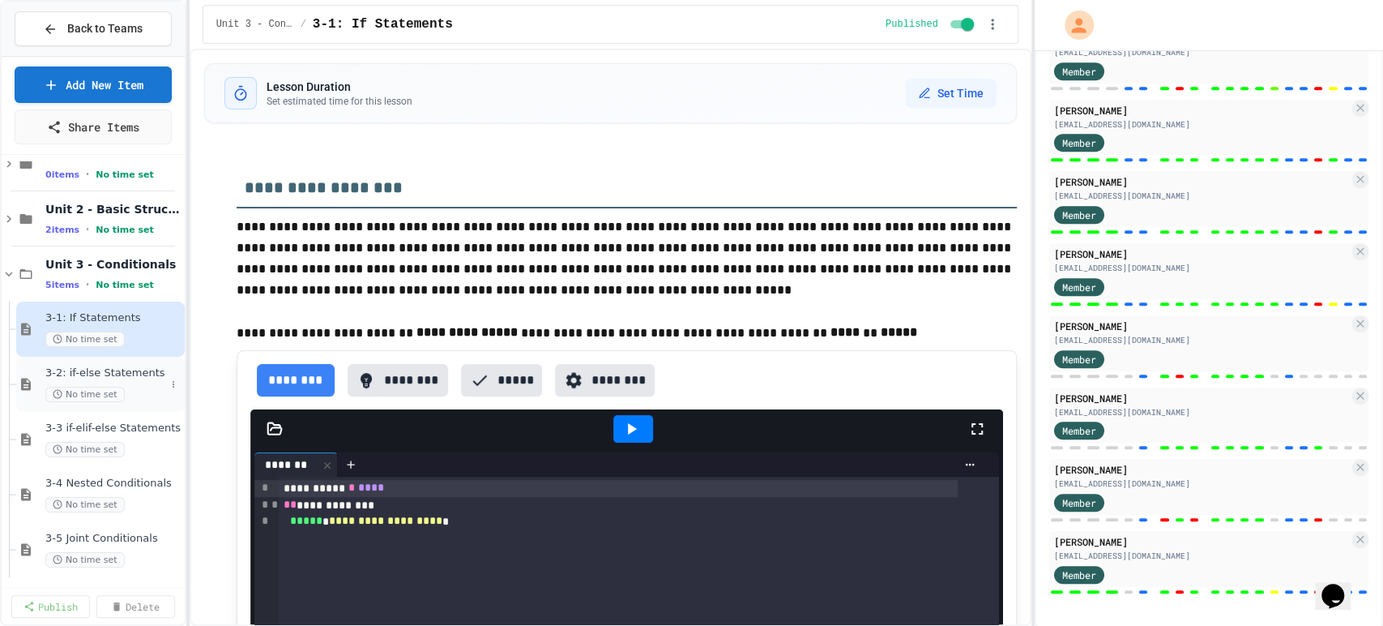
click at [71, 392] on span "No time set" at bounding box center [84, 394] width 79 height 15
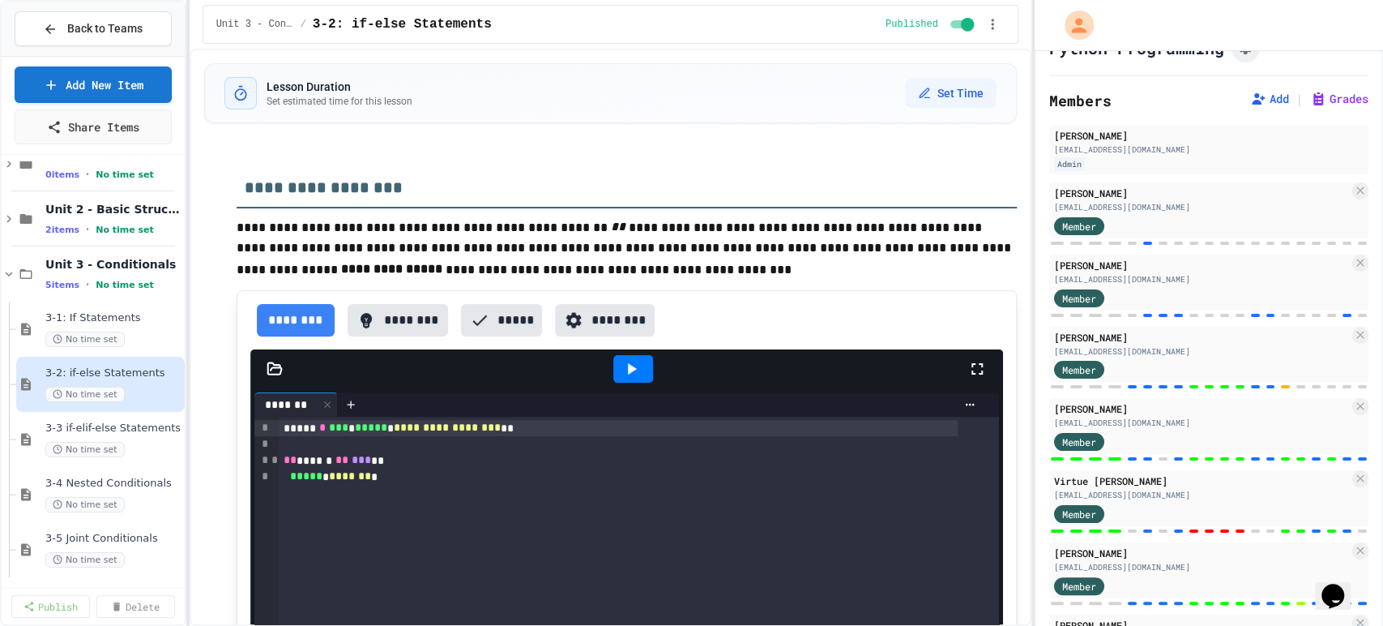
scroll to position [39, 0]
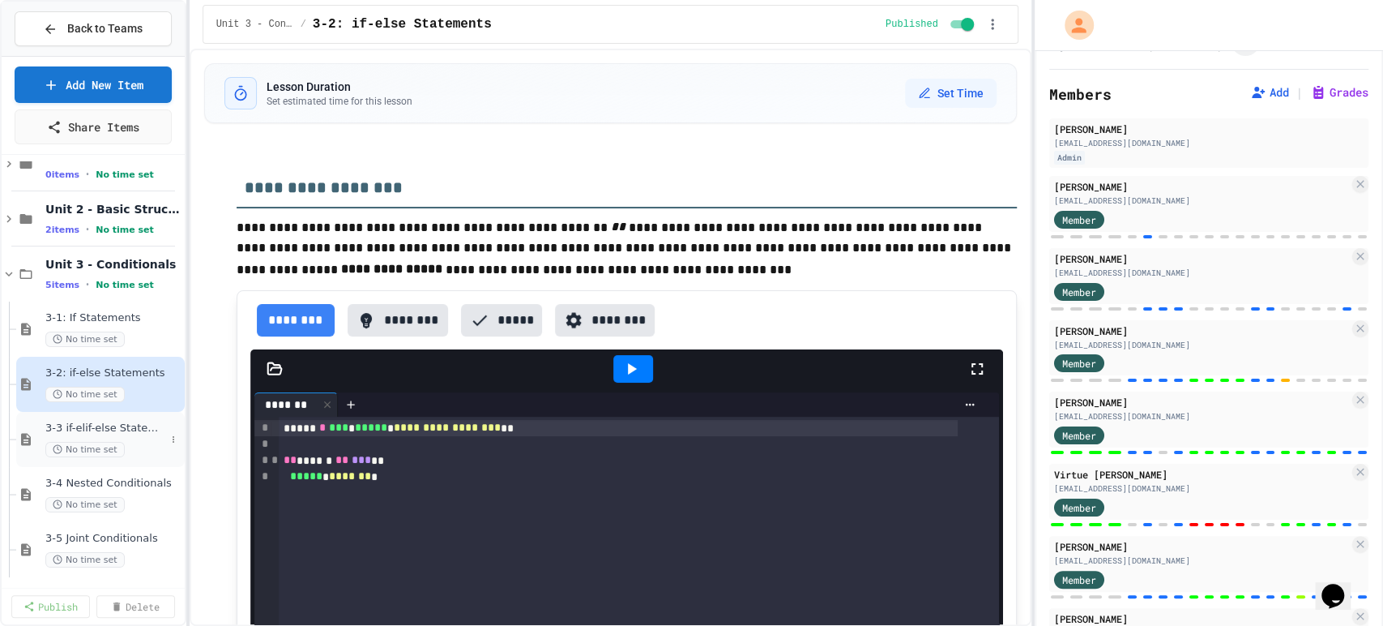
click at [91, 432] on span "3-3 if-elif-else Statements" at bounding box center [105, 428] width 120 height 14
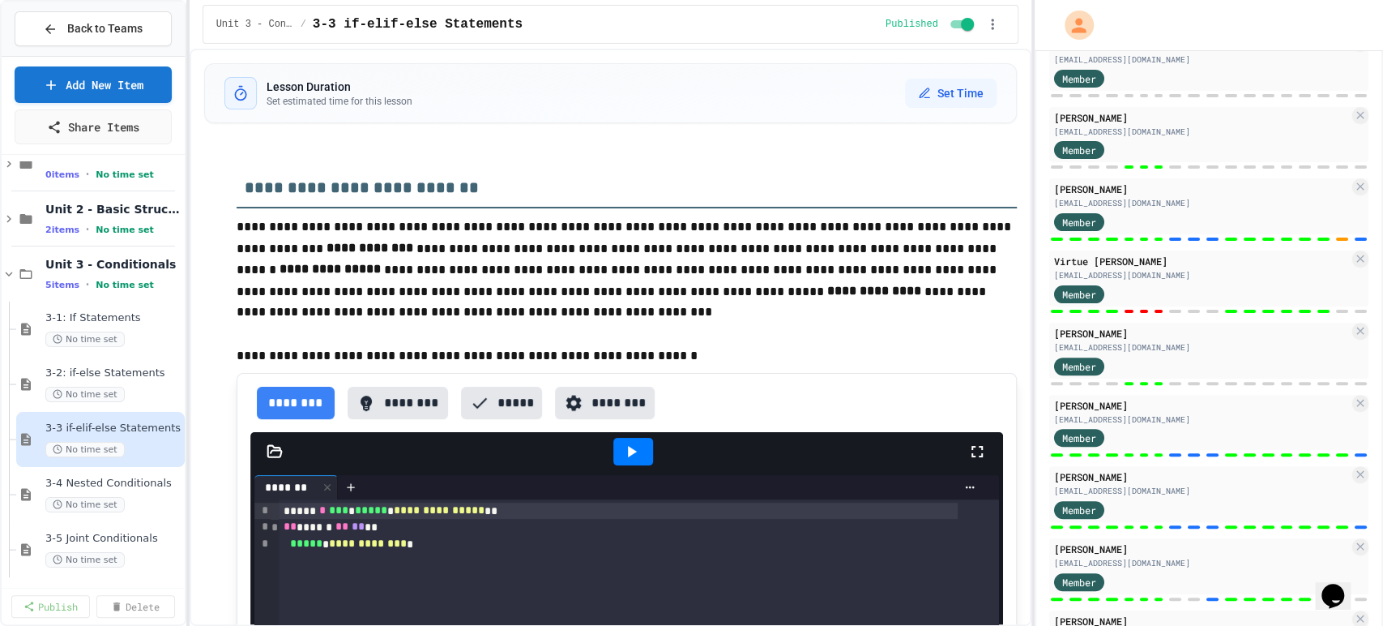
scroll to position [547, 0]
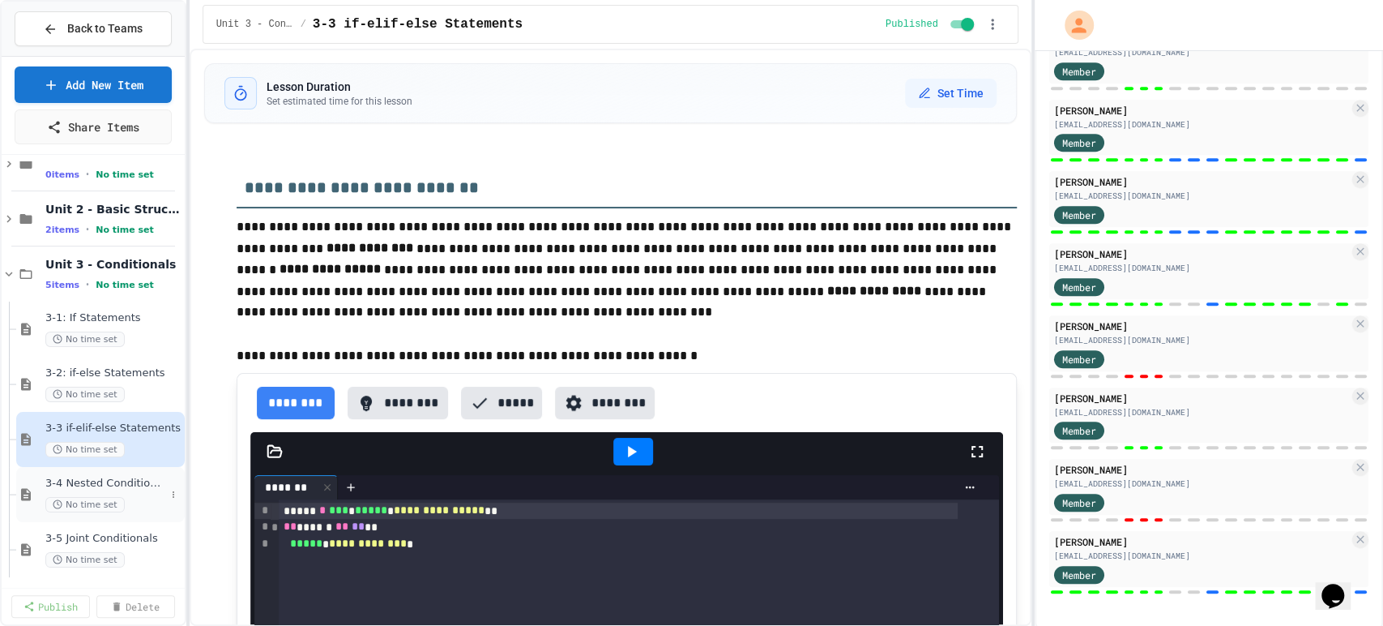
click at [95, 485] on span "3-4 Nested Conditionals" at bounding box center [105, 484] width 120 height 14
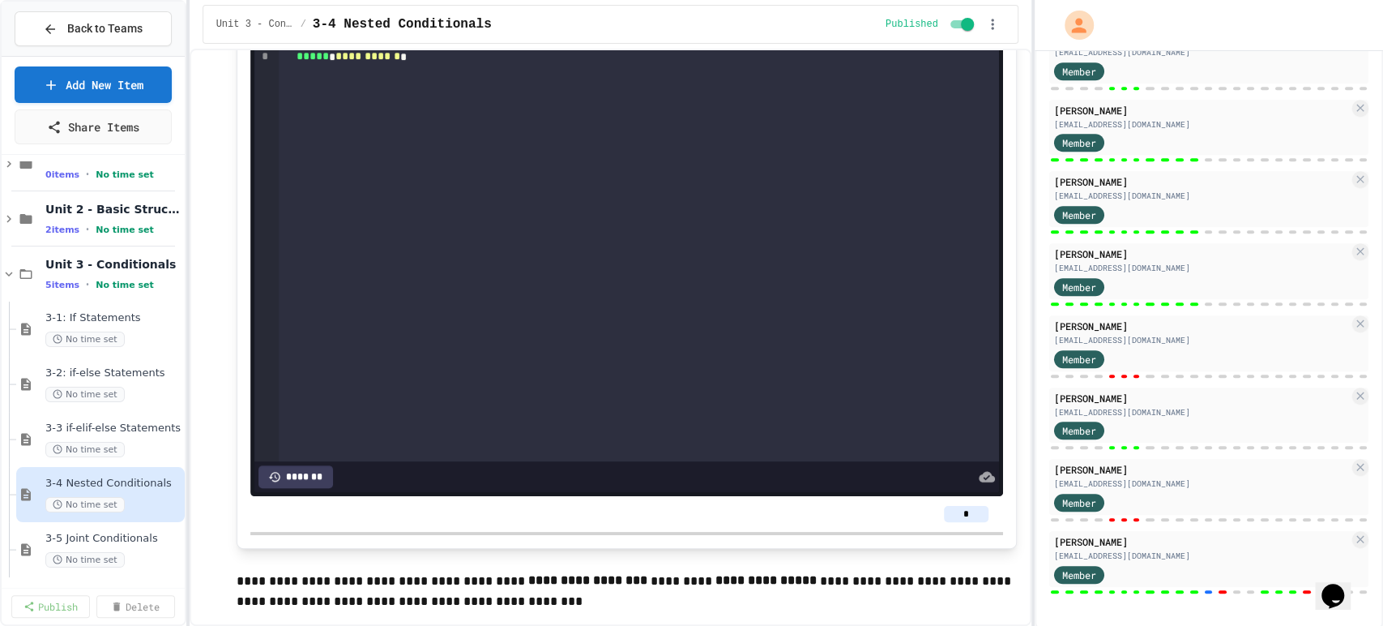
scroll to position [810, 0]
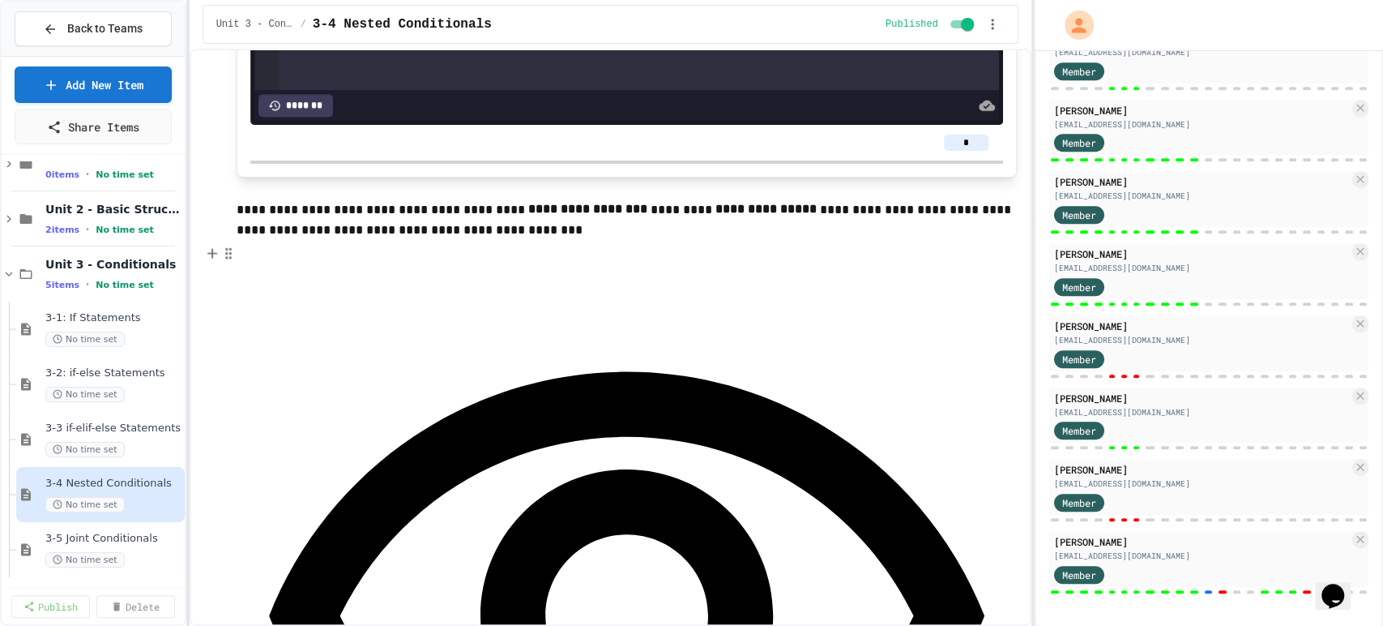
scroll to position [990, 0]
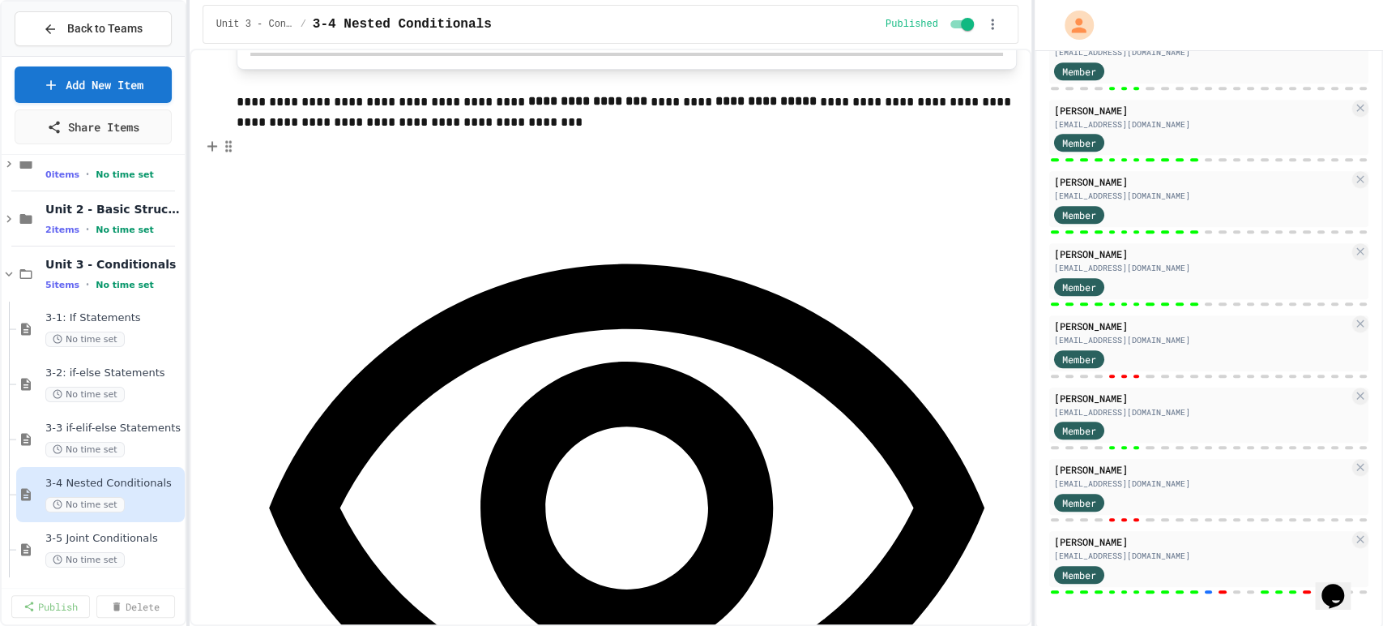
click at [988, 26] on icon "button" at bounding box center [993, 24] width 16 height 16
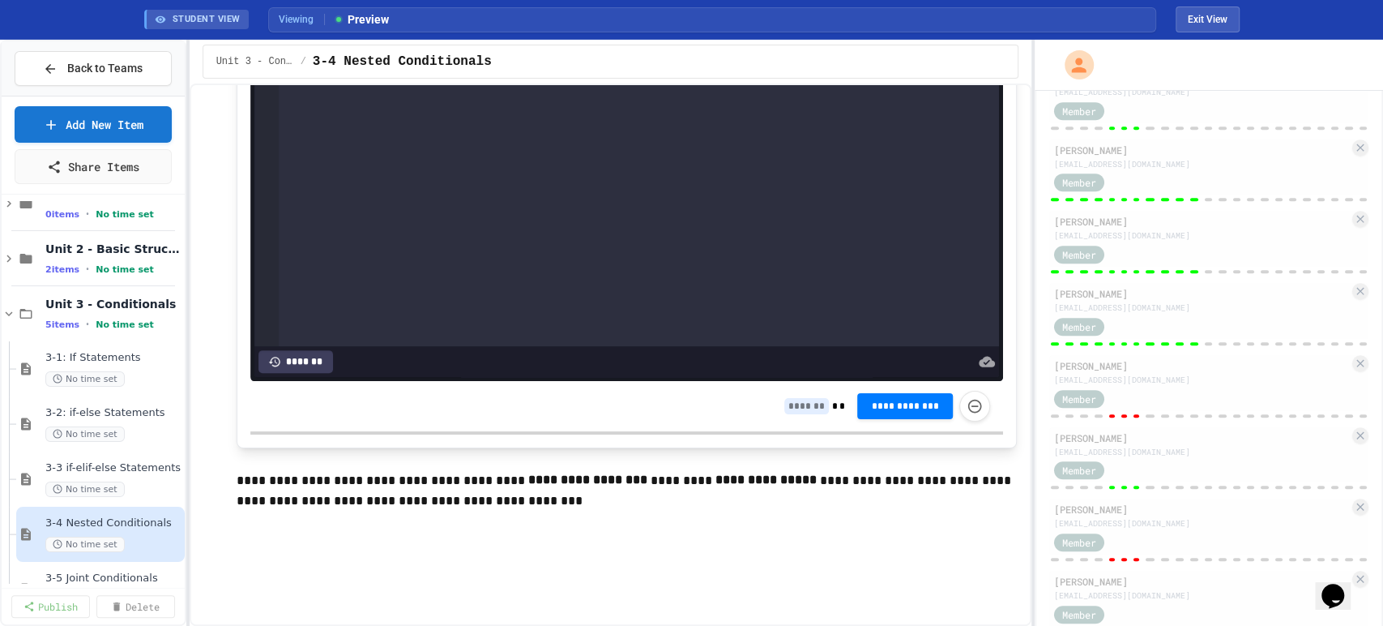
scroll to position [720, 0]
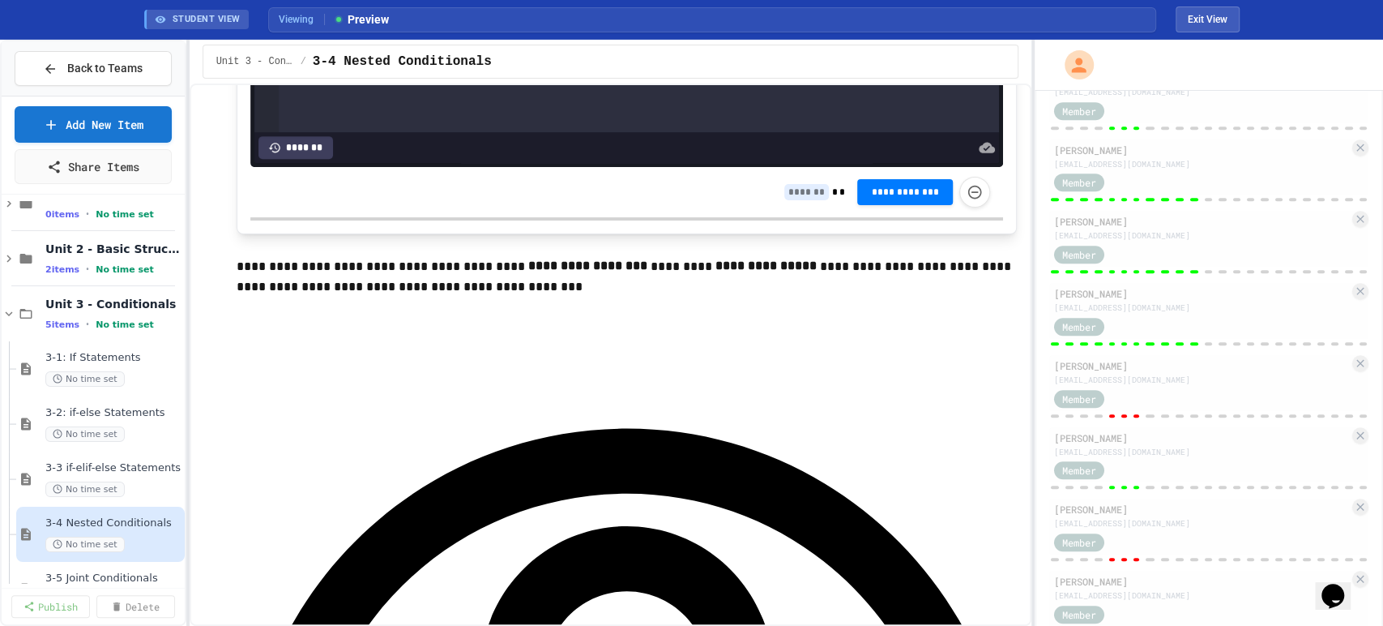
scroll to position [900, 0]
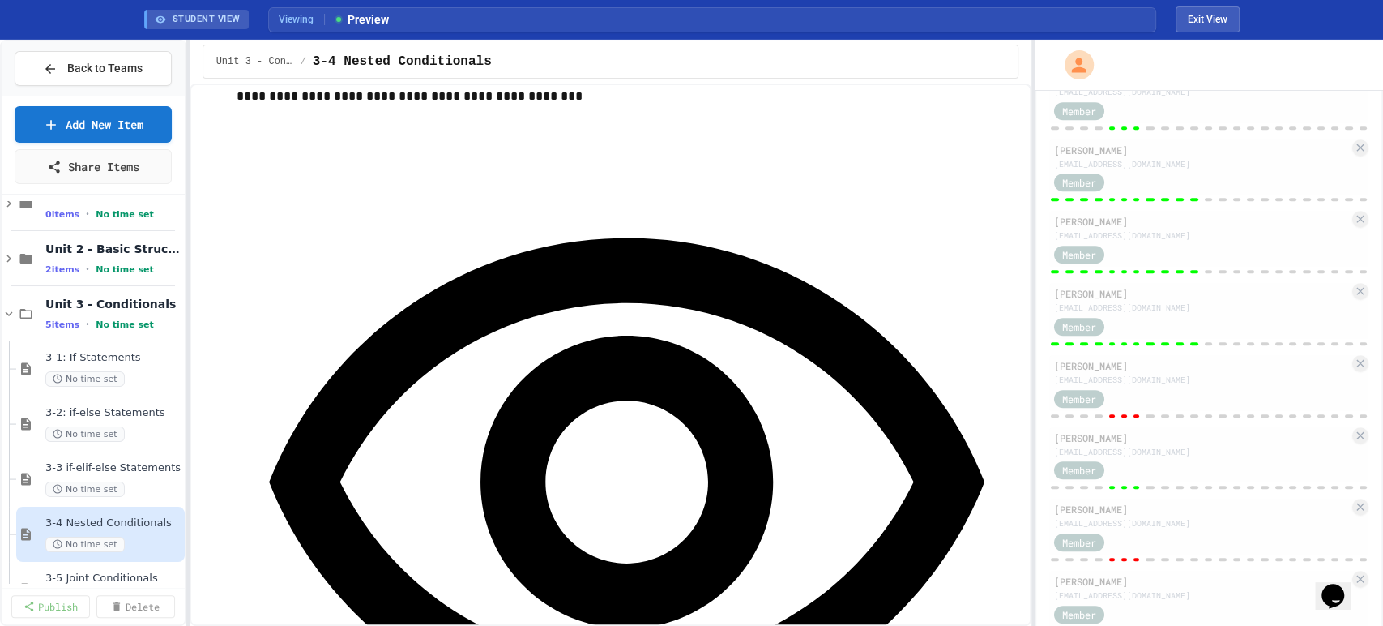
scroll to position [1080, 0]
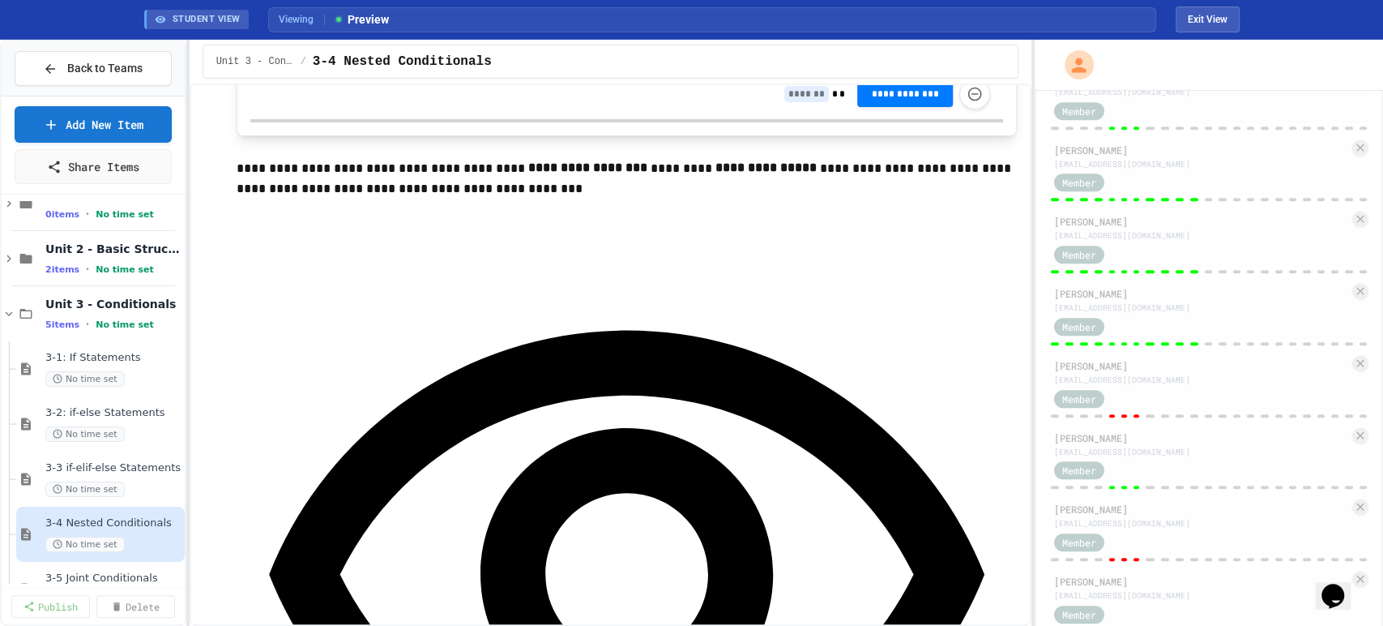
scroll to position [1170, 0]
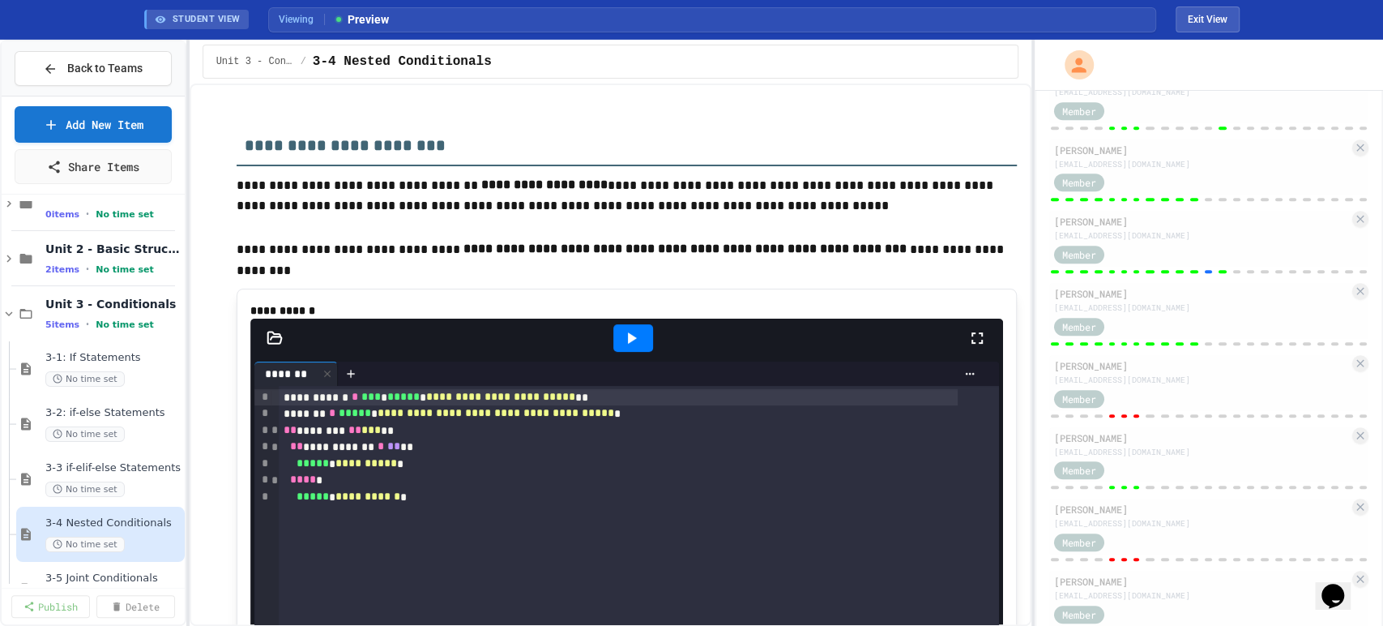
scroll to position [0, 0]
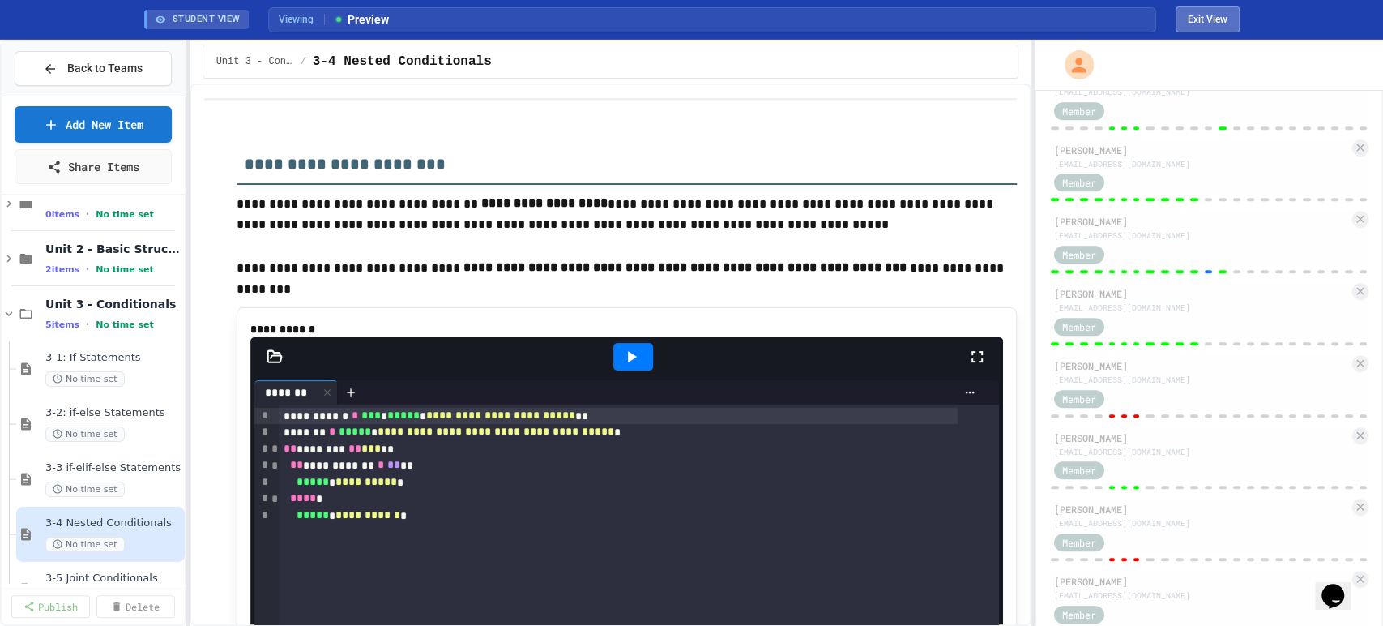
click at [1216, 17] on button "Exit View" at bounding box center [1208, 19] width 64 height 26
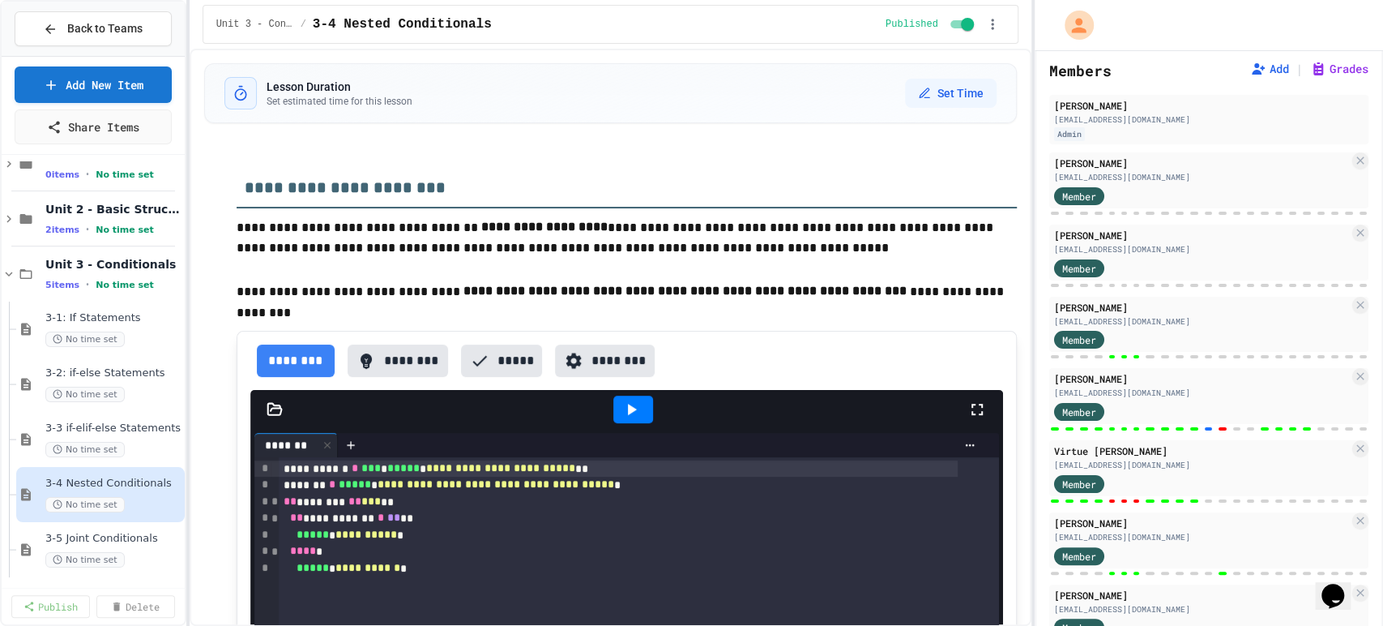
scroll to position [51, 0]
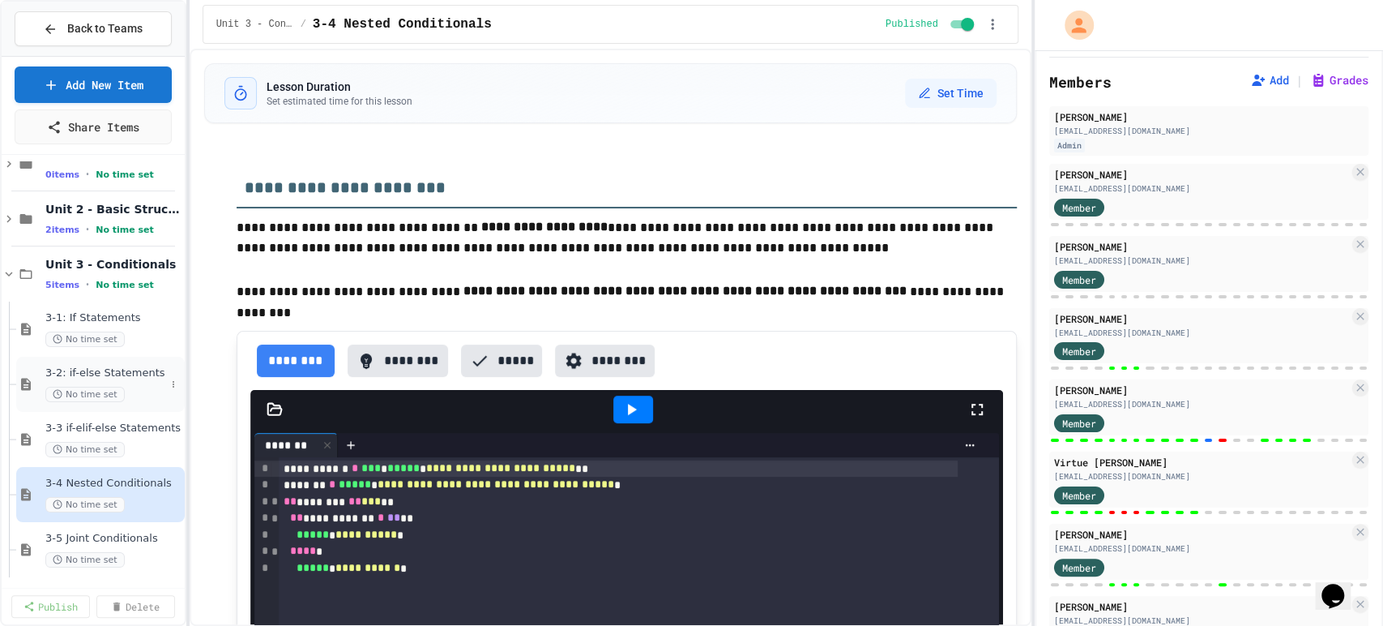
click at [58, 366] on span "3-2: if-else Statements" at bounding box center [105, 373] width 120 height 14
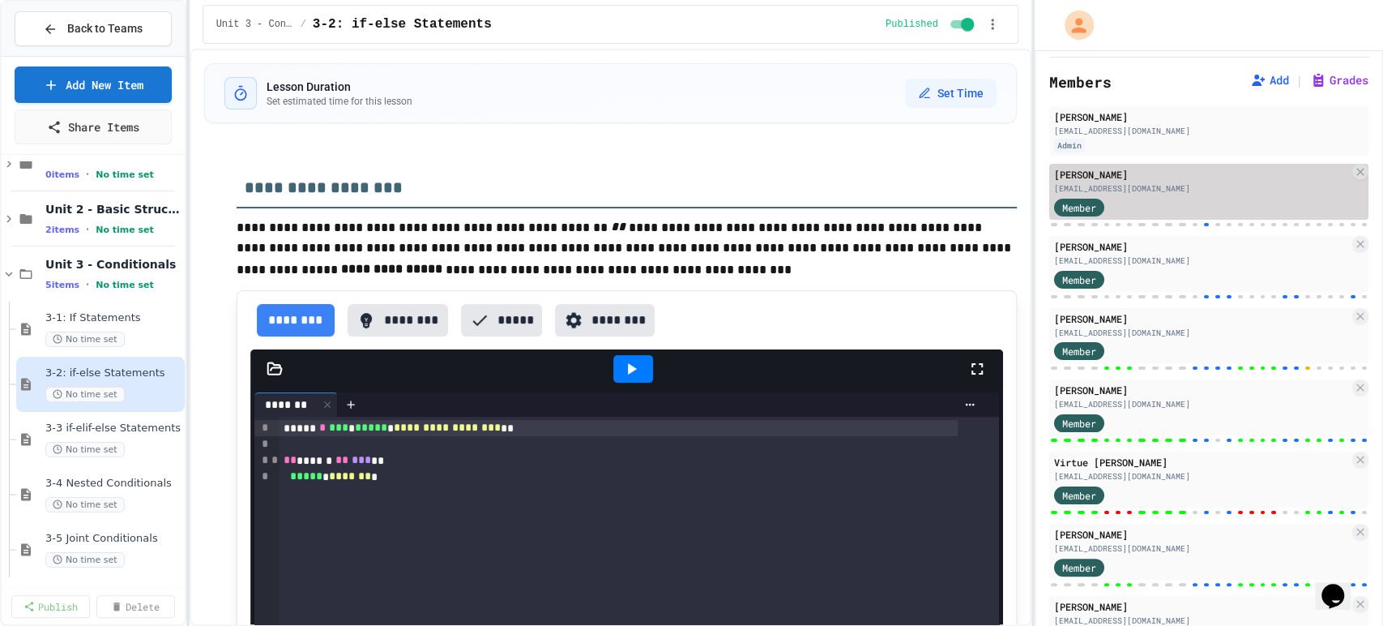
click at [1135, 200] on div "Member" at bounding box center [1201, 206] width 295 height 20
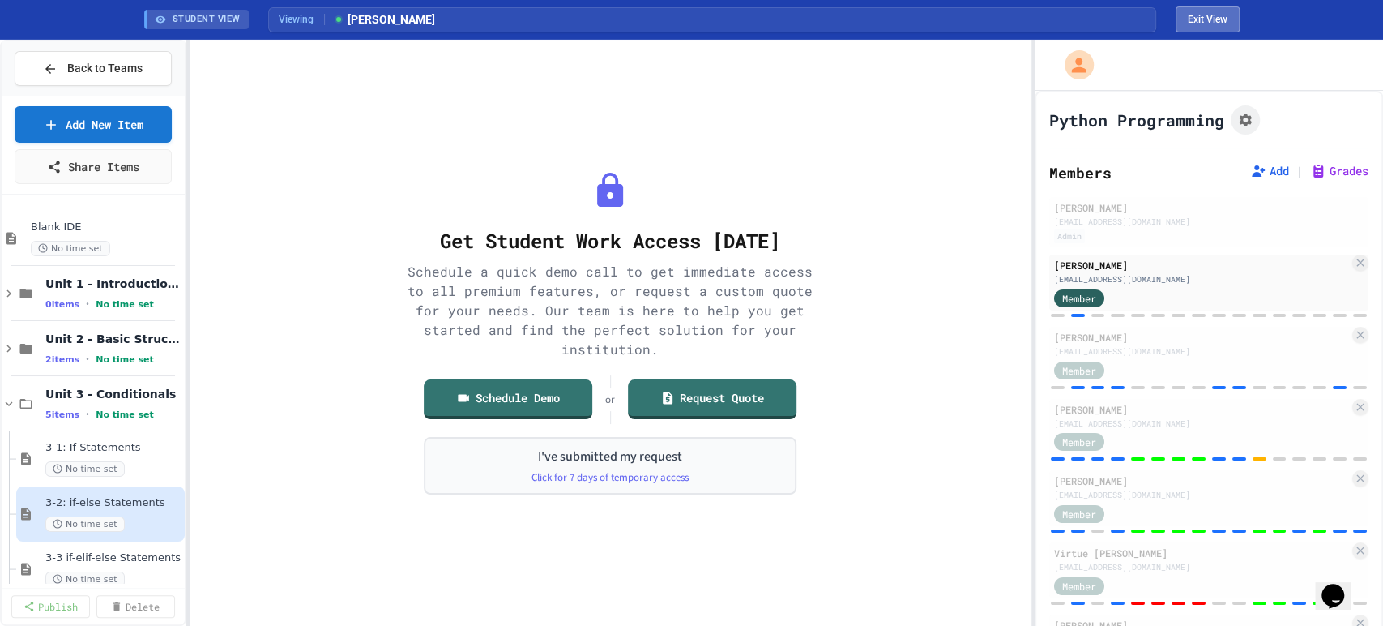
click at [1199, 13] on button "Exit View" at bounding box center [1208, 19] width 64 height 26
